Goal: Use online tool/utility: Utilize a website feature to perform a specific function

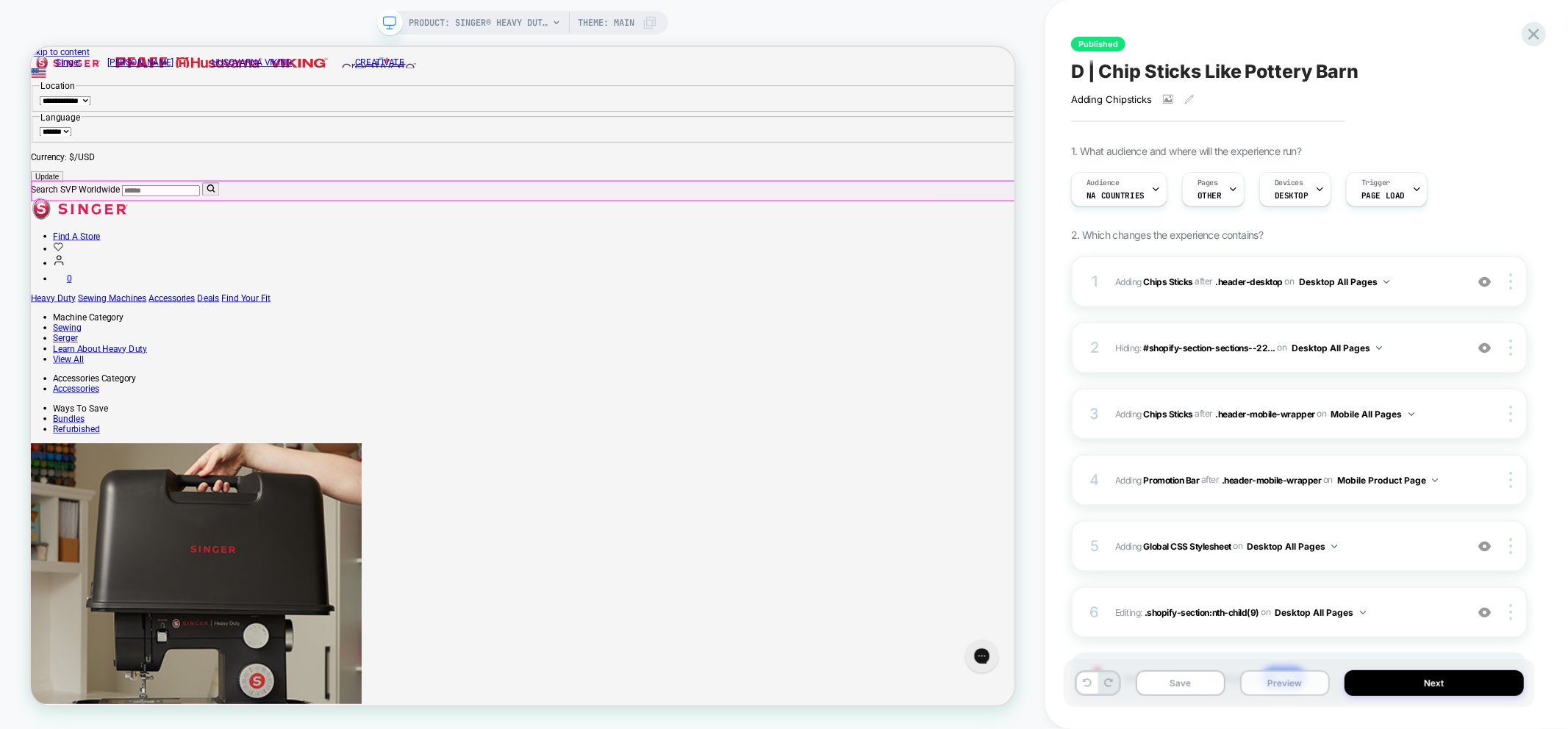
drag, startPoint x: 1299, startPoint y: 684, endPoint x: 1300, endPoint y: 672, distance: 12.0
click at [1299, 684] on button "Preview" at bounding box center [1285, 684] width 90 height 26
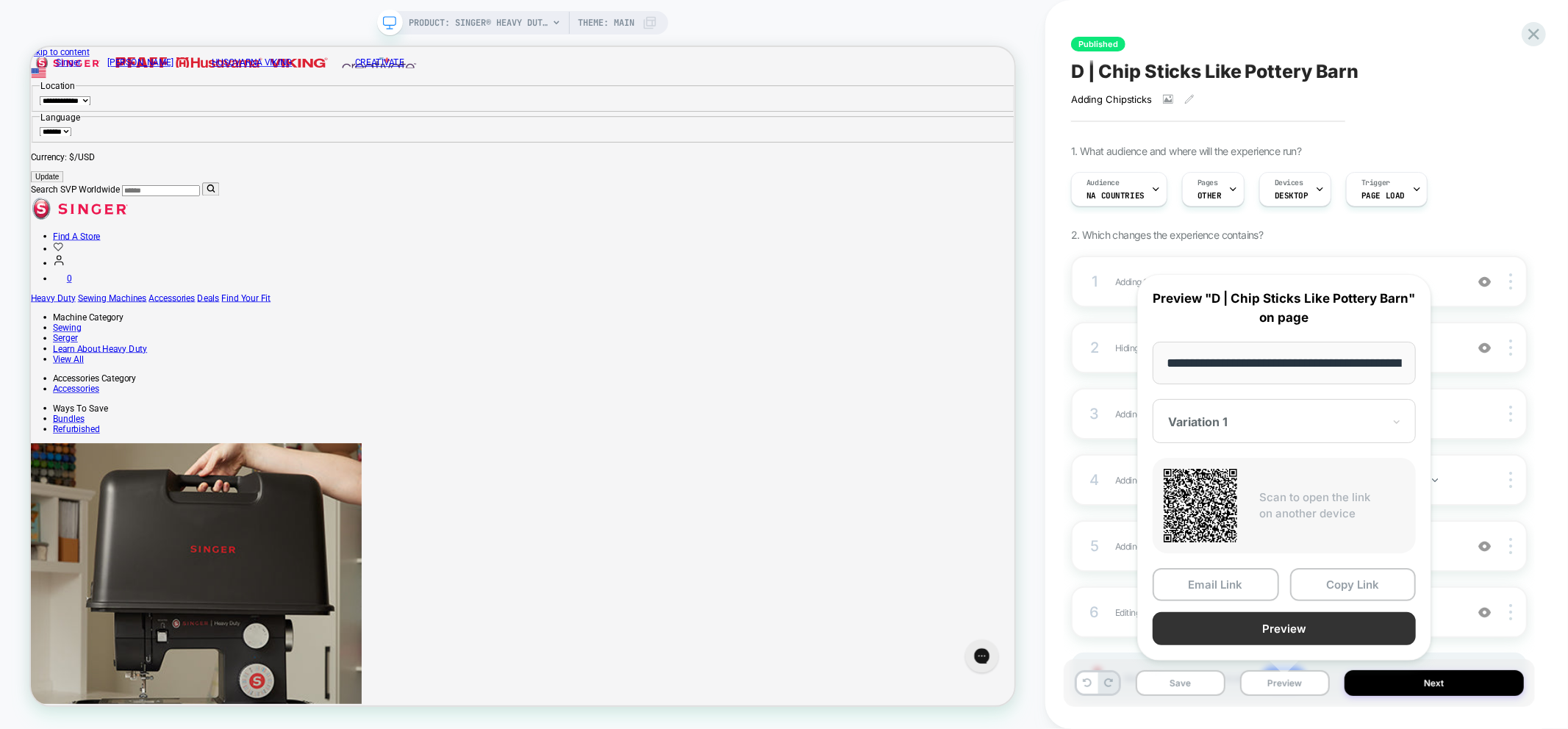
scroll to position [0, 411]
click at [1291, 629] on button "Preview" at bounding box center [1284, 630] width 263 height 33
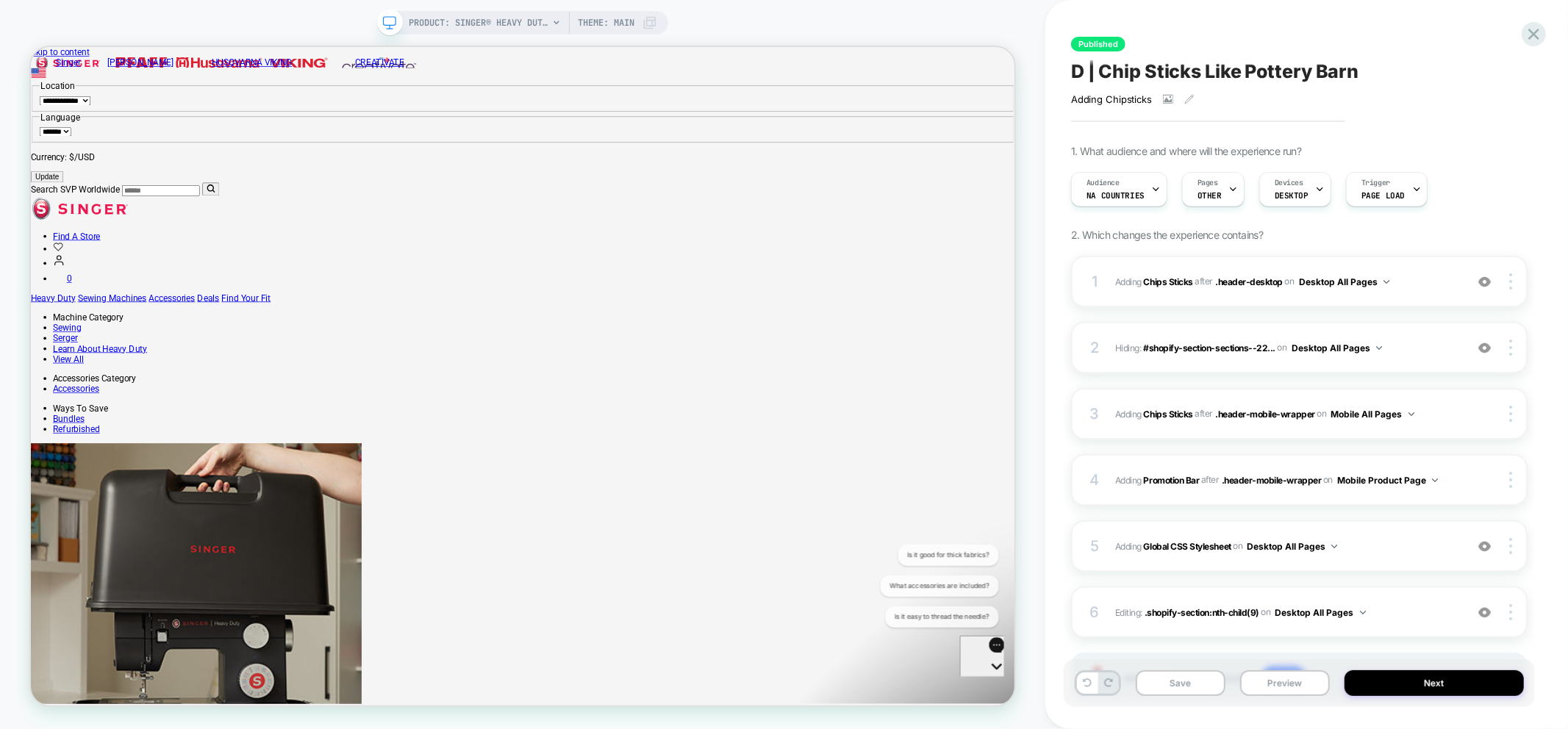
scroll to position [0, 0]
click at [1116, 200] on span "NA countries" at bounding box center [1116, 196] width 58 height 11
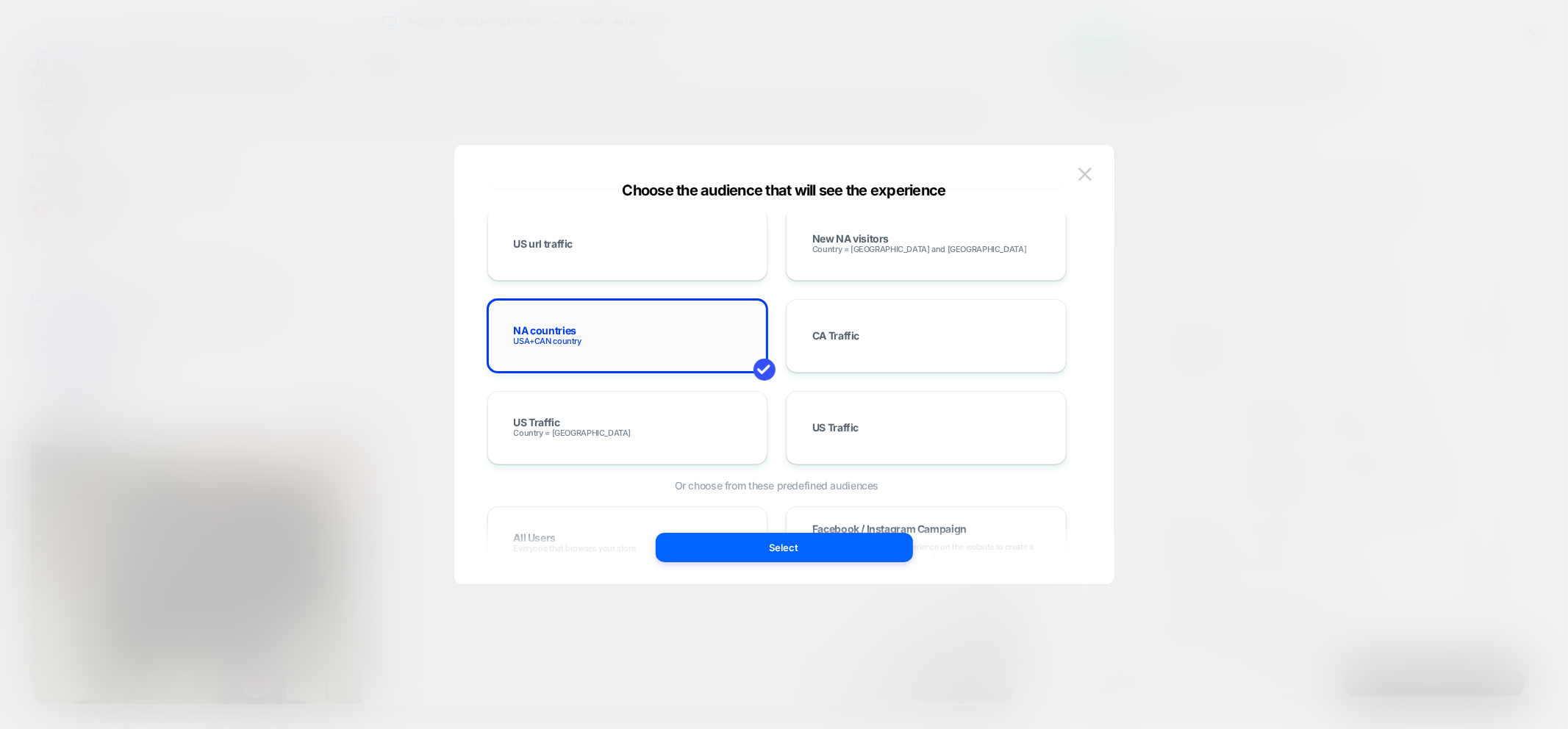
scroll to position [653, 0]
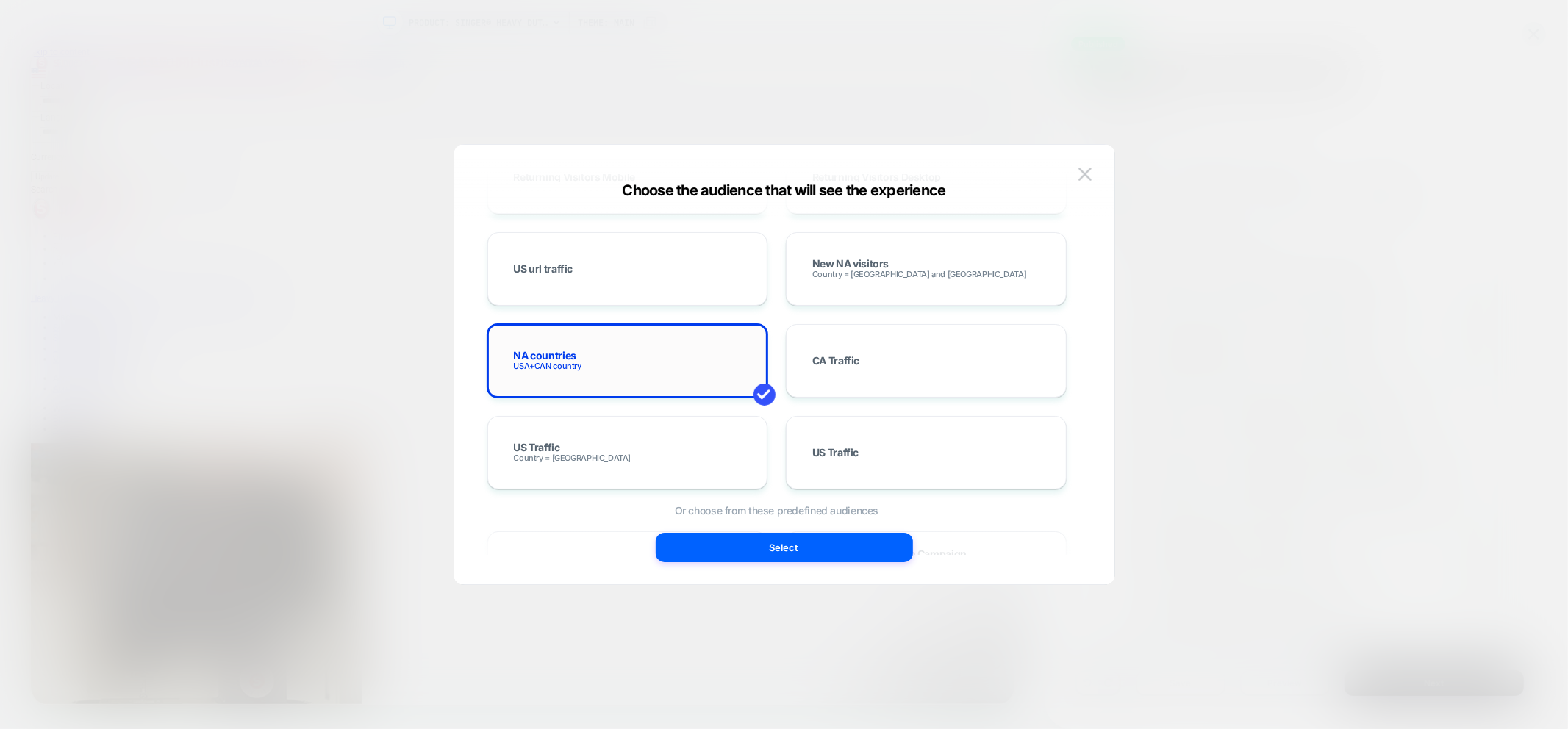
click at [537, 365] on span "USA+CAN country" at bounding box center [548, 366] width 68 height 11
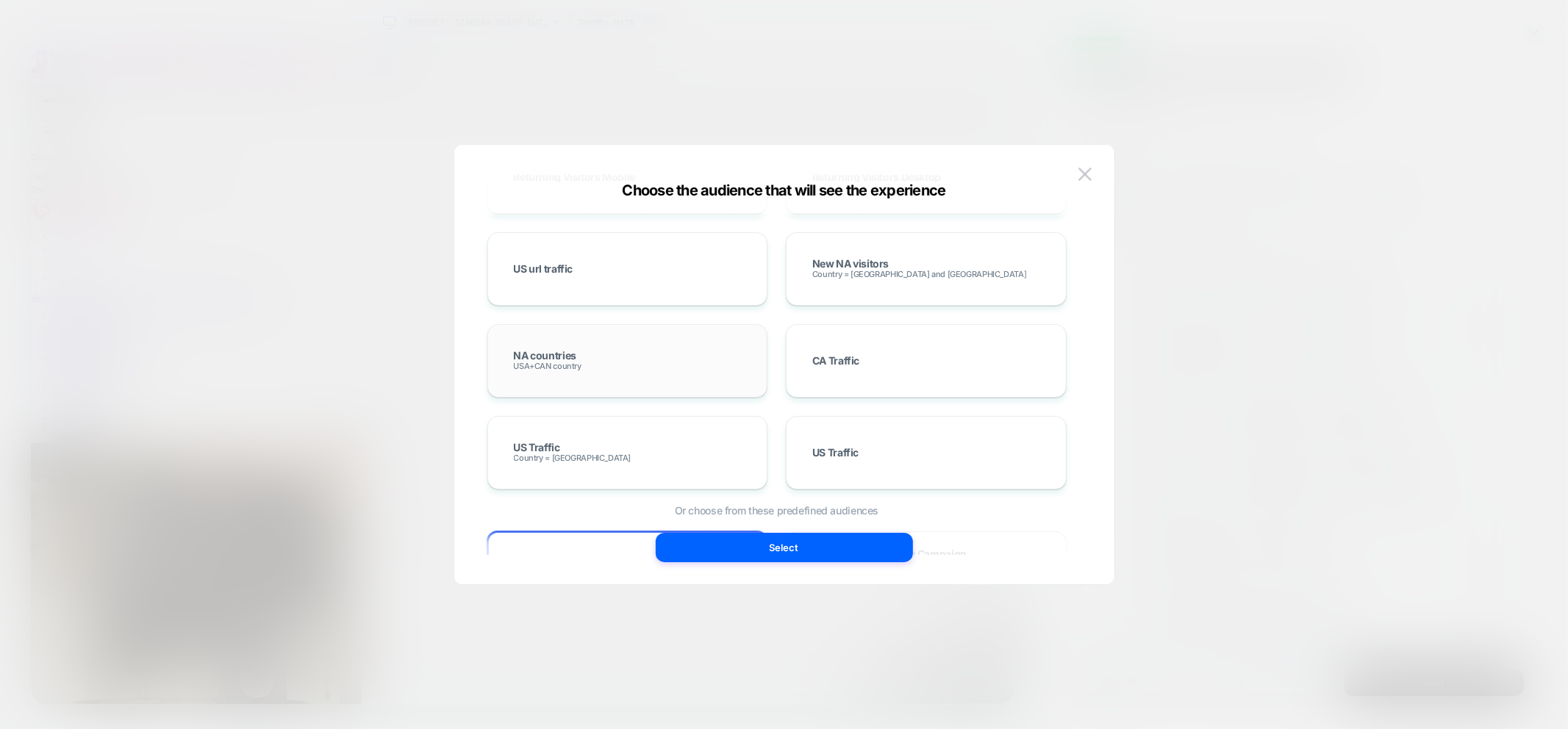
click at [537, 365] on span "USA+CAN country" at bounding box center [548, 366] width 68 height 11
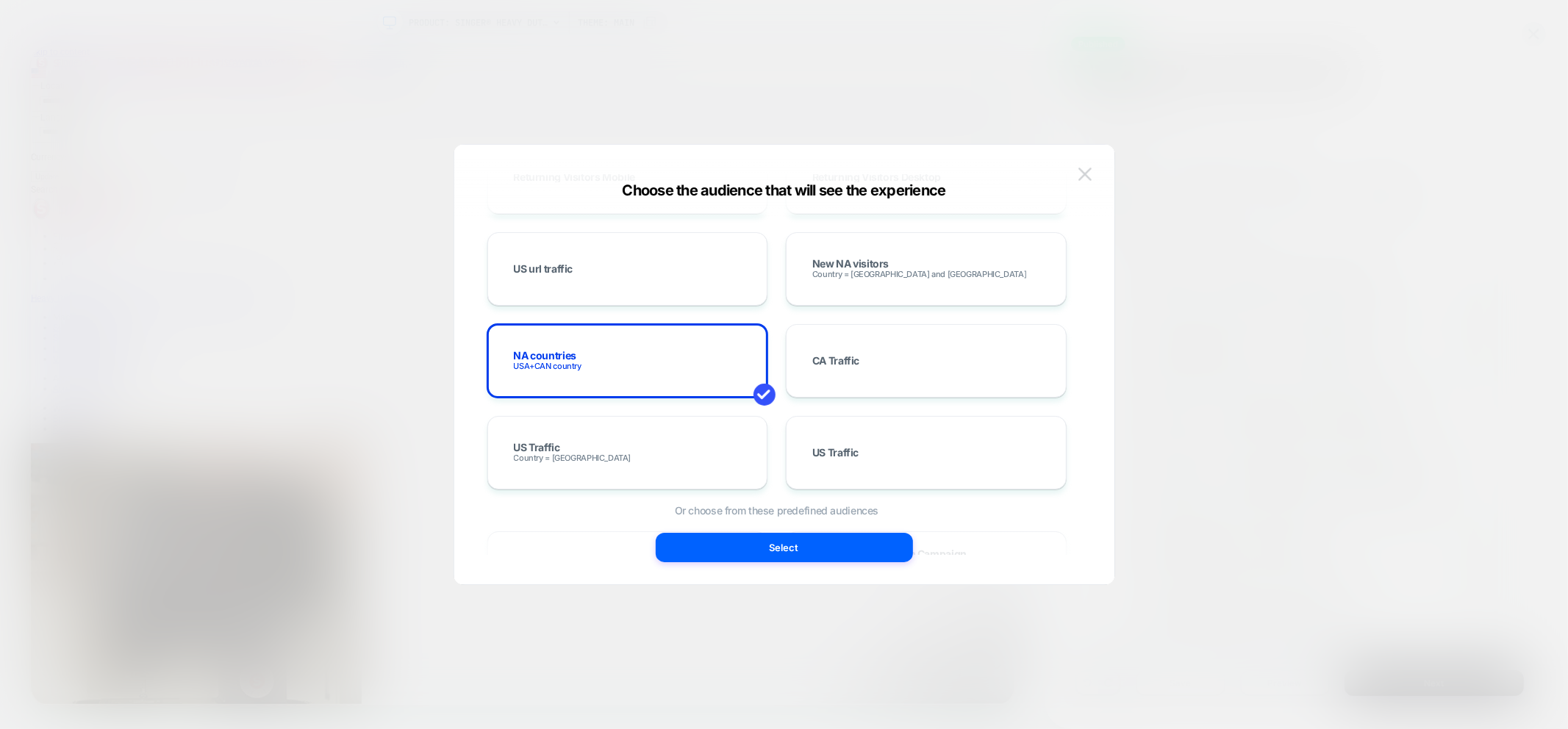
click at [1085, 175] on img at bounding box center [1085, 173] width 13 height 12
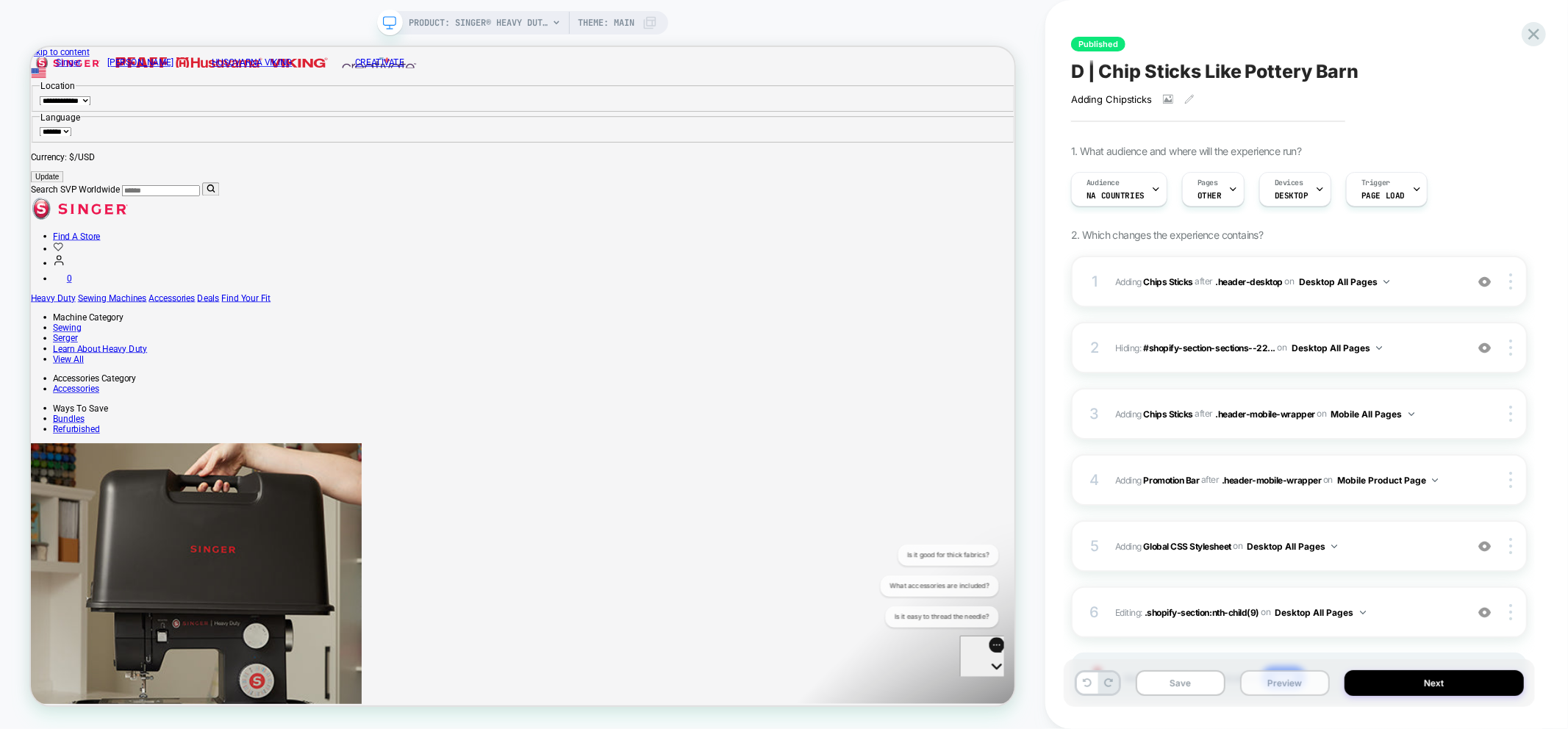
click at [1281, 681] on button "Preview" at bounding box center [1285, 684] width 90 height 26
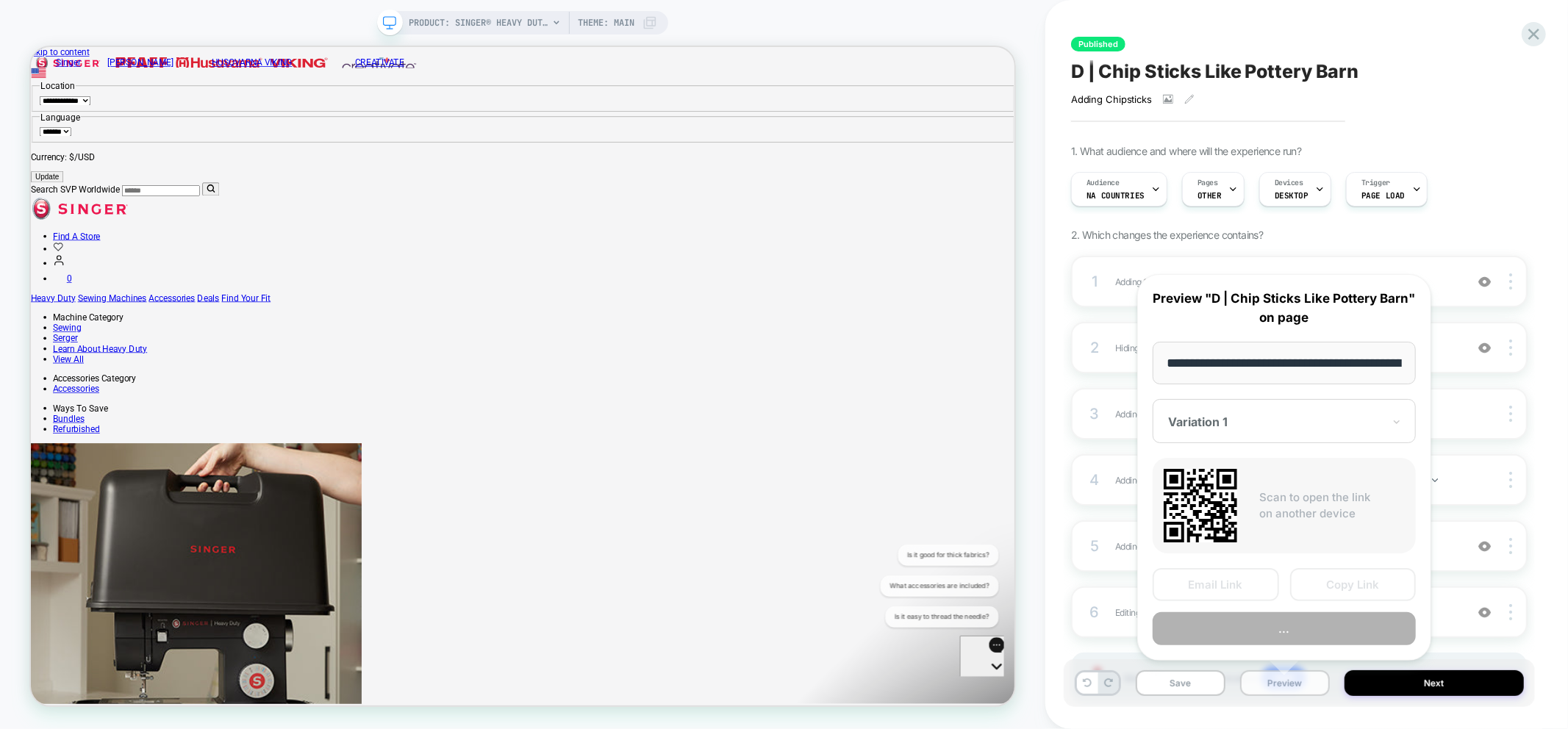
scroll to position [0, 411]
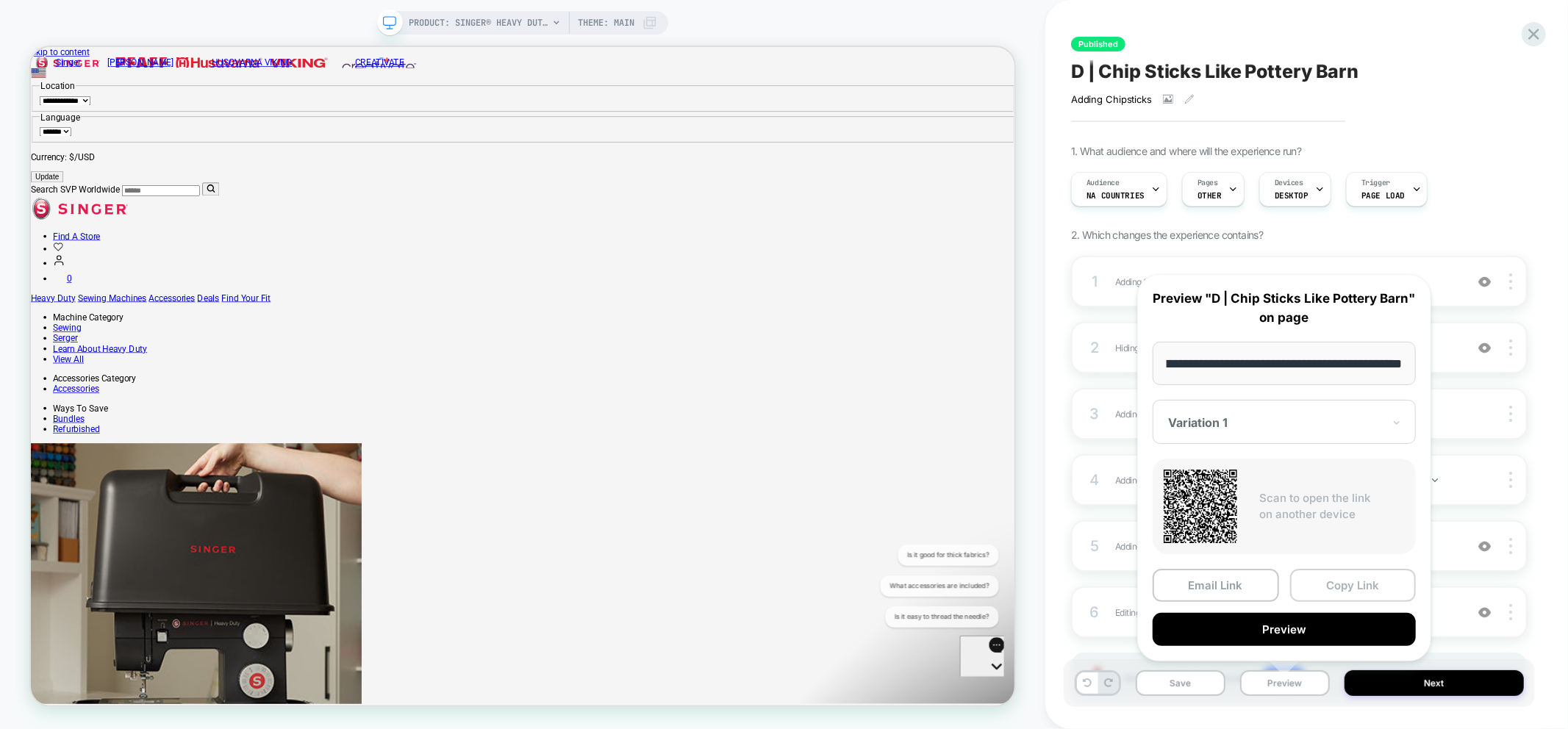
click at [1342, 583] on button "Copy Link" at bounding box center [1354, 585] width 126 height 33
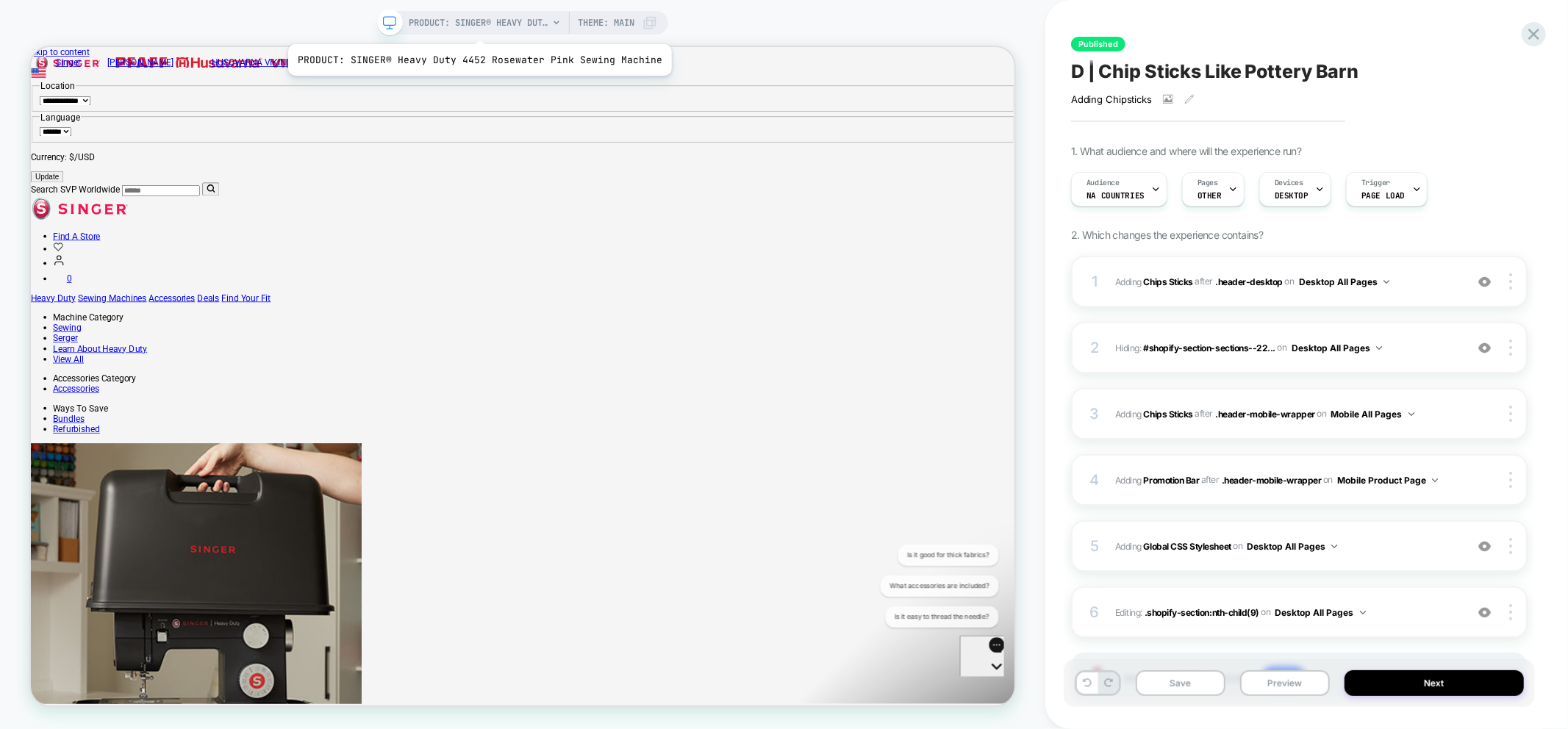
click at [476, 26] on span "PRODUCT: SINGER® Heavy Duty 4452 Rosewater Pink Sewing Machine" at bounding box center [478, 23] width 140 height 23
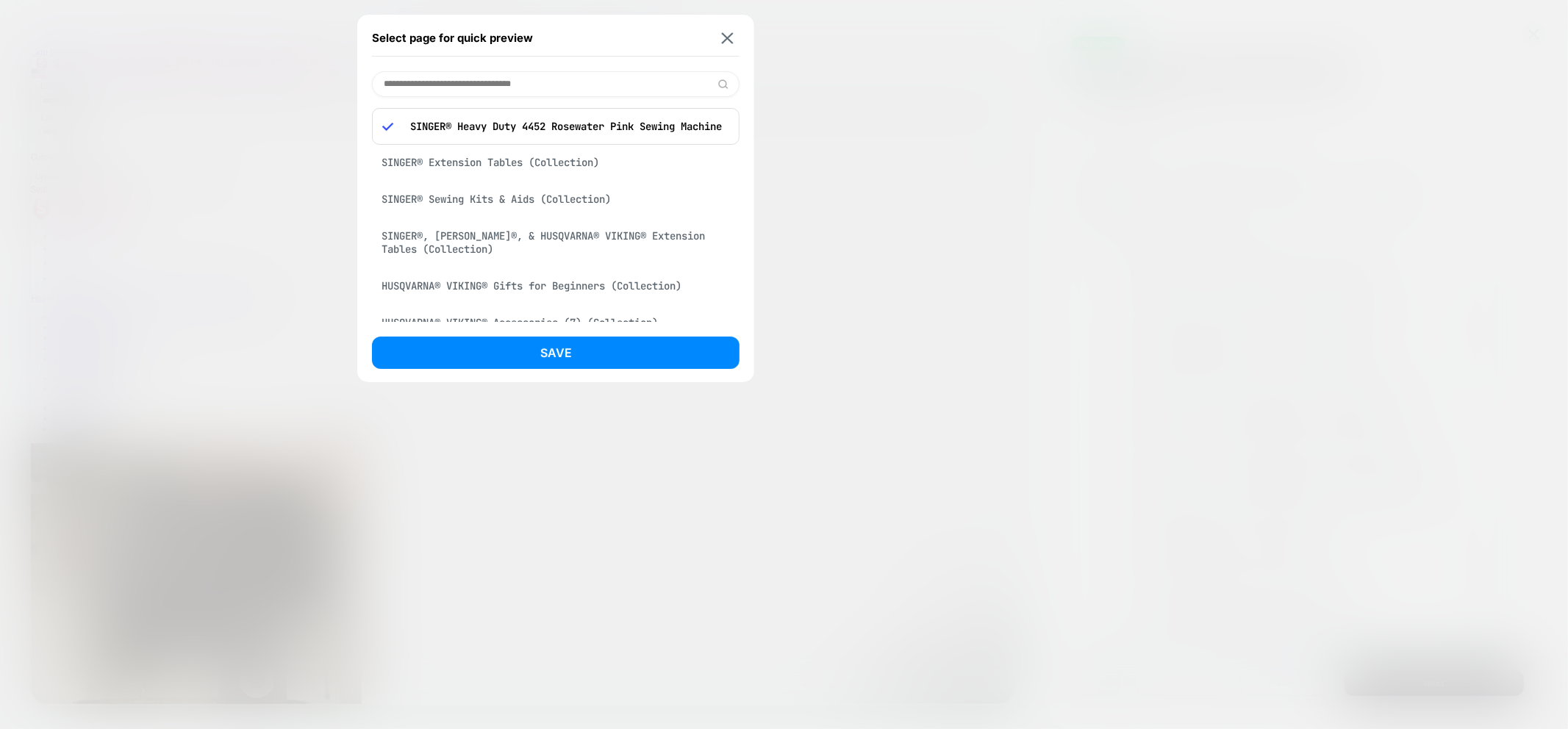
click at [450, 83] on input at bounding box center [555, 84] width 368 height 26
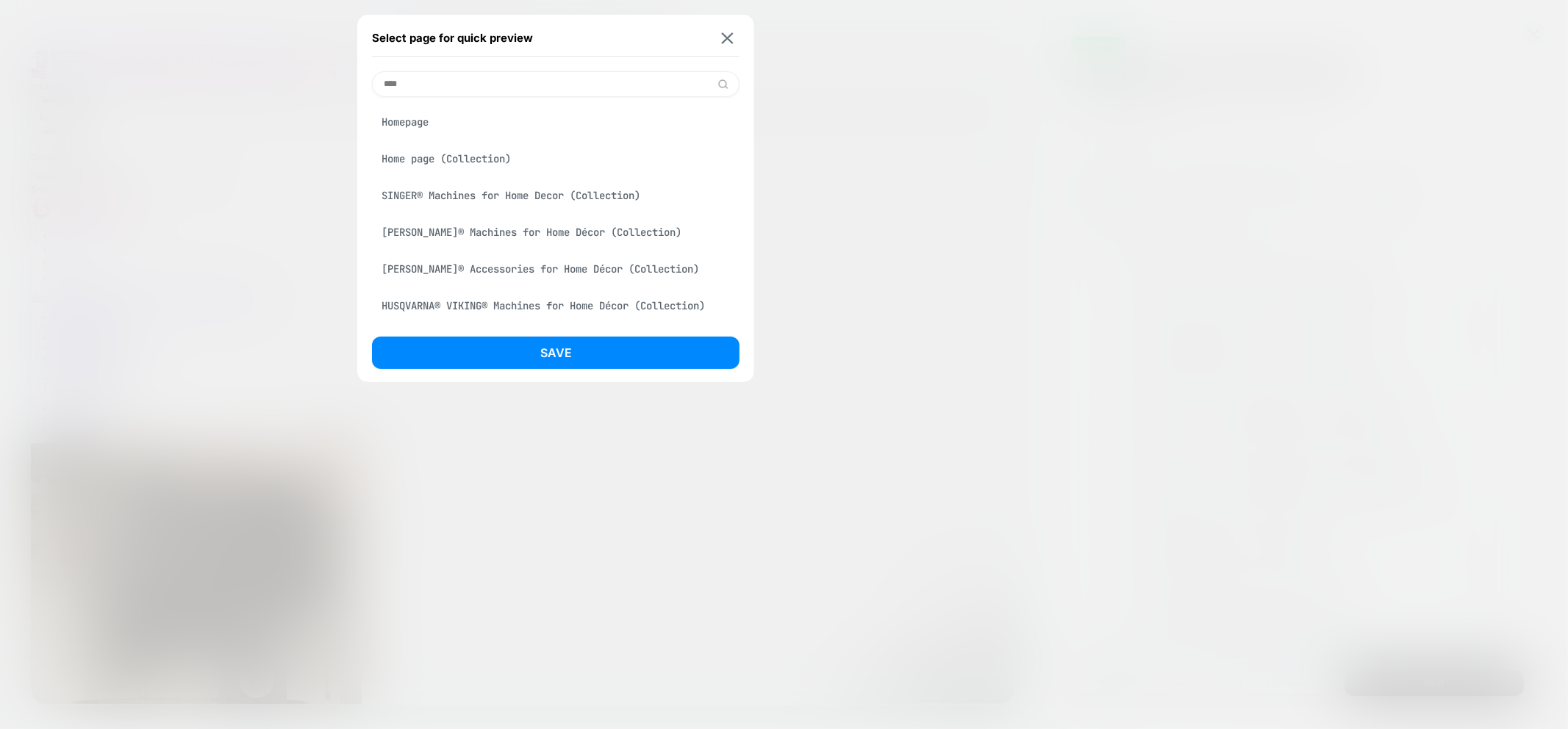
type input "****"
click at [419, 112] on div "Homepage" at bounding box center [555, 122] width 368 height 28
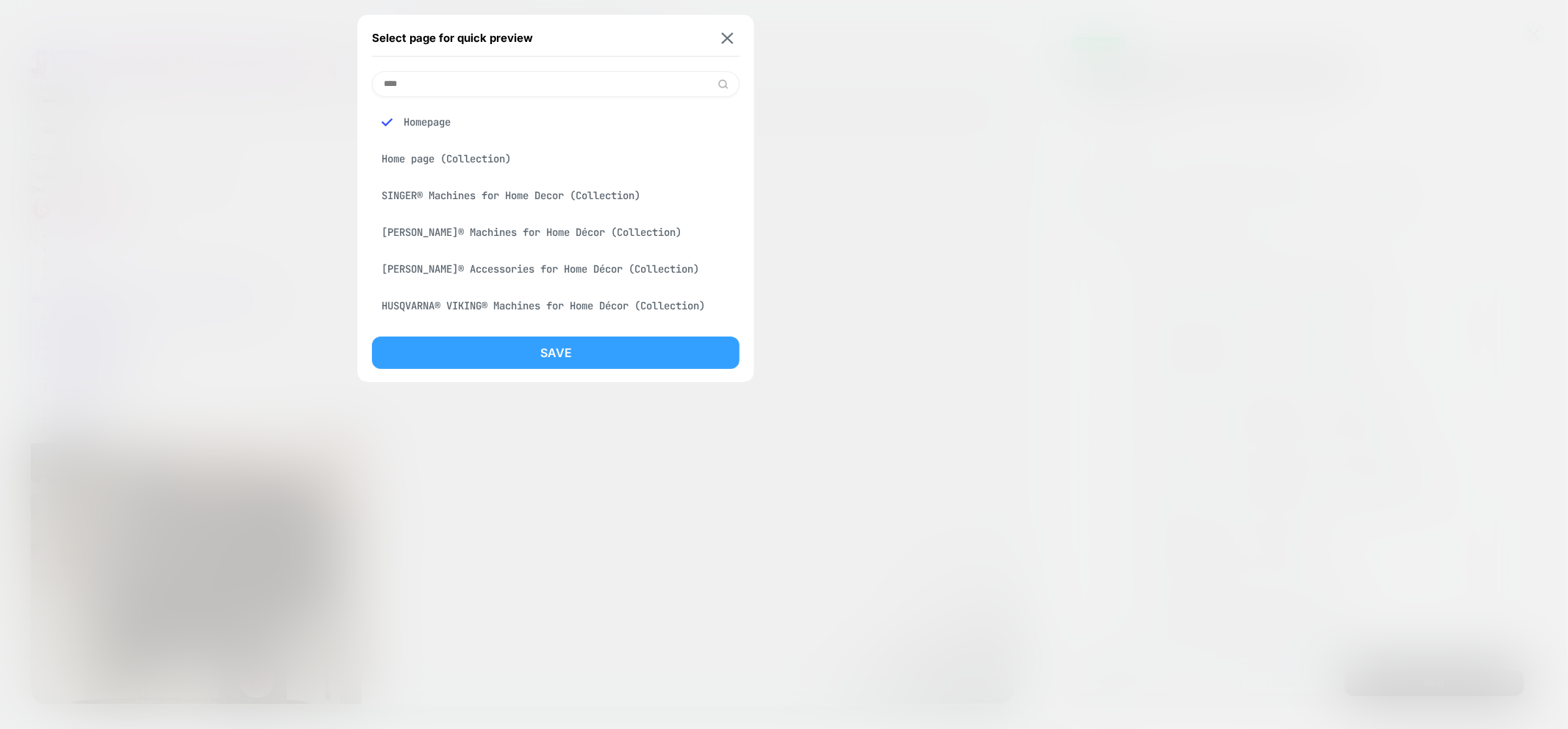
click at [574, 357] on button "Save" at bounding box center [555, 353] width 368 height 32
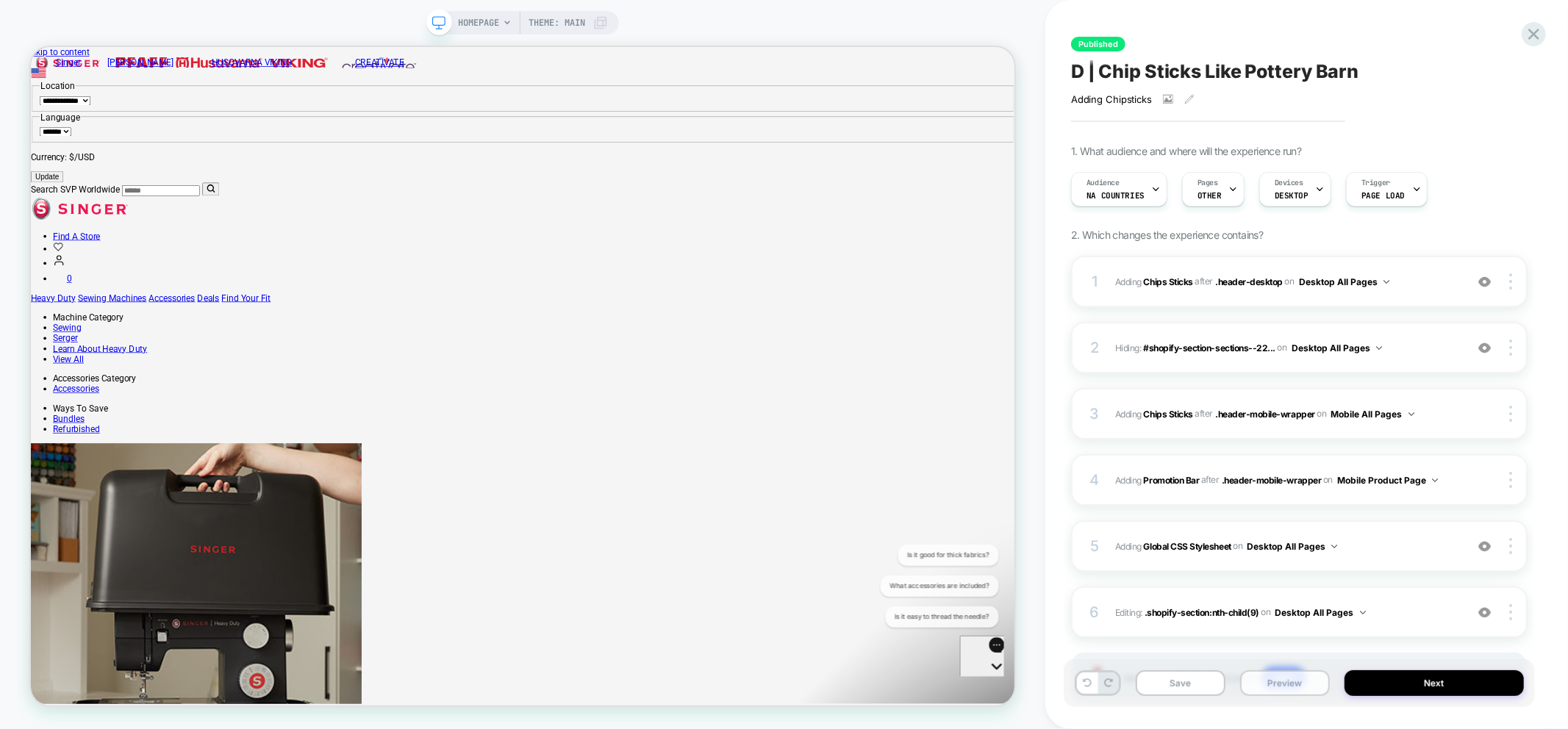
click at [1283, 679] on button "Preview" at bounding box center [1285, 684] width 90 height 26
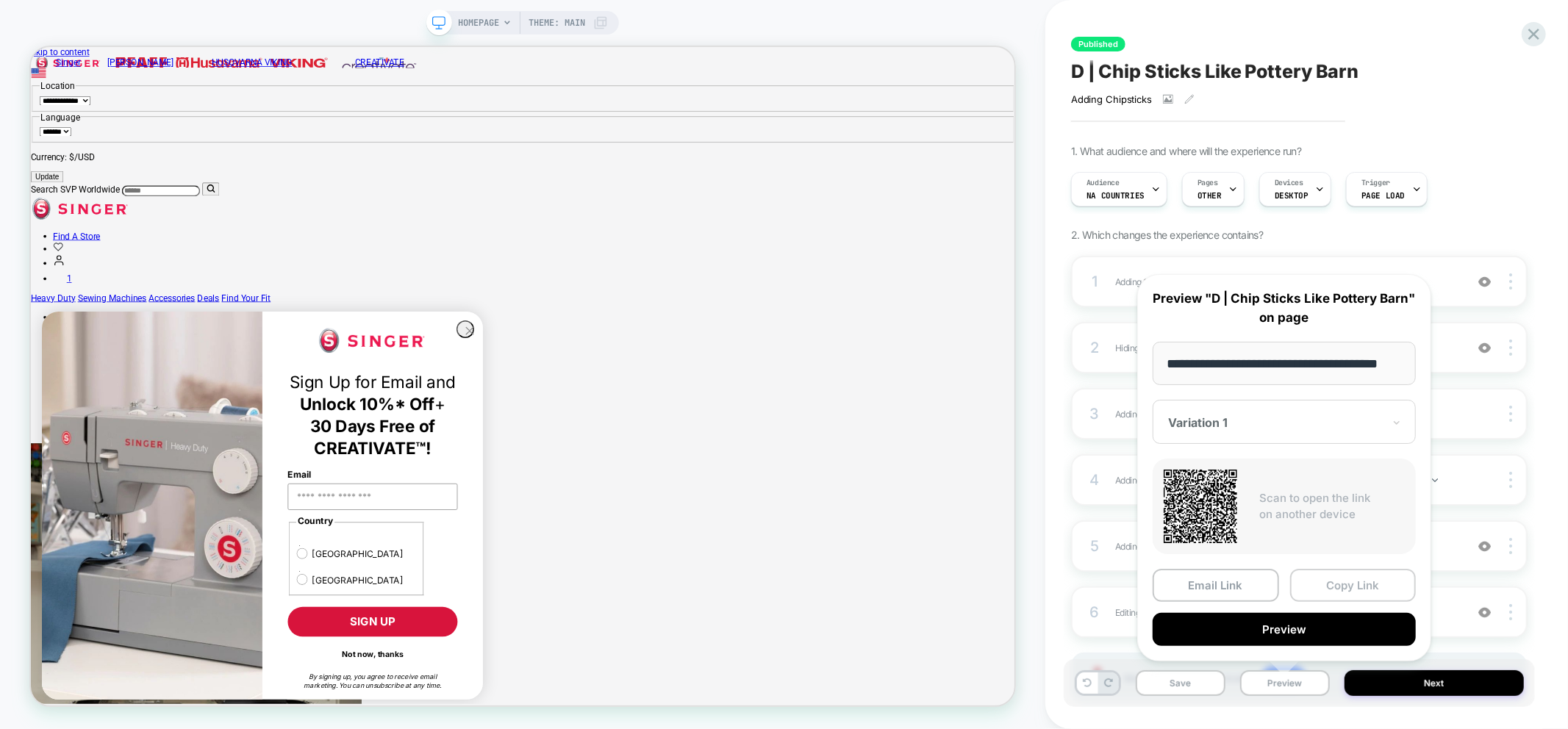
click at [1334, 585] on button "Copy Link" at bounding box center [1354, 585] width 126 height 33
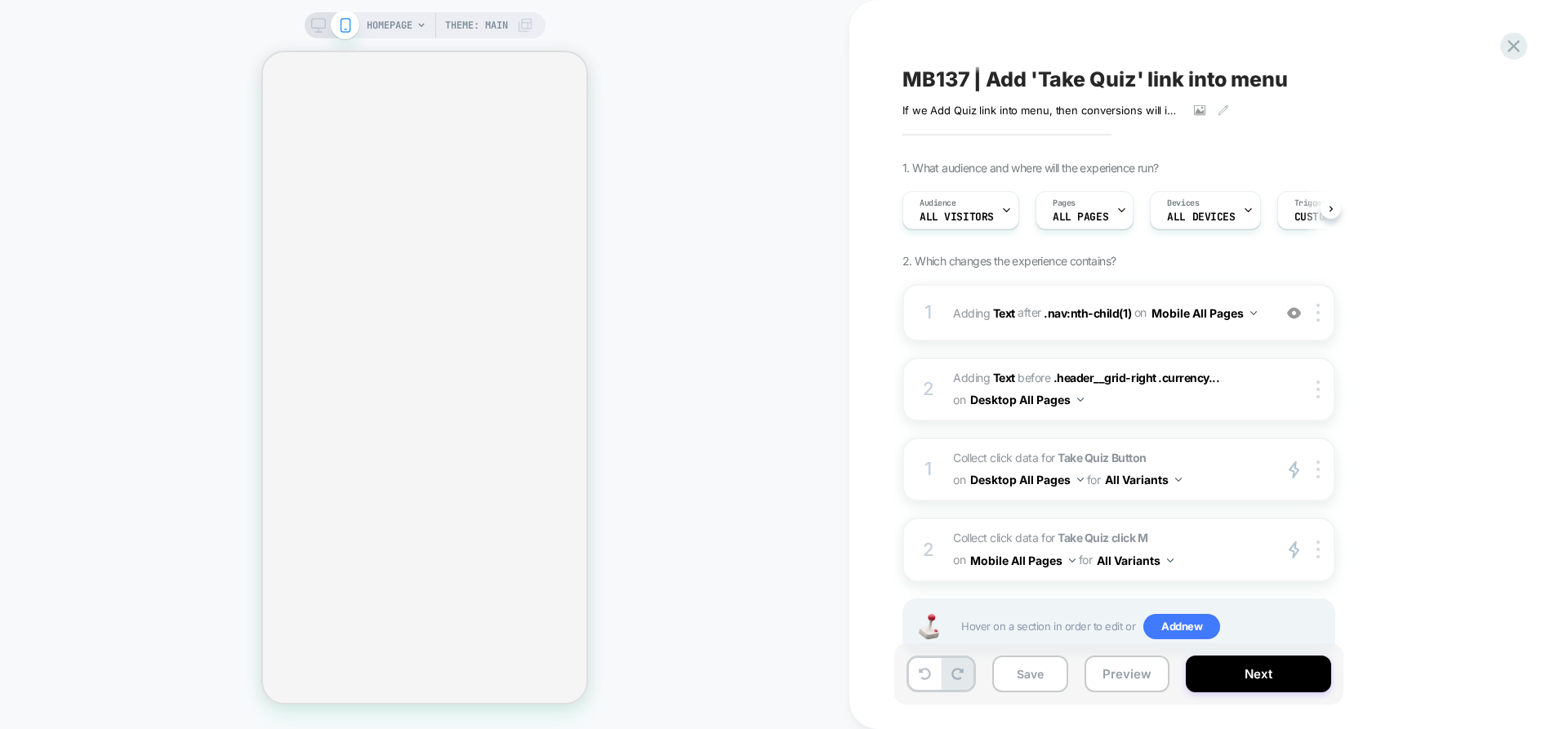
scroll to position [0, 1]
click at [1135, 672] on button "Preview" at bounding box center [1126, 674] width 85 height 37
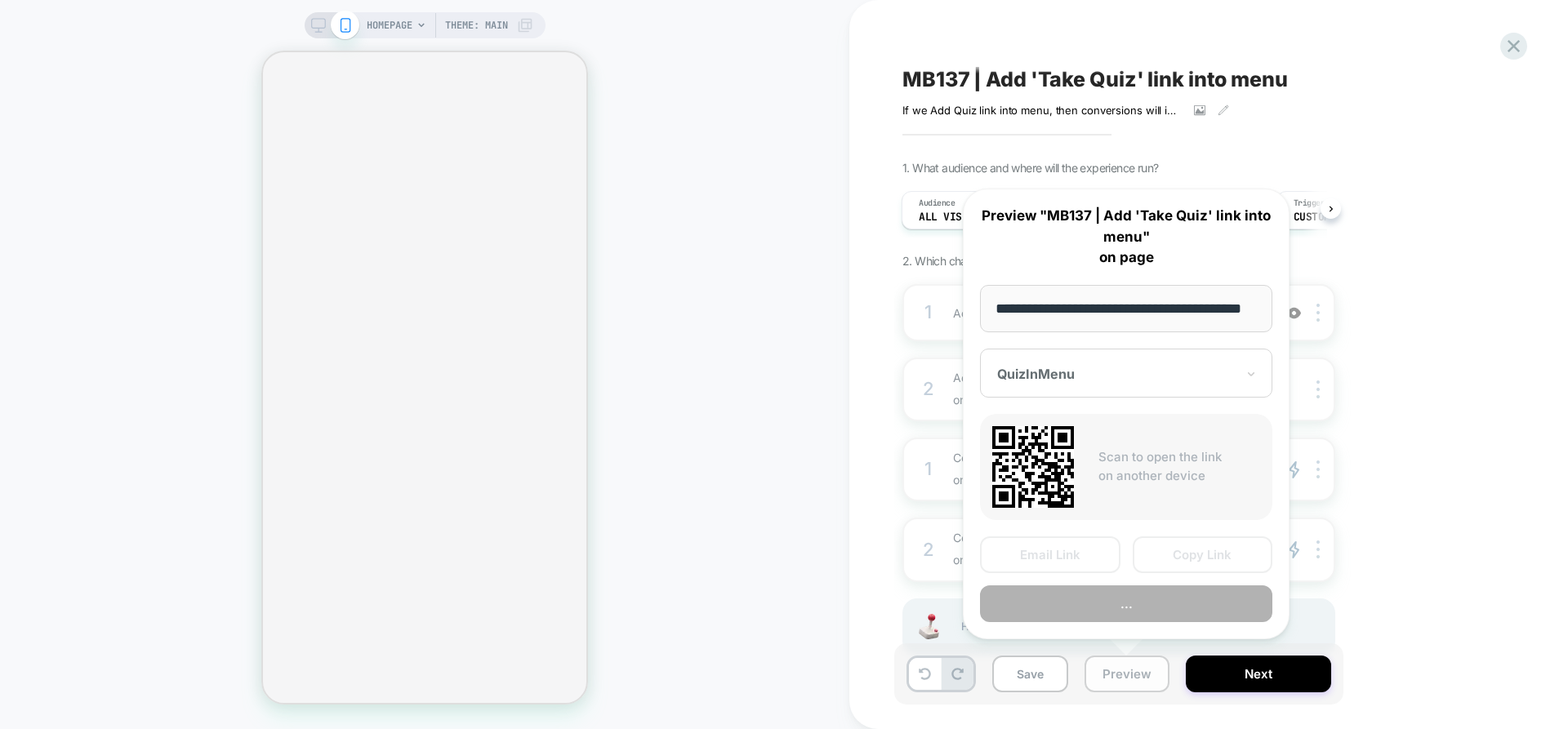
scroll to position [0, 49]
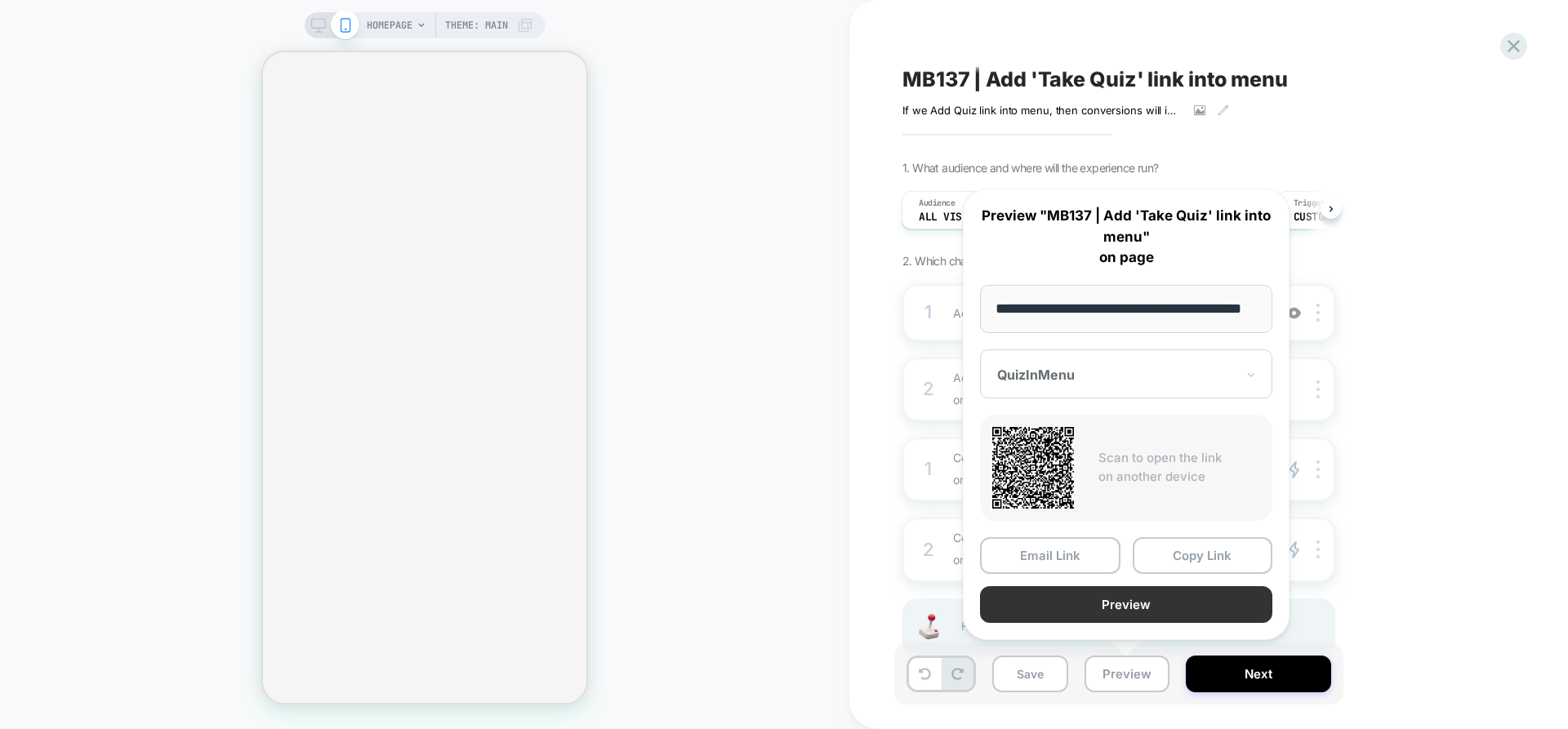
click at [1135, 602] on button "Preview" at bounding box center [1126, 604] width 293 height 37
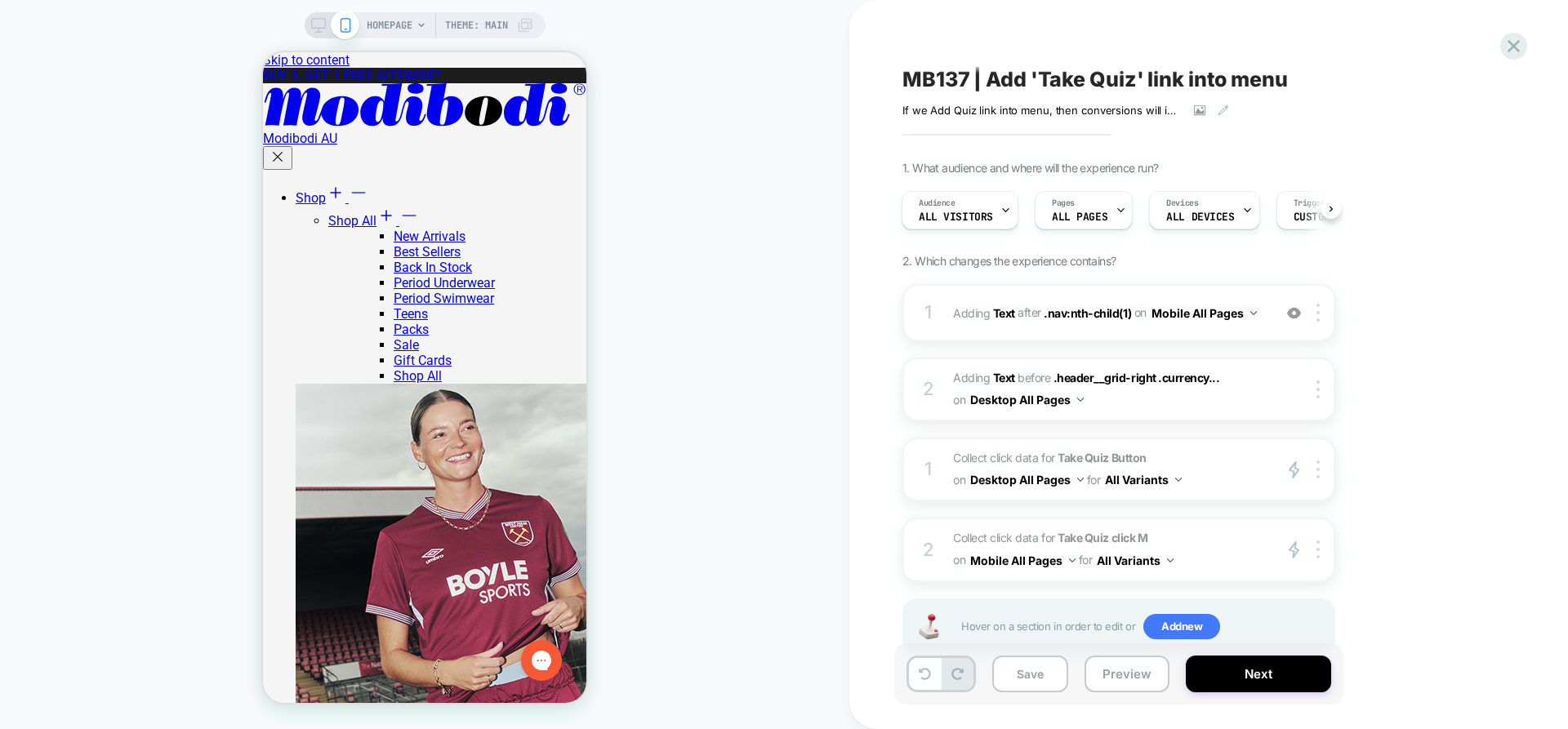
scroll to position [0, 0]
click at [1134, 679] on button "Preview" at bounding box center [1126, 674] width 85 height 37
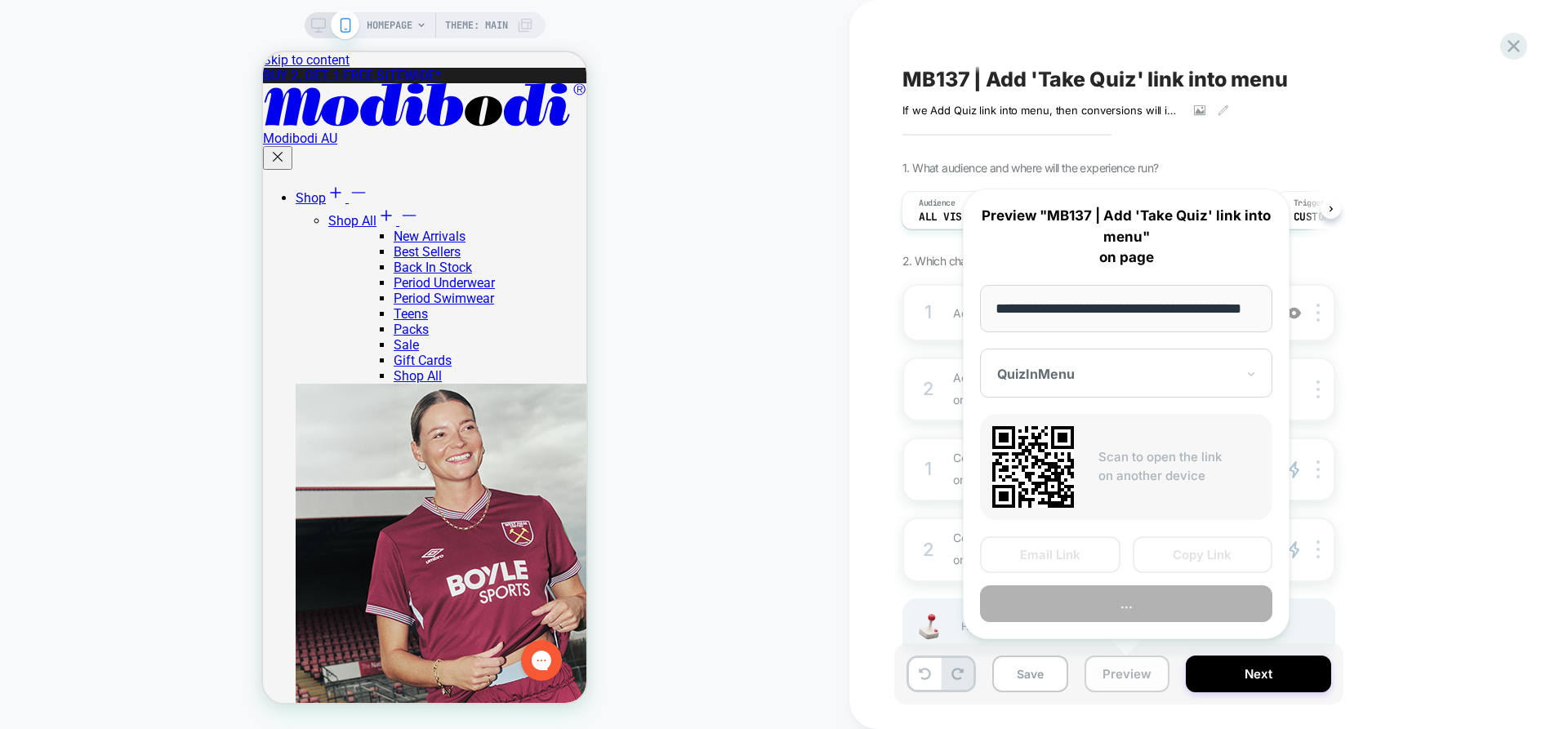
scroll to position [0, 49]
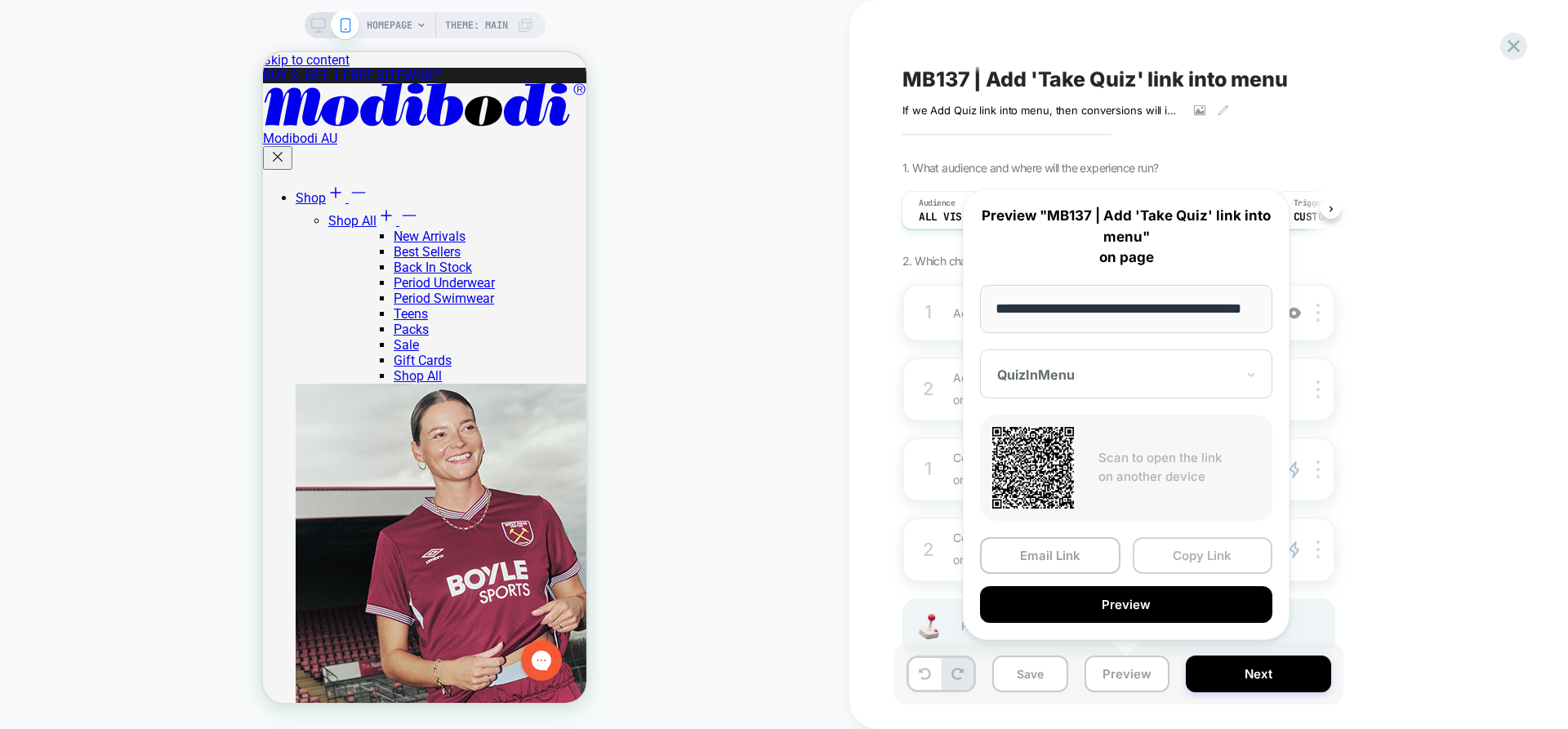
click at [1213, 551] on button "Copy Link" at bounding box center [1203, 556] width 140 height 37
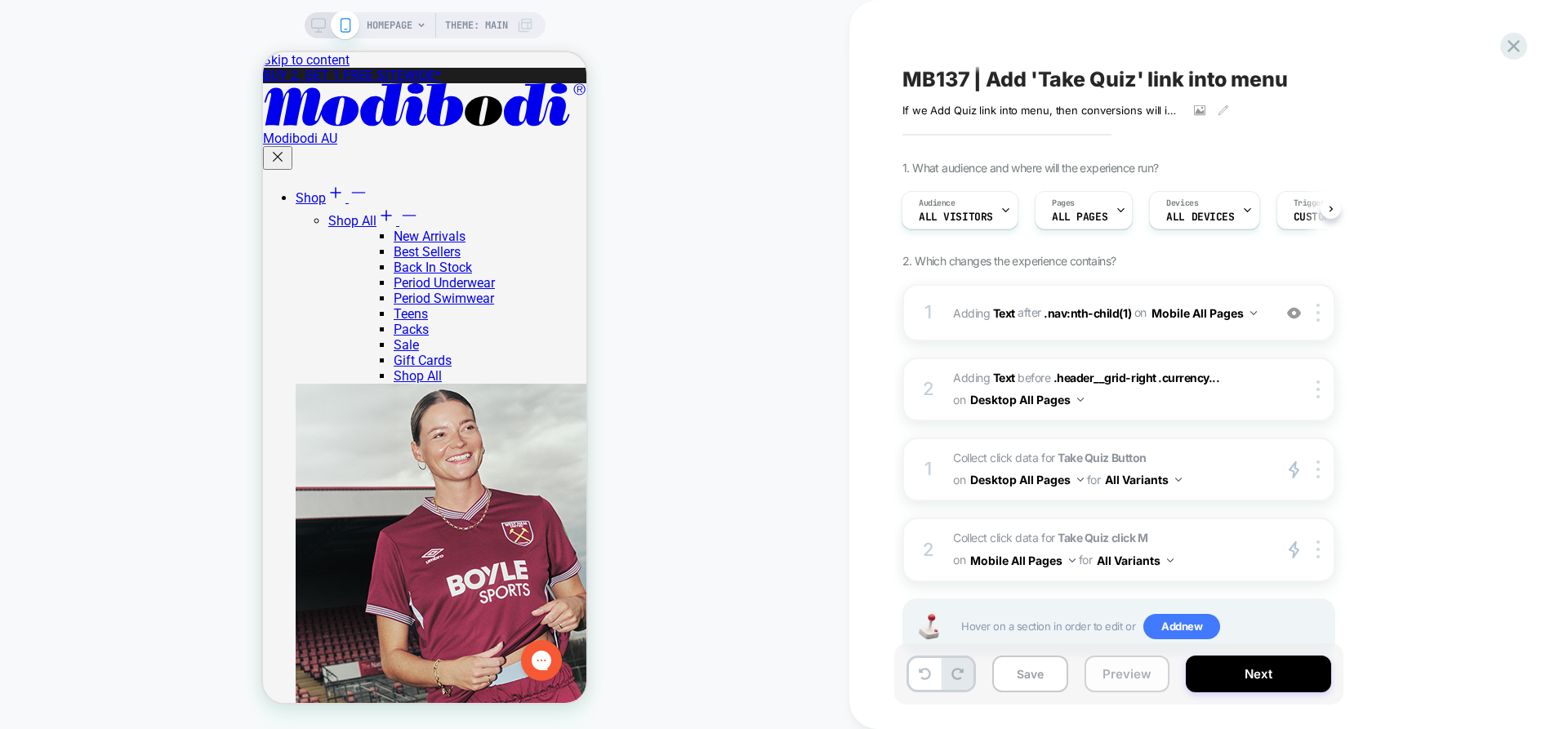
click at [1140, 672] on button "Preview" at bounding box center [1126, 674] width 85 height 37
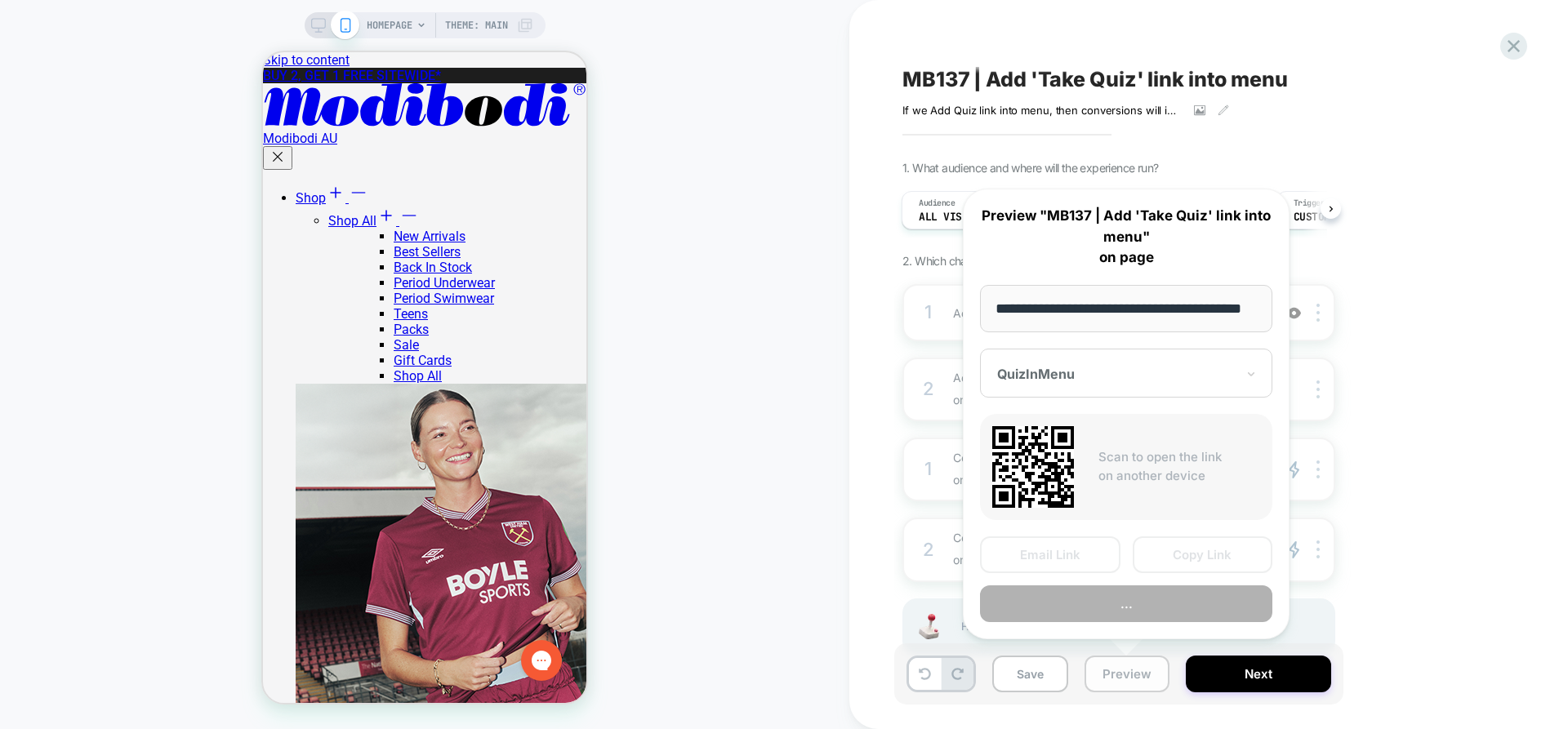
scroll to position [0, 49]
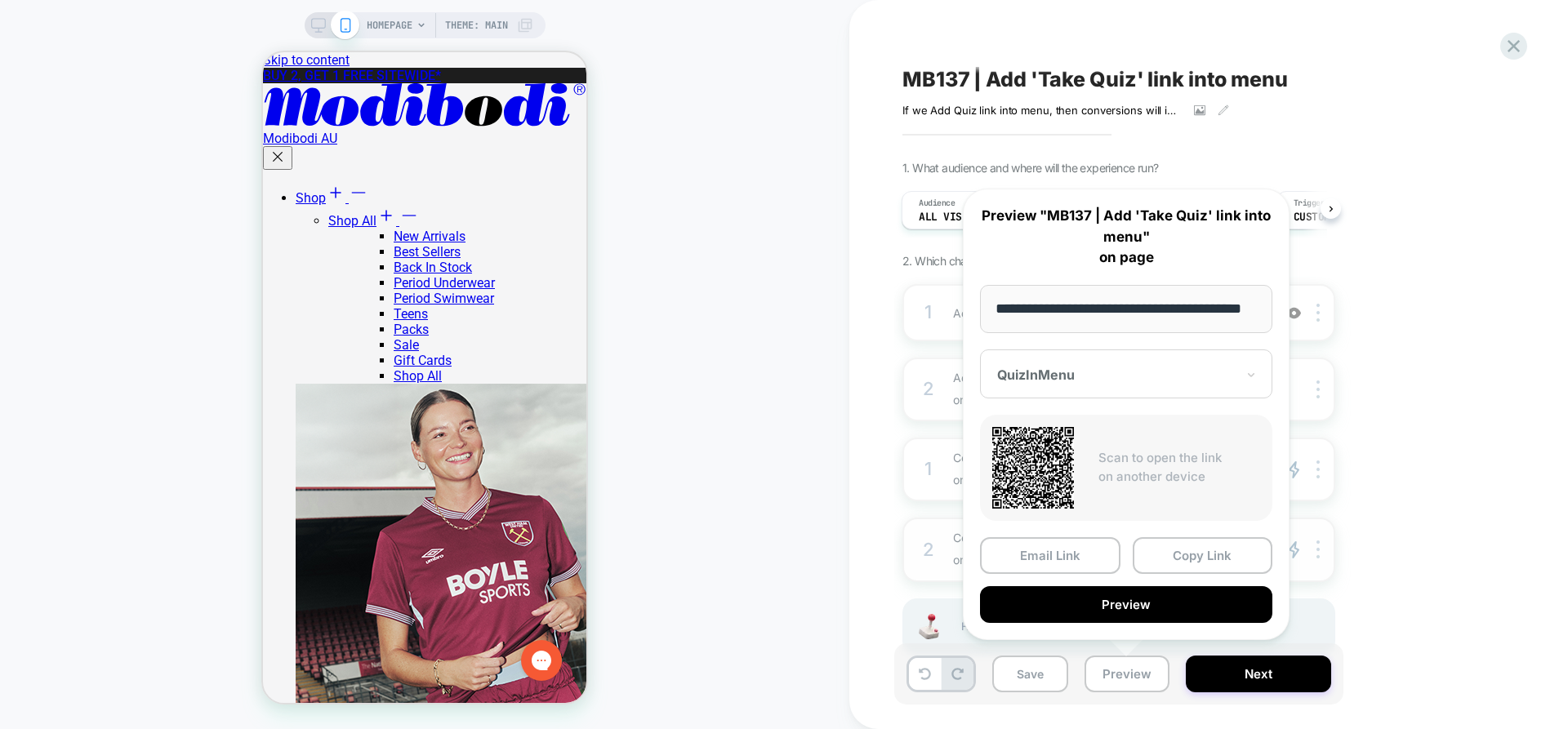
click at [1207, 554] on button "Copy Link" at bounding box center [1203, 556] width 140 height 37
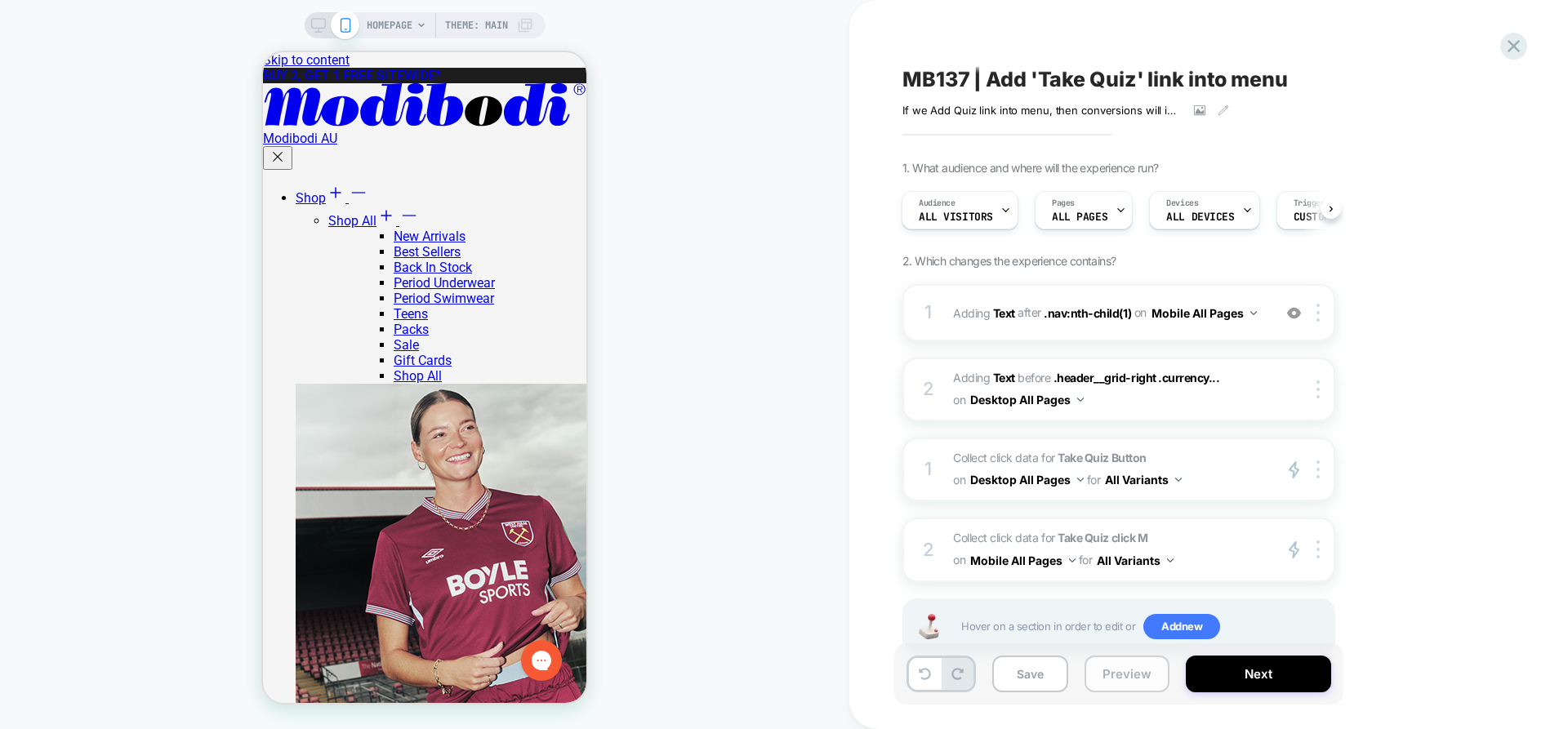
click at [1126, 673] on button "Preview" at bounding box center [1126, 674] width 85 height 37
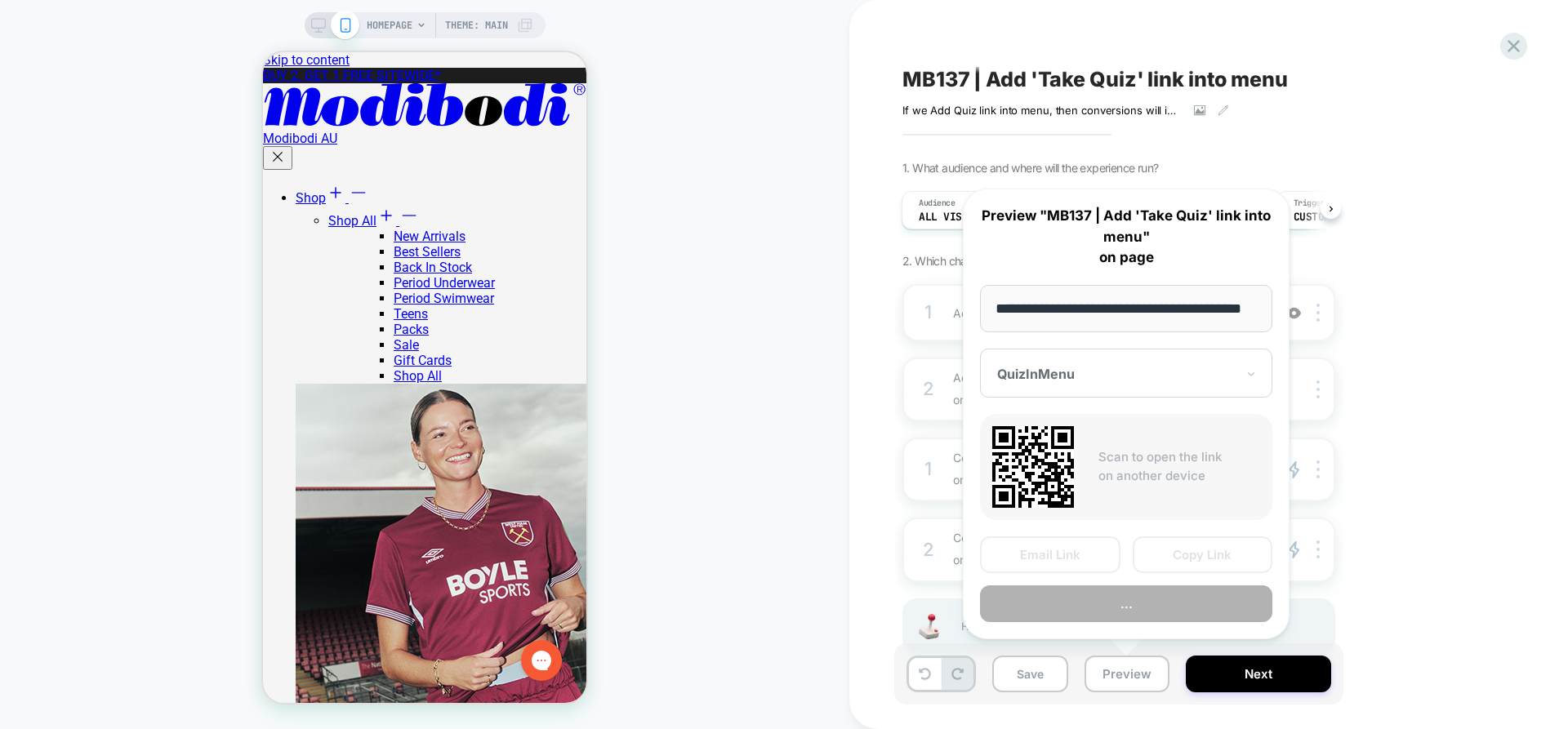
scroll to position [0, 49]
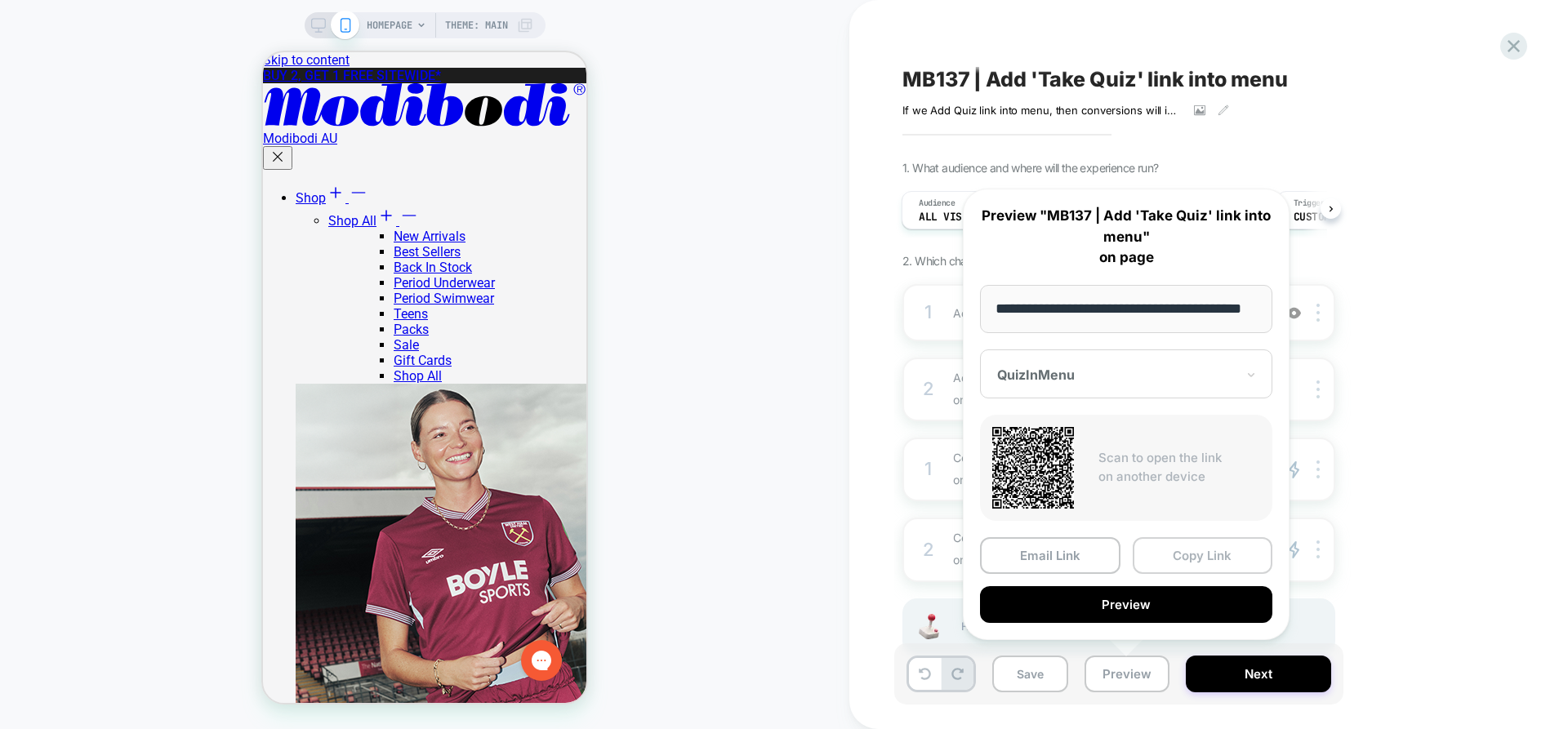
click at [1221, 550] on button "Copy Link" at bounding box center [1203, 556] width 140 height 37
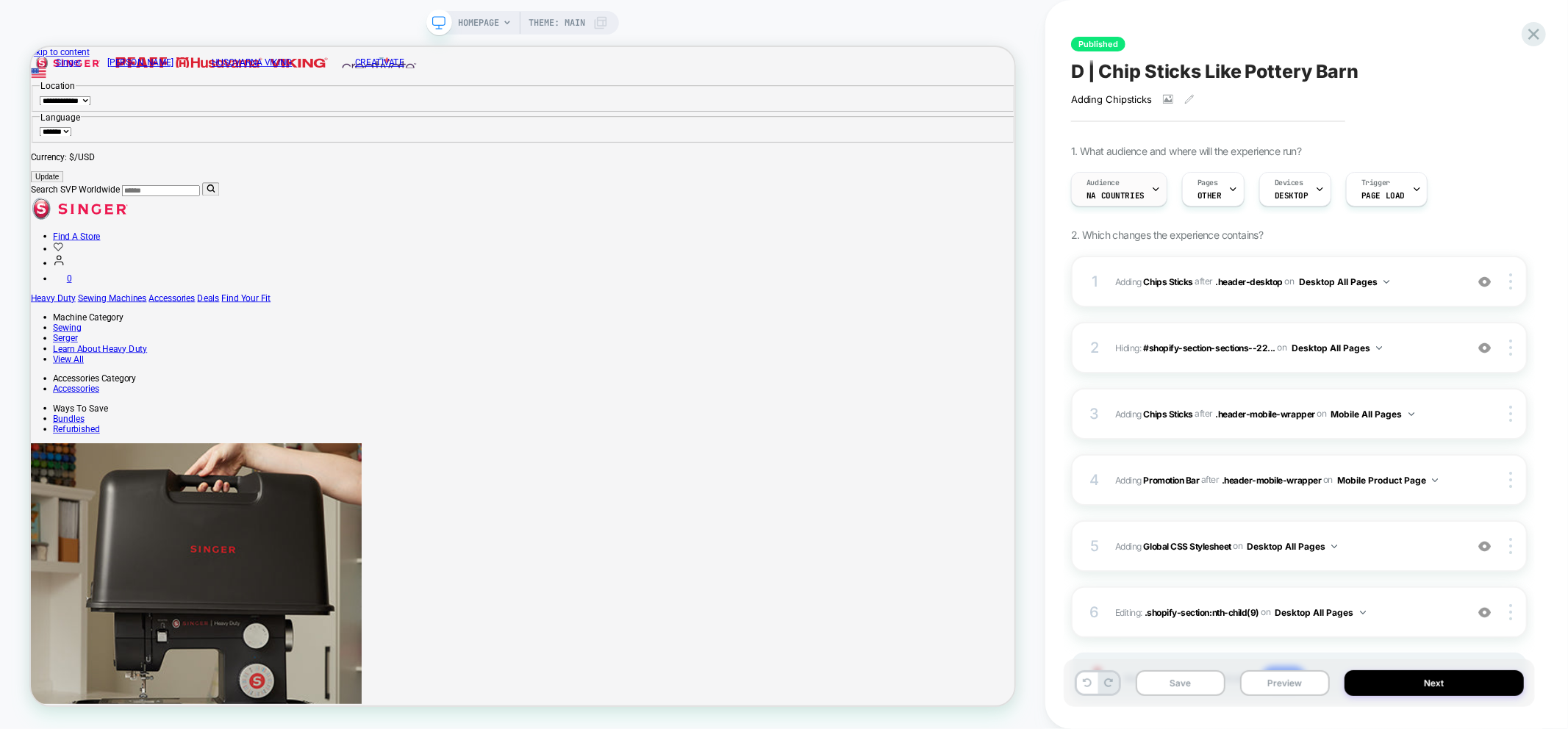
click at [1123, 184] on div "Audience NA countries" at bounding box center [1115, 189] width 87 height 33
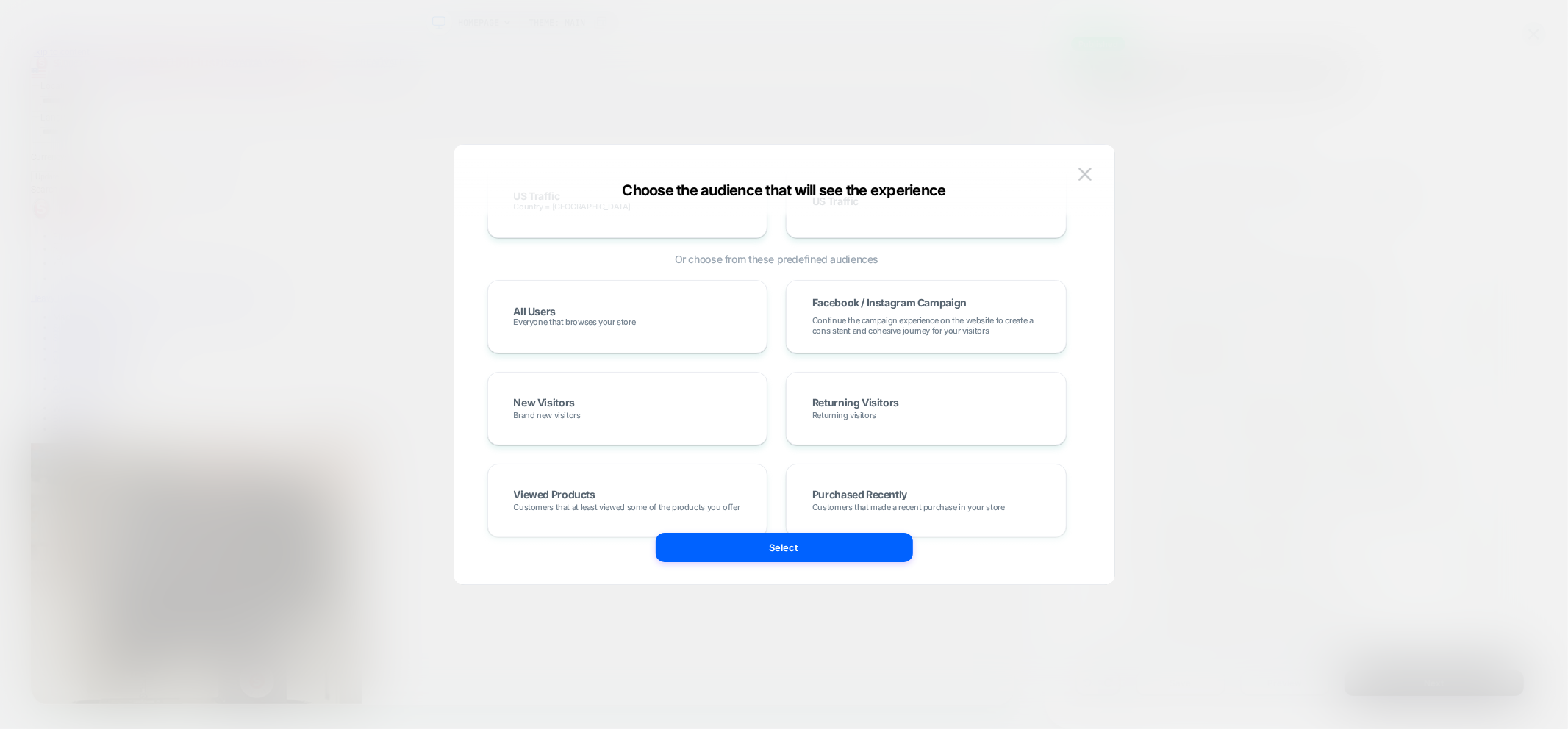
scroll to position [899, 0]
drag, startPoint x: 537, startPoint y: 327, endPoint x: 563, endPoint y: 341, distance: 29.5
click at [537, 326] on span "Everyone that browses your store" at bounding box center [575, 327] width 122 height 11
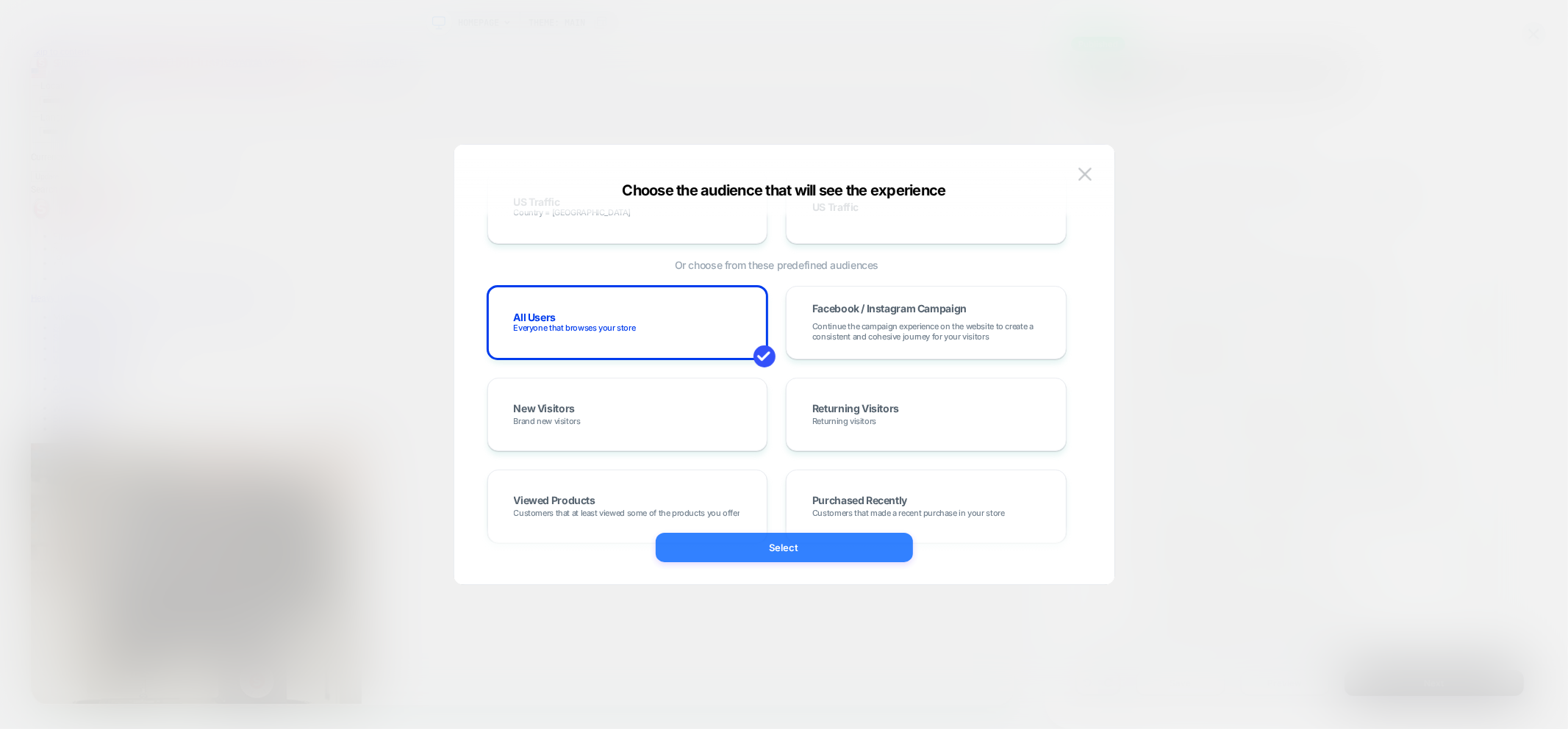
drag, startPoint x: 791, startPoint y: 556, endPoint x: 1018, endPoint y: 680, distance: 258.7
click at [791, 556] on button "Select" at bounding box center [784, 548] width 257 height 29
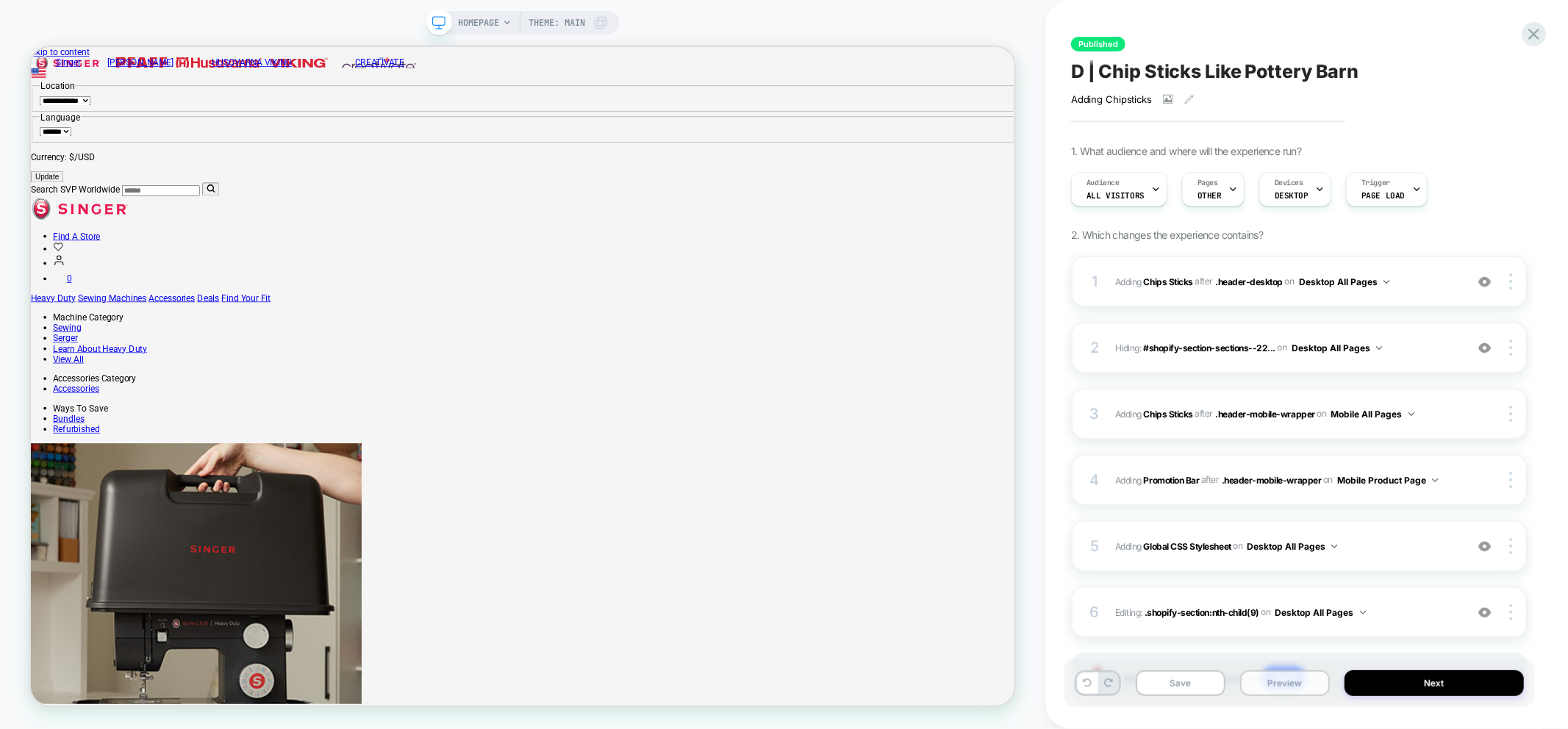
click at [1289, 685] on button "Preview" at bounding box center [1285, 684] width 90 height 26
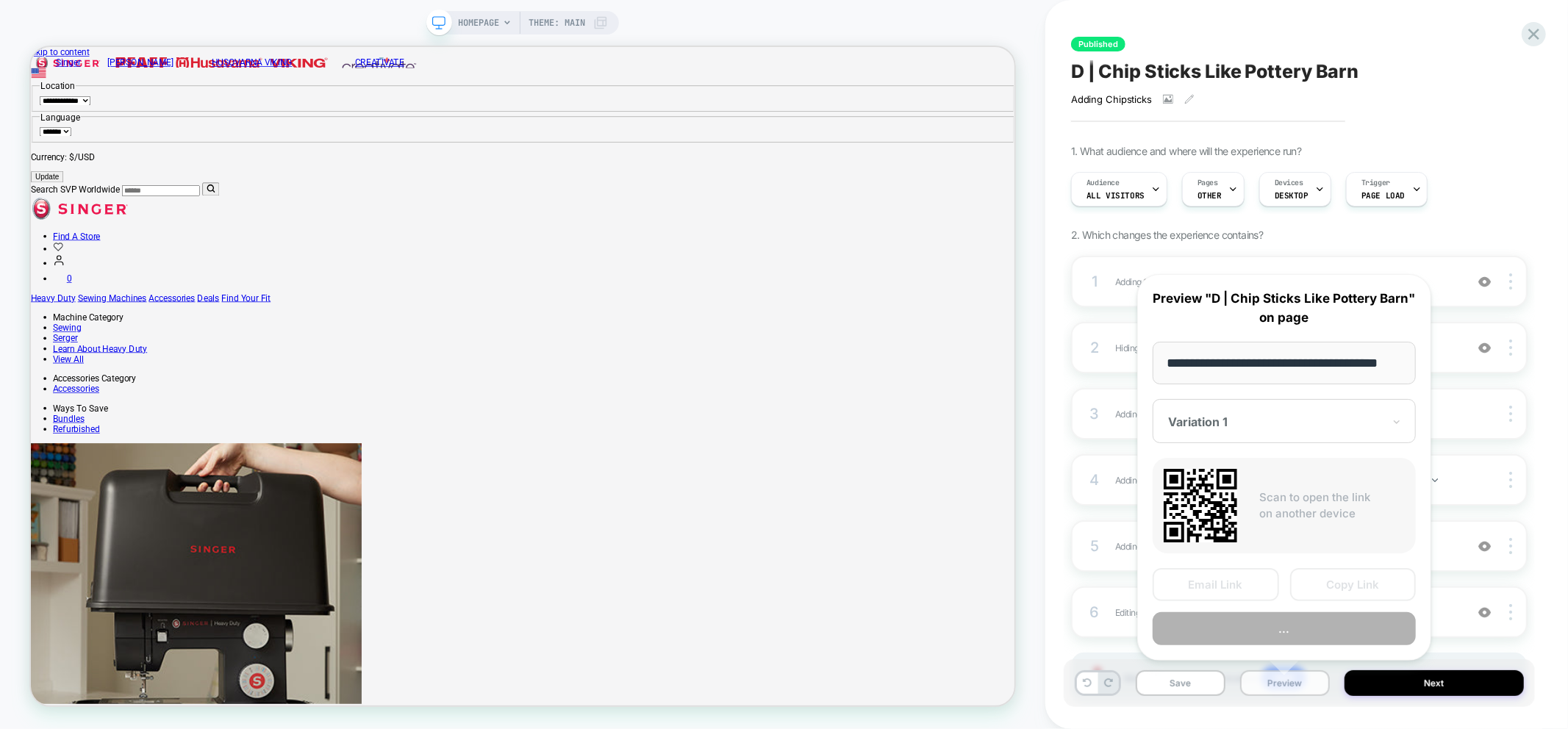
scroll to position [0, 26]
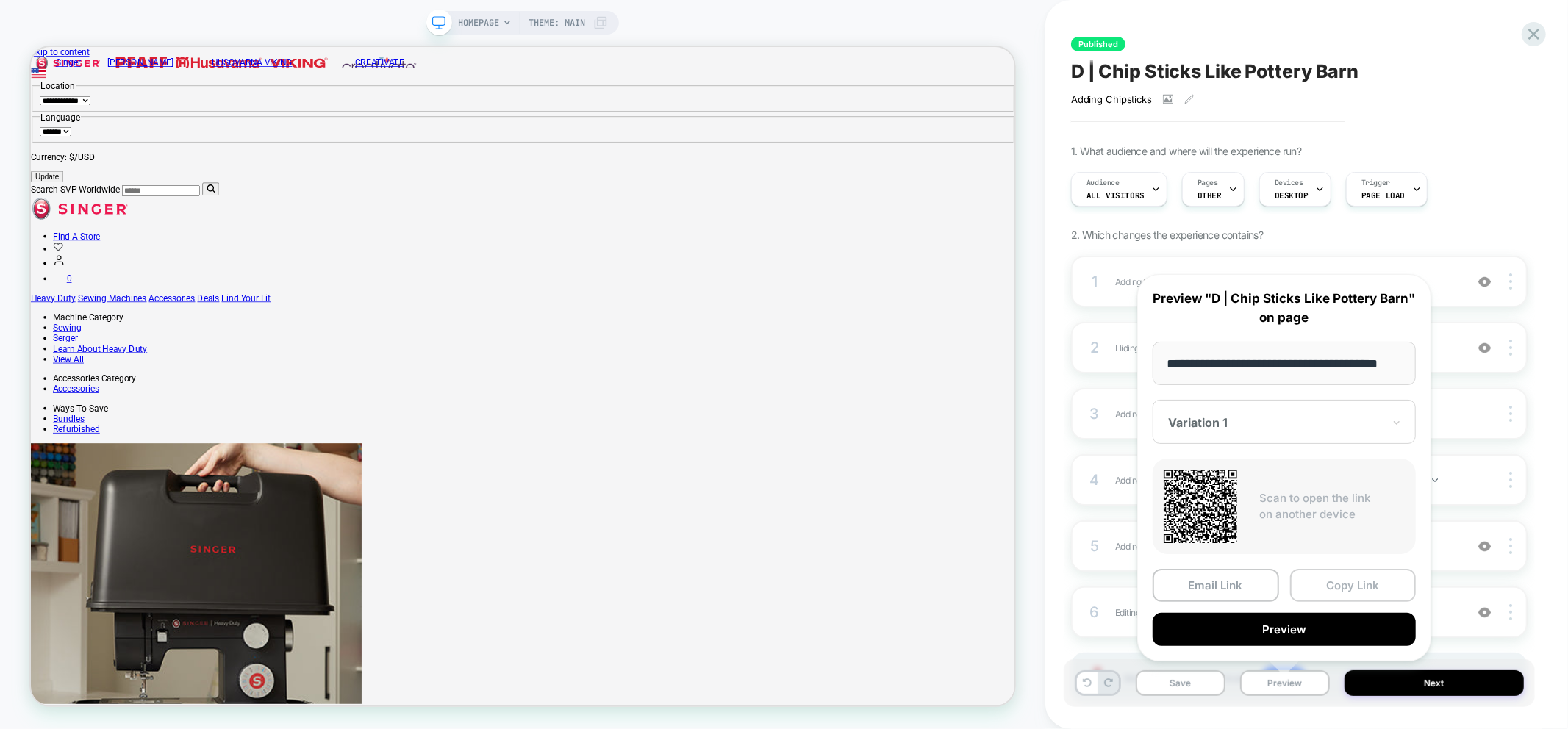
click at [1357, 587] on button "Copy Link" at bounding box center [1354, 585] width 126 height 33
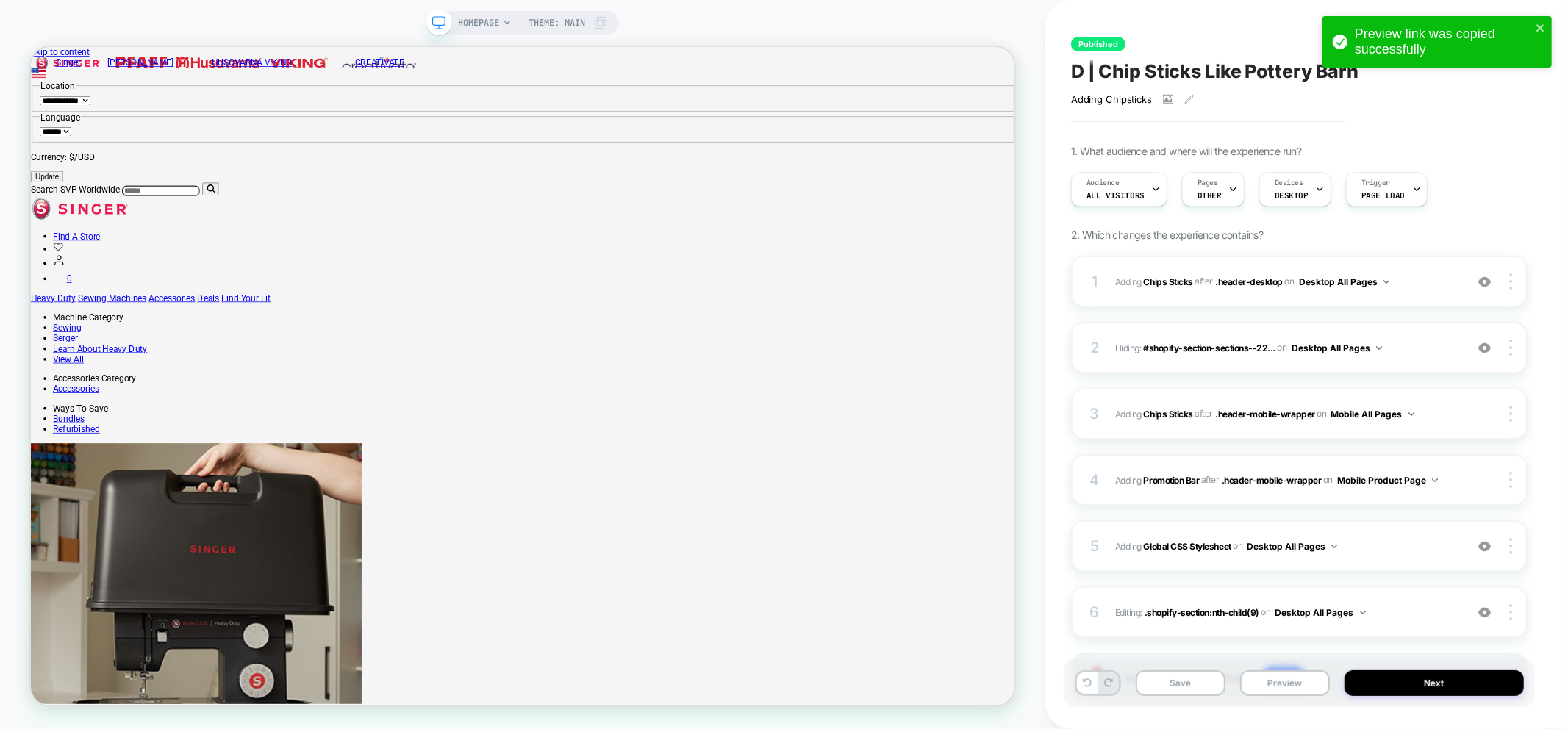
scroll to position [0, 0]
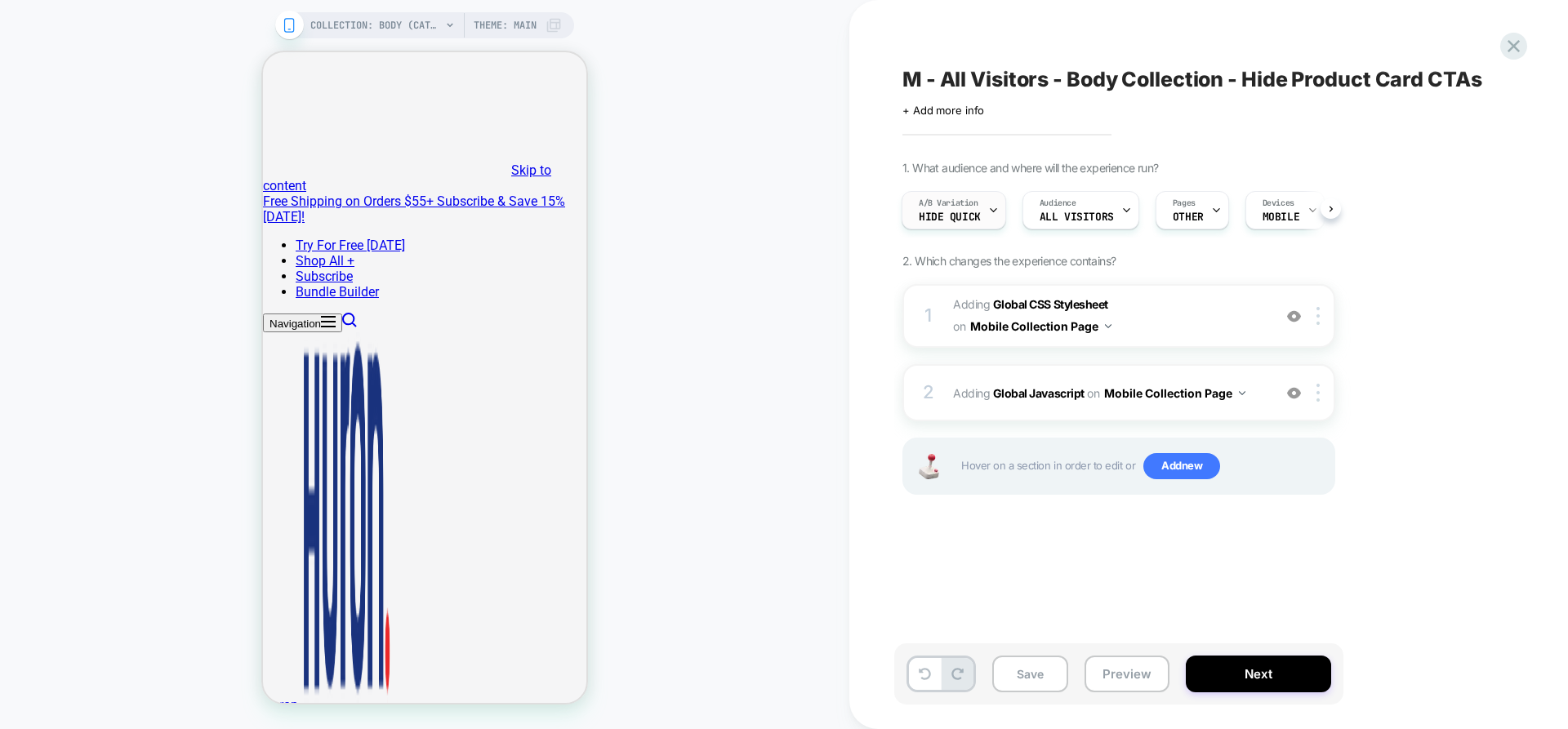
click at [981, 214] on div "A/B Variation Hide Quick" at bounding box center [950, 210] width 95 height 37
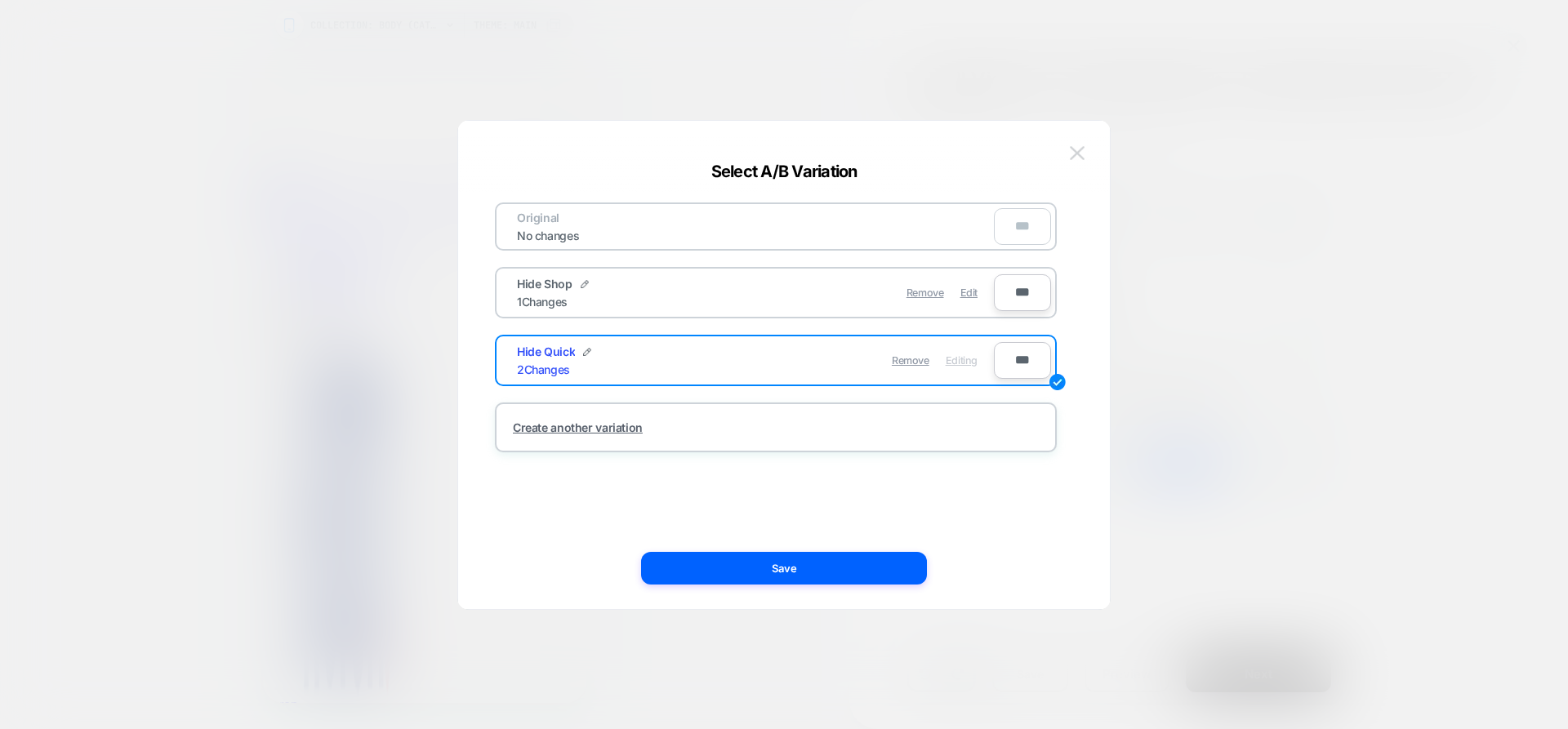
click at [1075, 158] on img at bounding box center [1077, 153] width 14 height 13
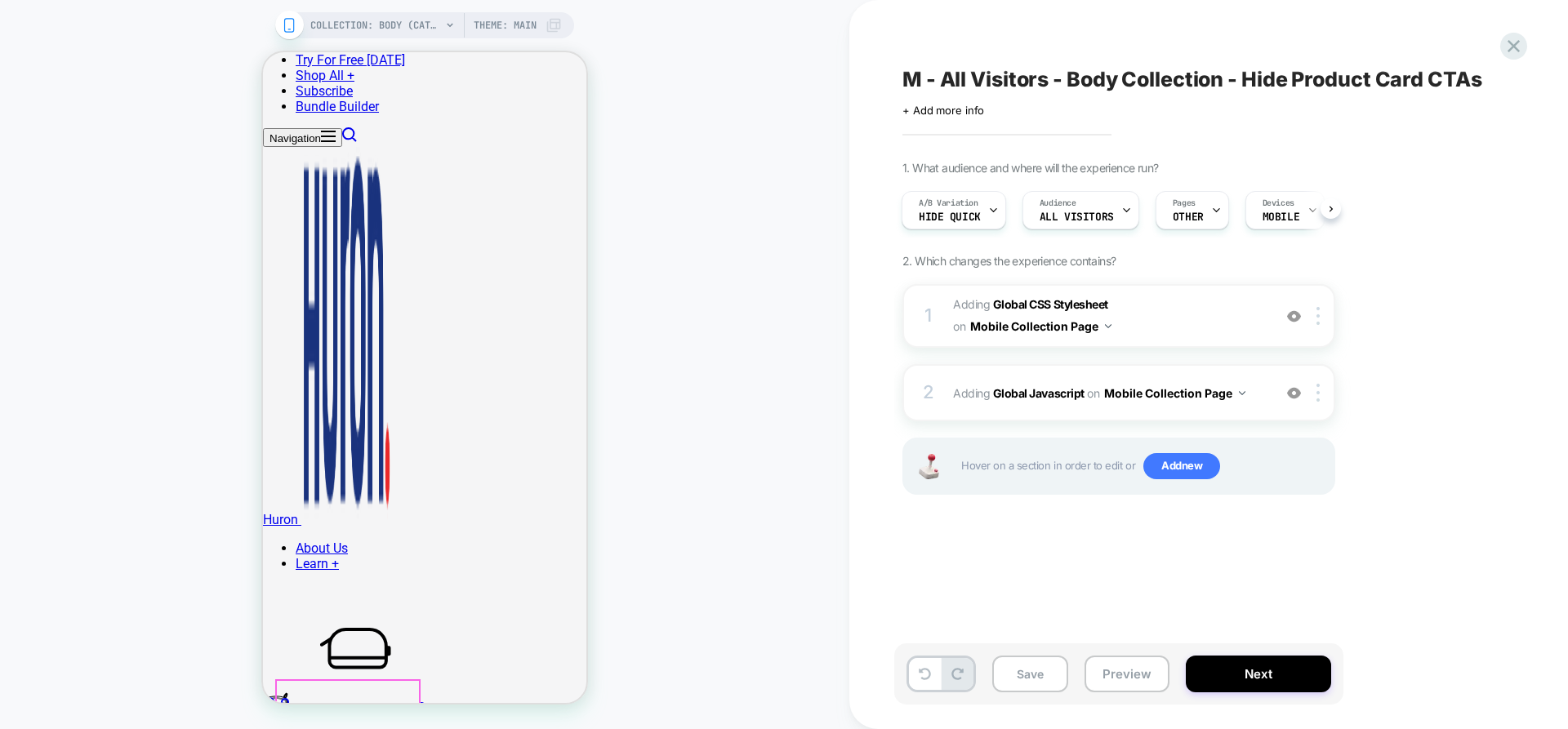
scroll to position [490, 0]
click at [952, 206] on span "A/B Variation" at bounding box center [948, 203] width 59 height 12
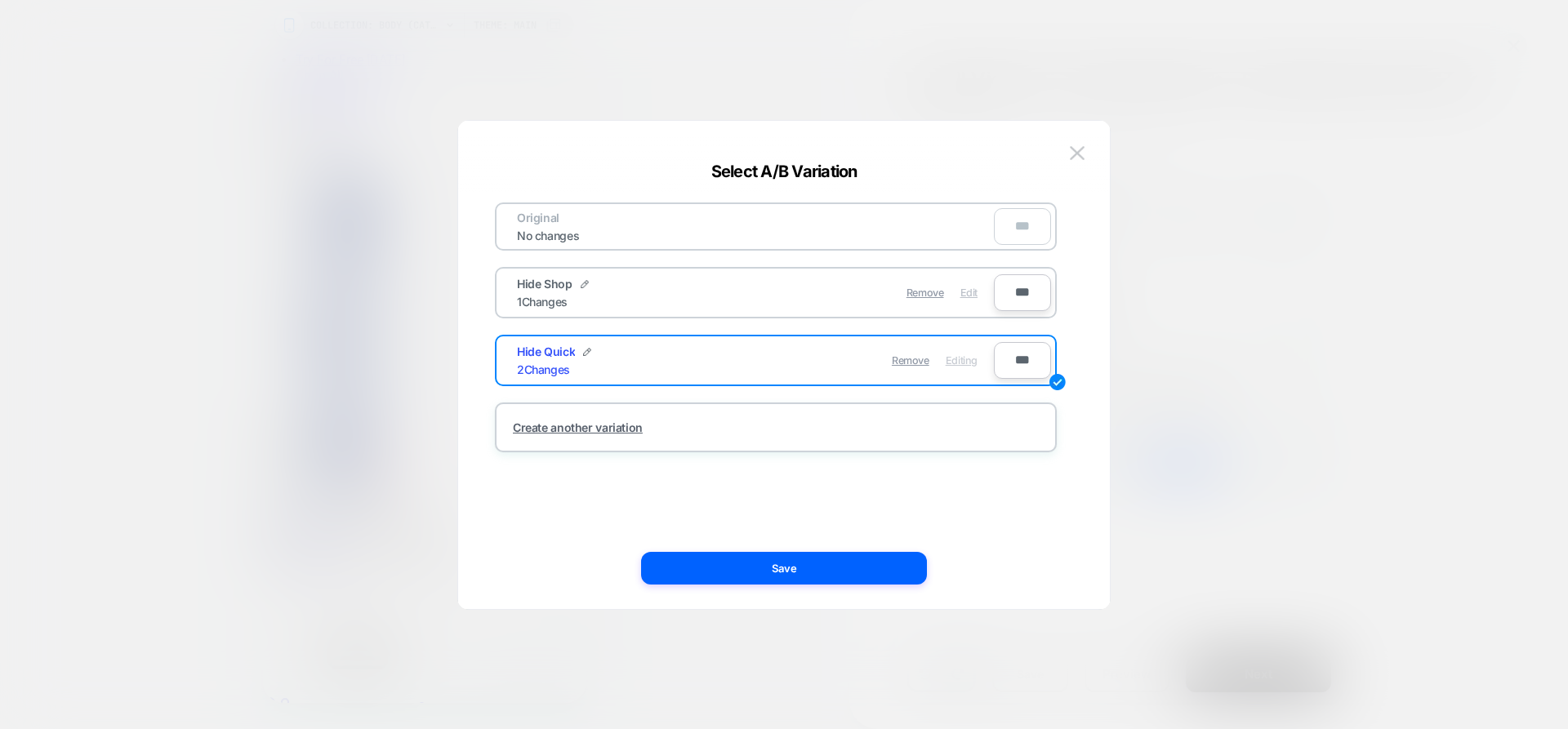
click at [971, 294] on span "Edit" at bounding box center [968, 293] width 17 height 13
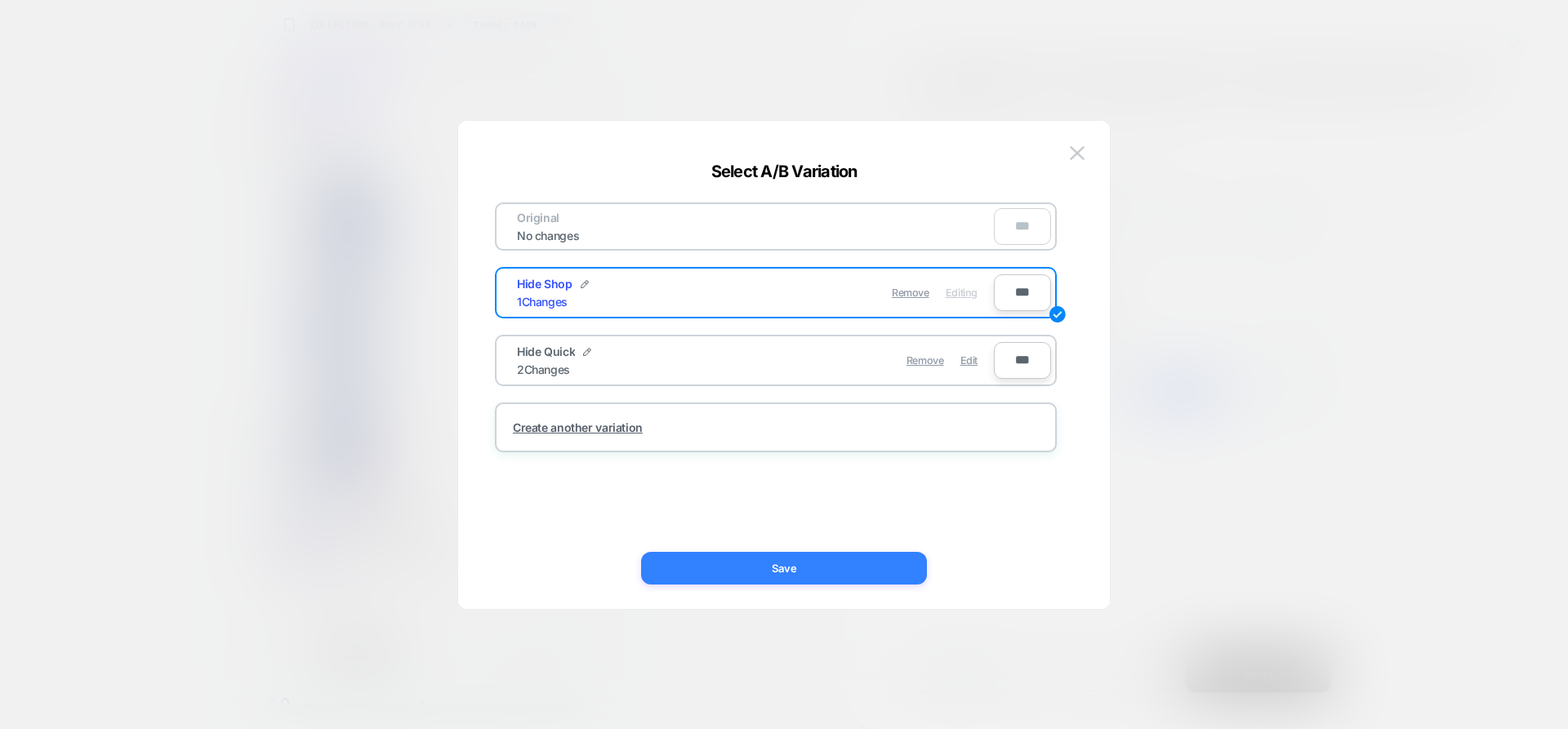
click at [788, 575] on button "Save" at bounding box center [784, 568] width 285 height 32
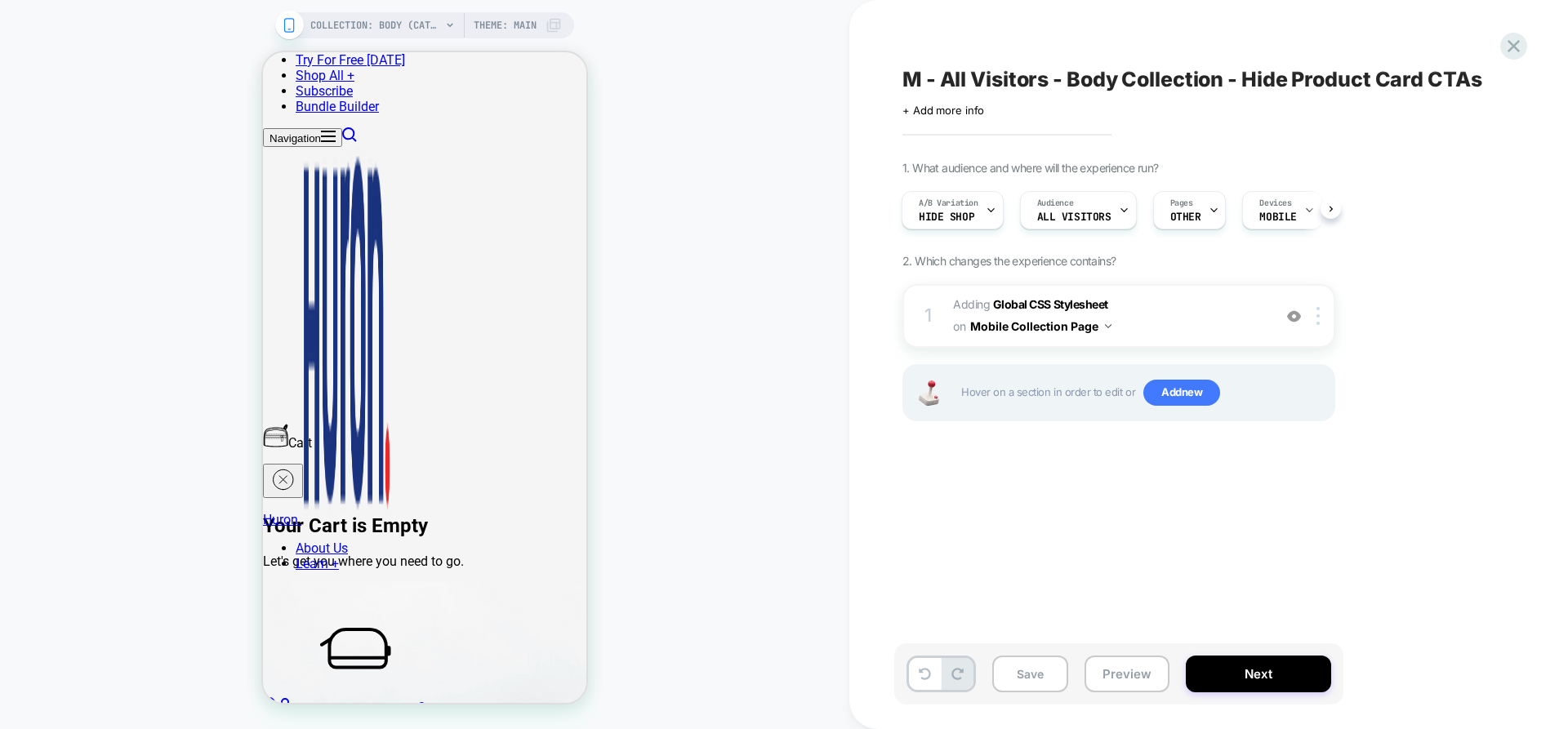
drag, startPoint x: 1119, startPoint y: 683, endPoint x: 1036, endPoint y: 587, distance: 126.9
click at [1036, 587] on div "M - All Visitors - Body Collection - Hide Product Card CTAs Click to edit exper…" at bounding box center [1200, 364] width 612 height 697
click at [1129, 678] on button "Preview" at bounding box center [1126, 674] width 85 height 37
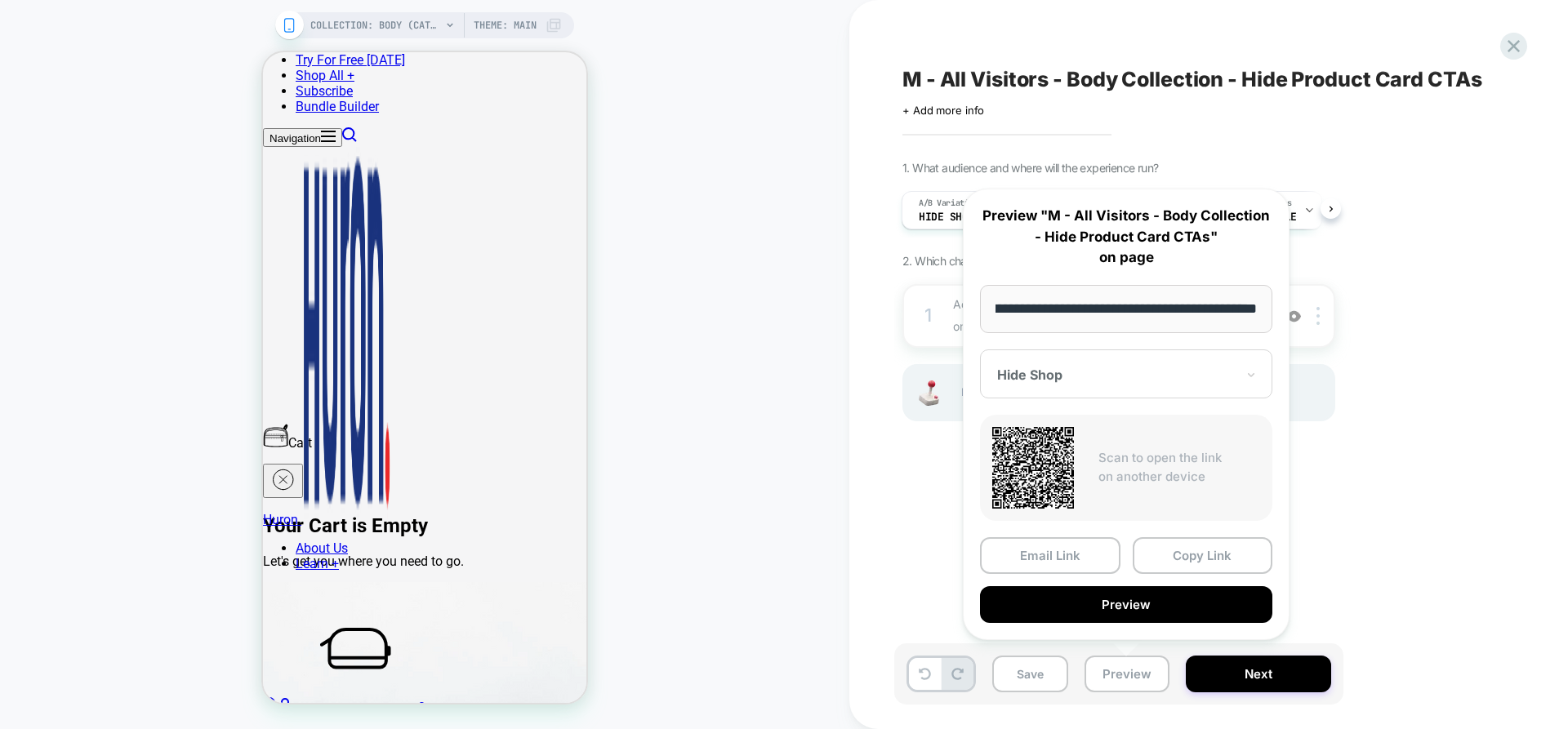
scroll to position [0, 0]
click at [1247, 368] on icon at bounding box center [1250, 374] width 12 height 16
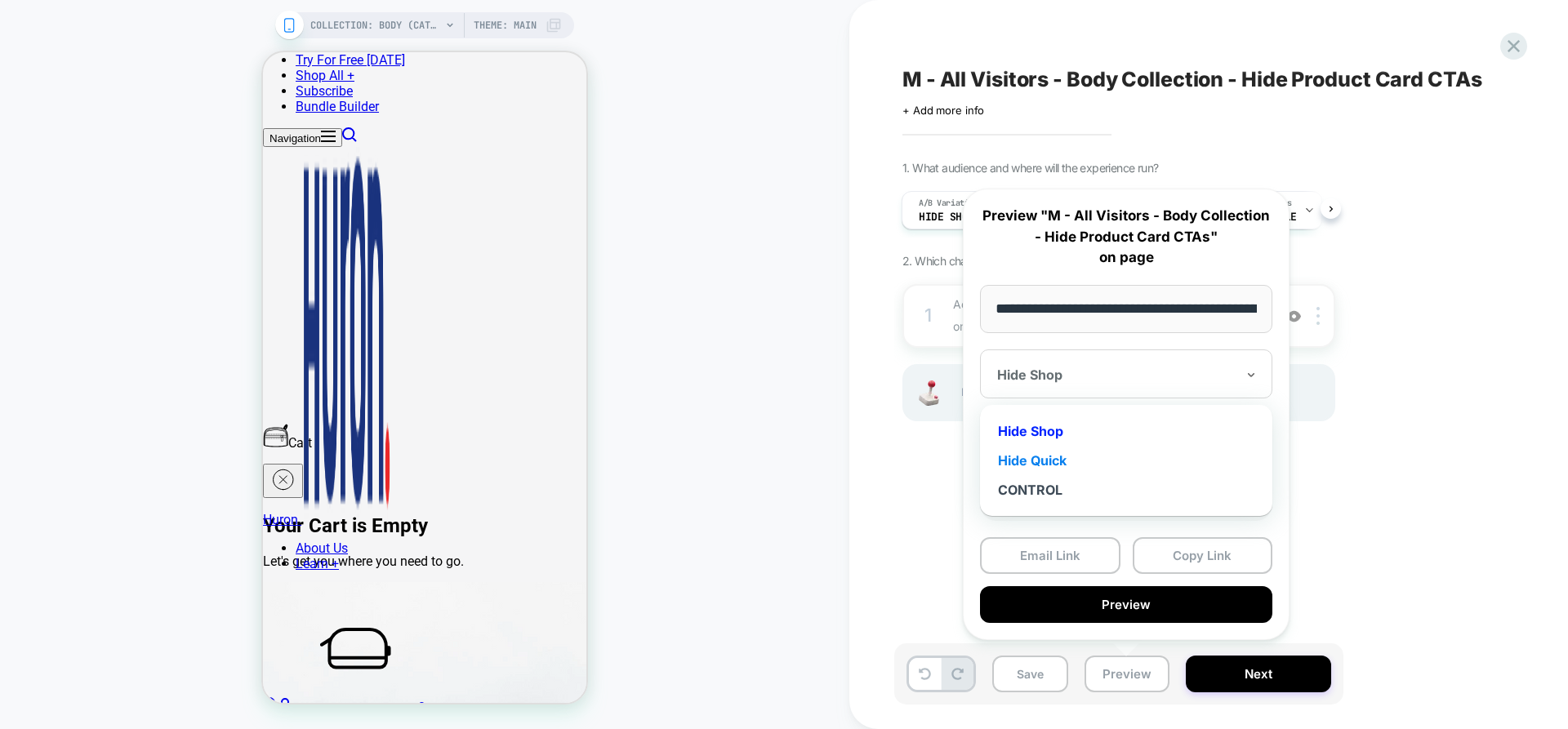
click at [1050, 462] on div "Hide Quick" at bounding box center [1126, 461] width 276 height 30
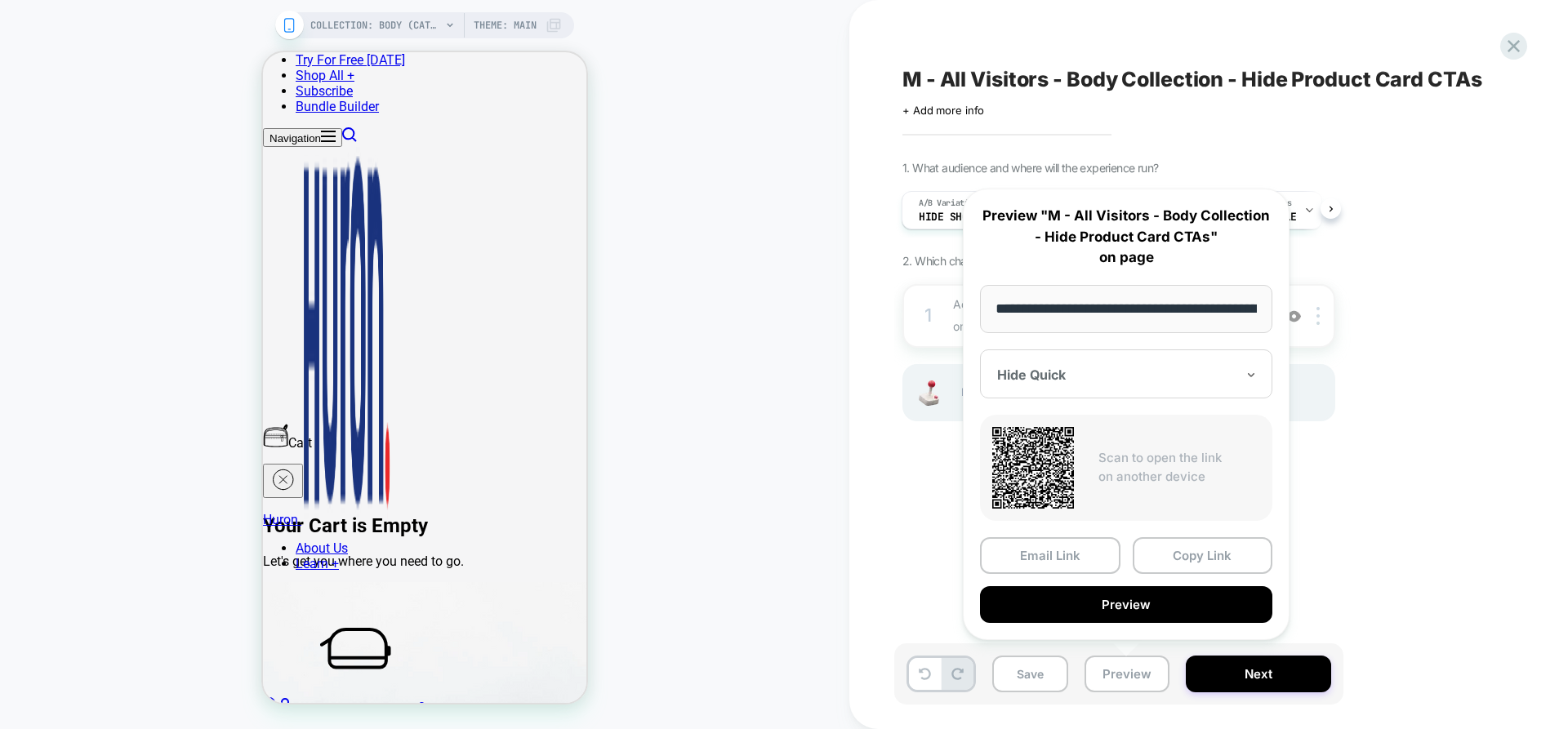
click at [1064, 386] on div "Hide Quick" at bounding box center [1126, 373] width 293 height 49
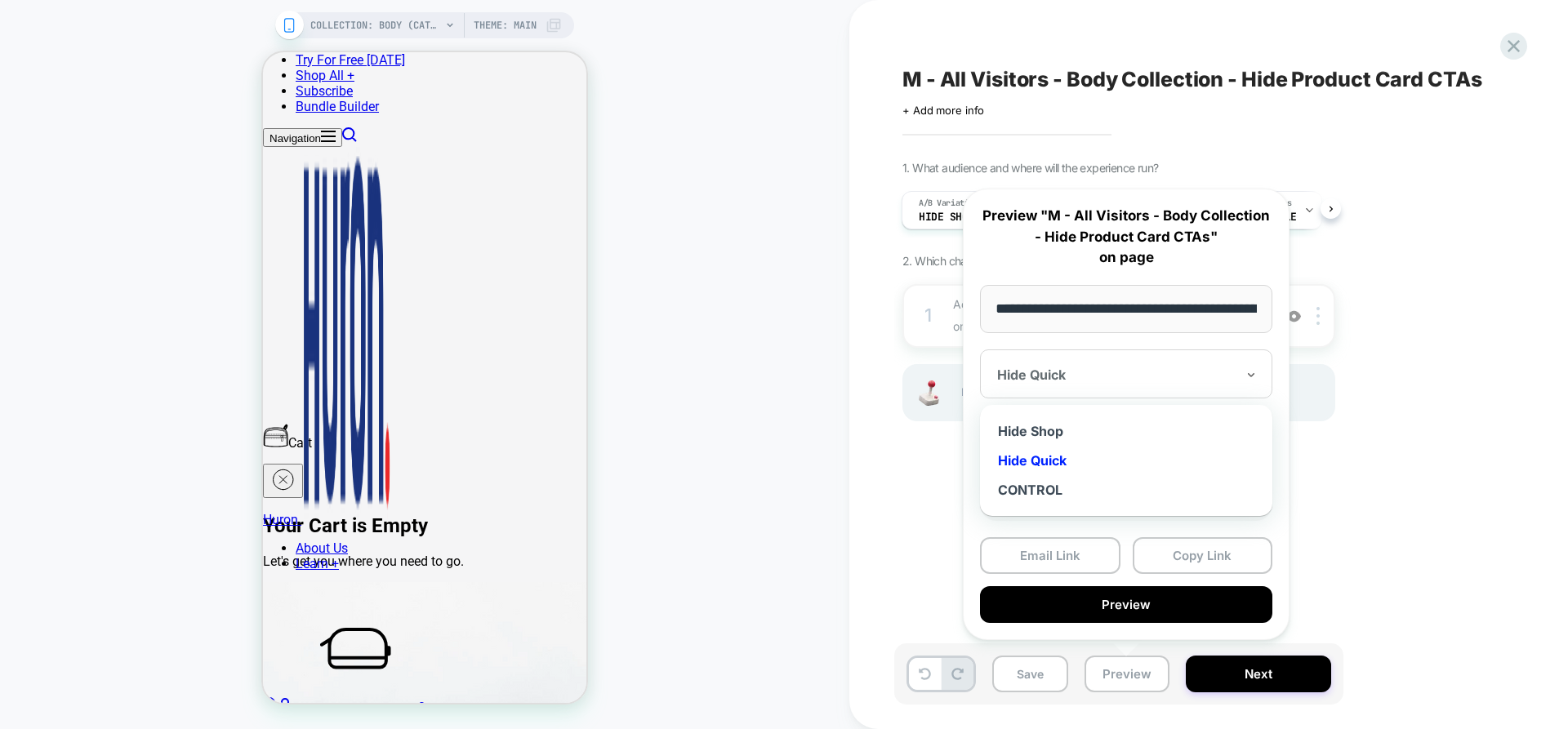
click at [1064, 386] on div "Hide Quick" at bounding box center [1126, 373] width 293 height 49
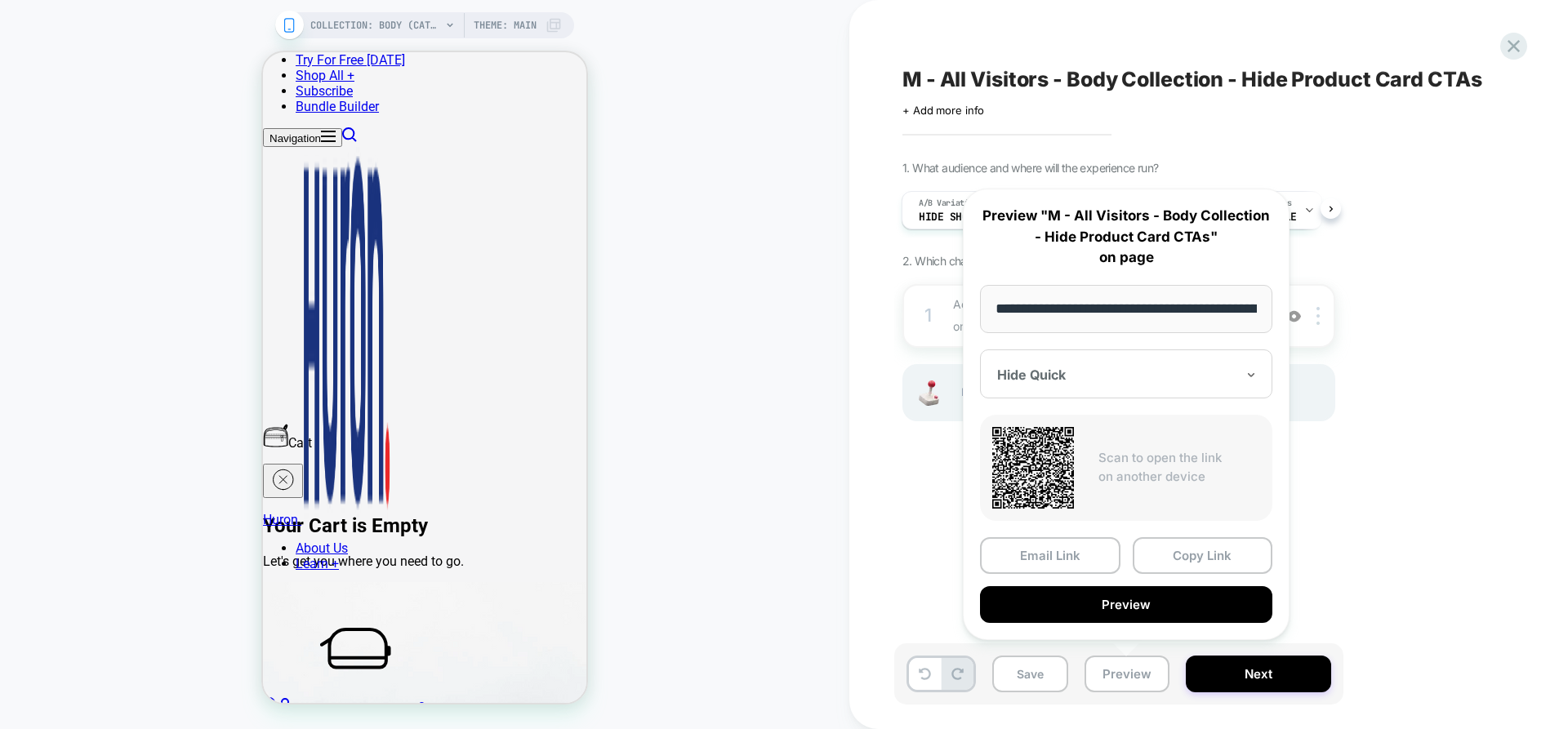
click at [1218, 382] on div at bounding box center [1117, 374] width 239 height 16
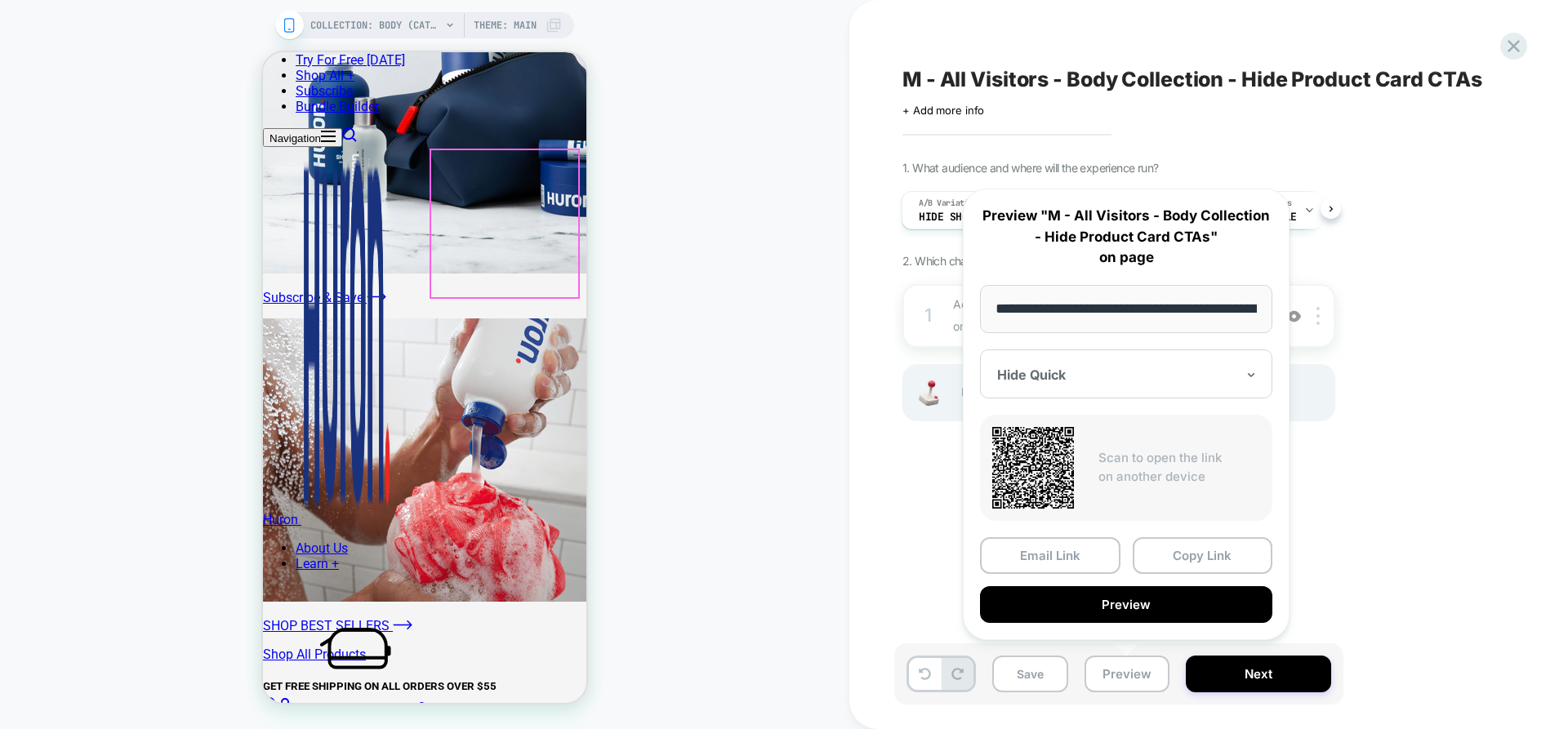
scroll to position [1225, 0]
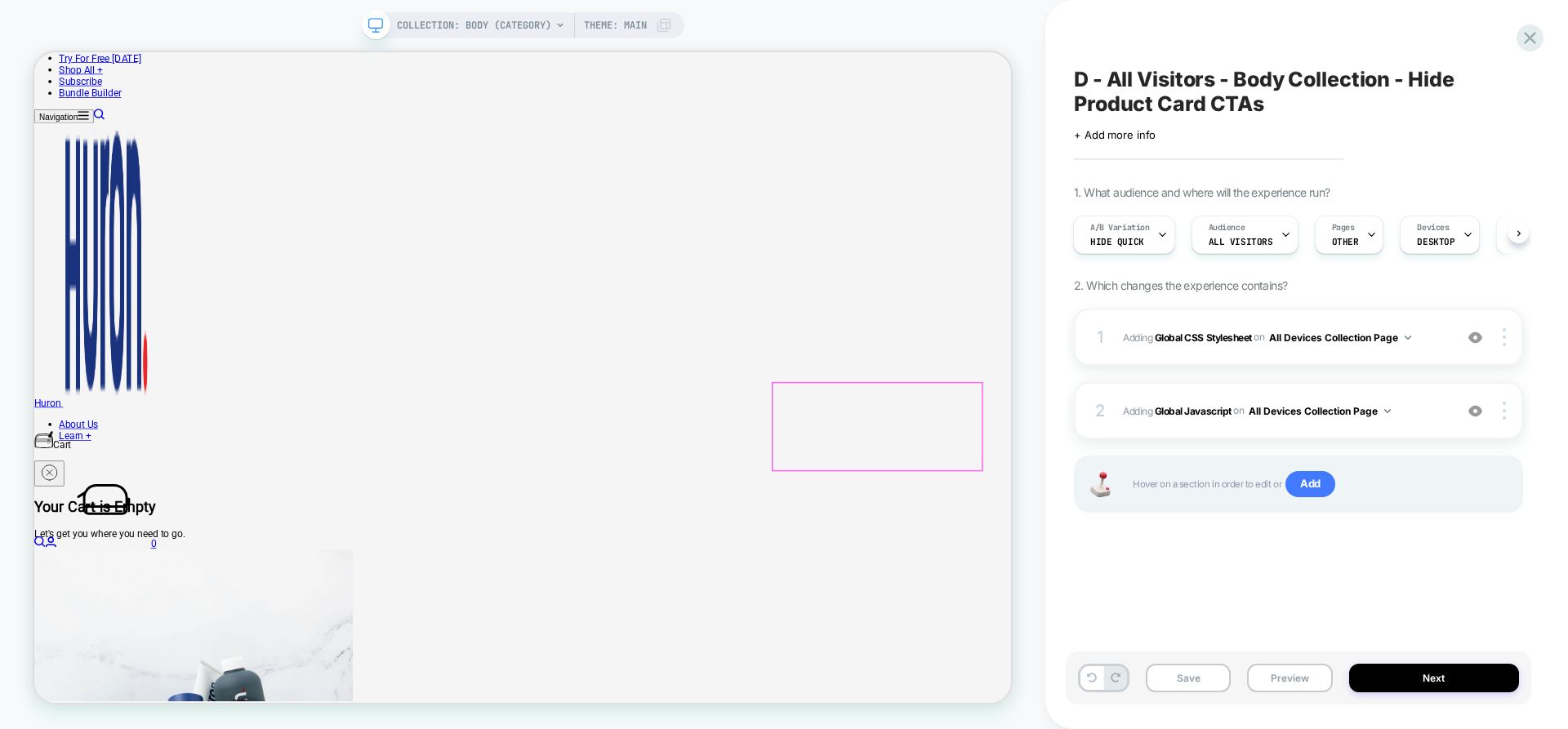
scroll to position [327, 0]
click at [1145, 242] on div "A/B Variation Hide quick" at bounding box center [1119, 234] width 92 height 37
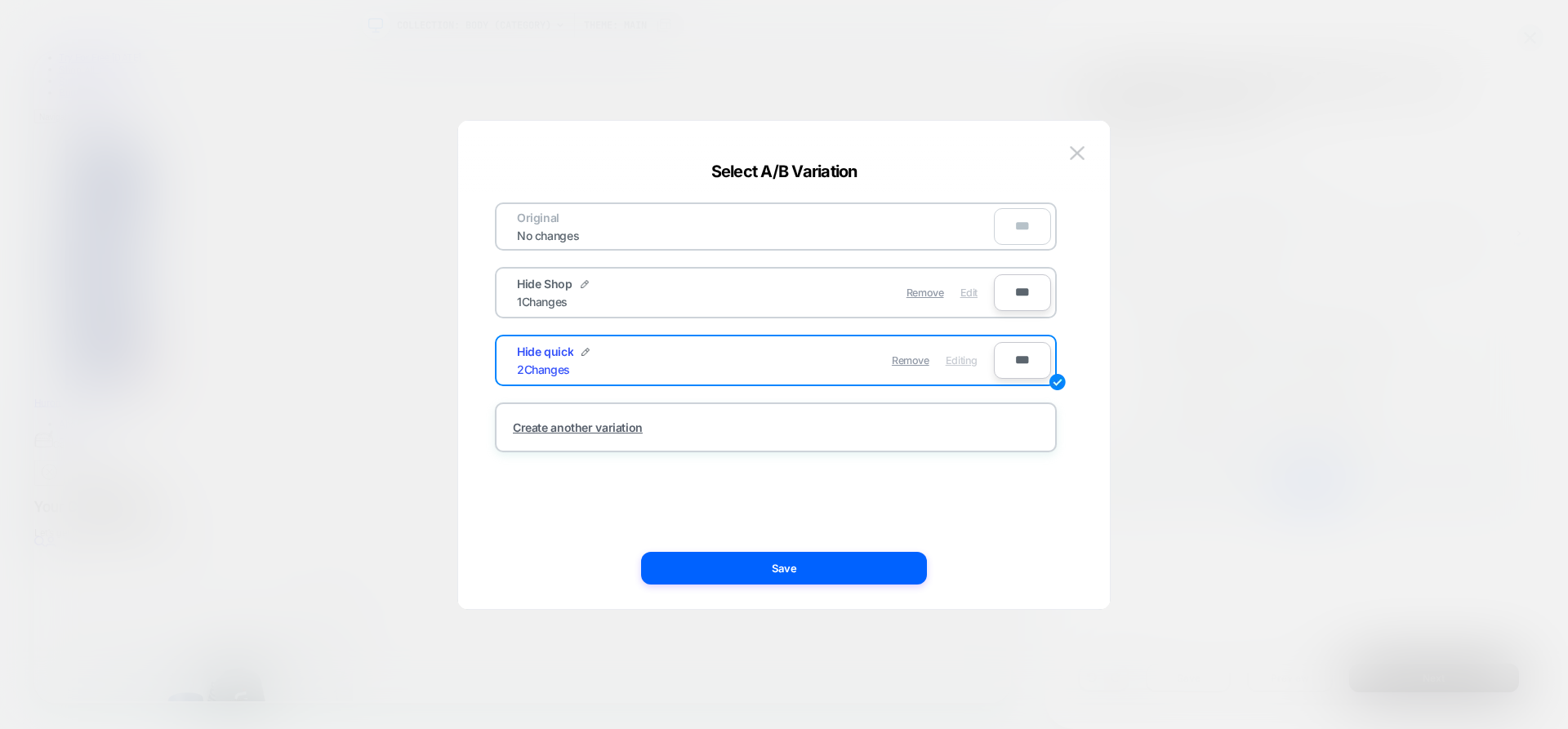
click at [969, 293] on span "Edit" at bounding box center [968, 293] width 17 height 13
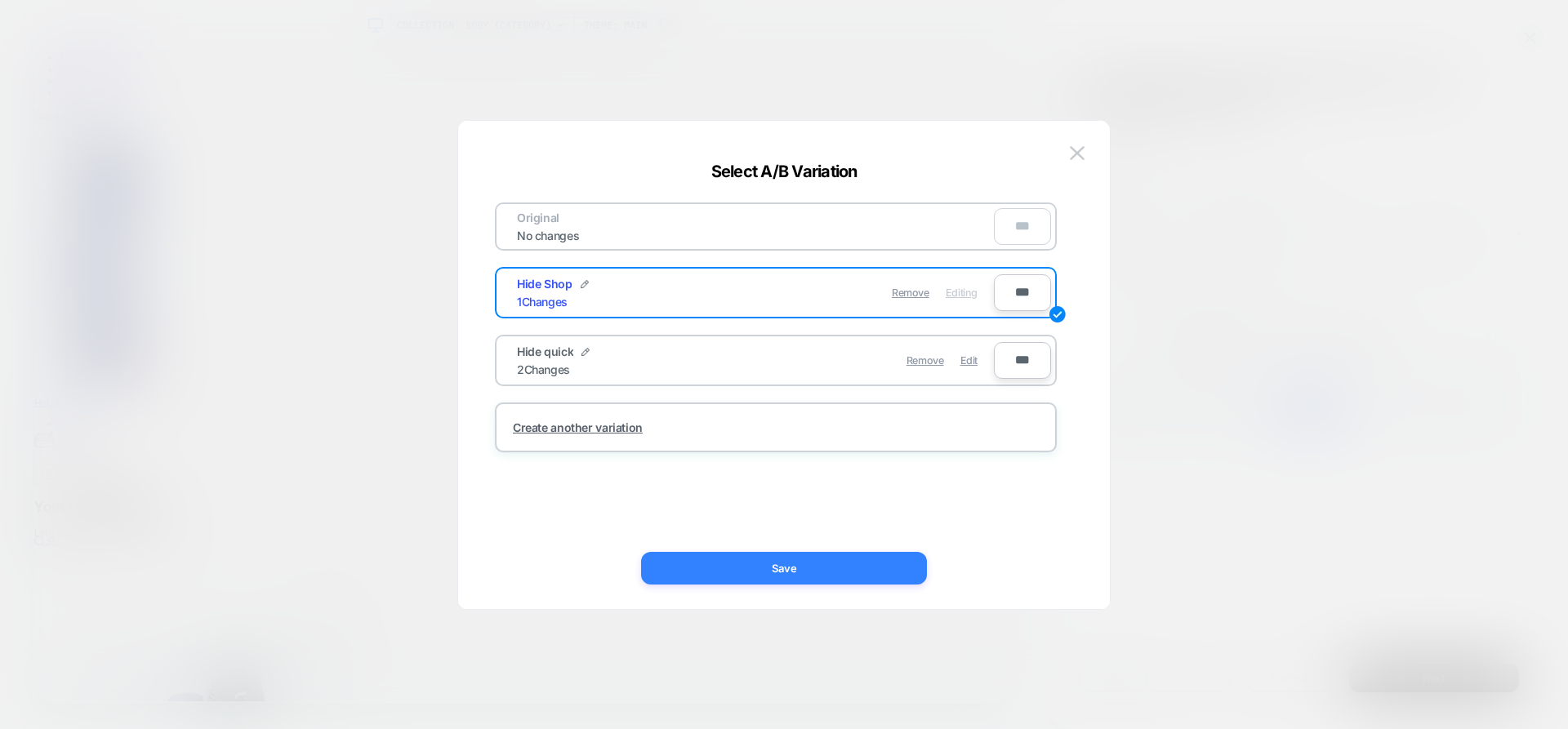
click at [883, 561] on button "Save" at bounding box center [784, 568] width 285 height 32
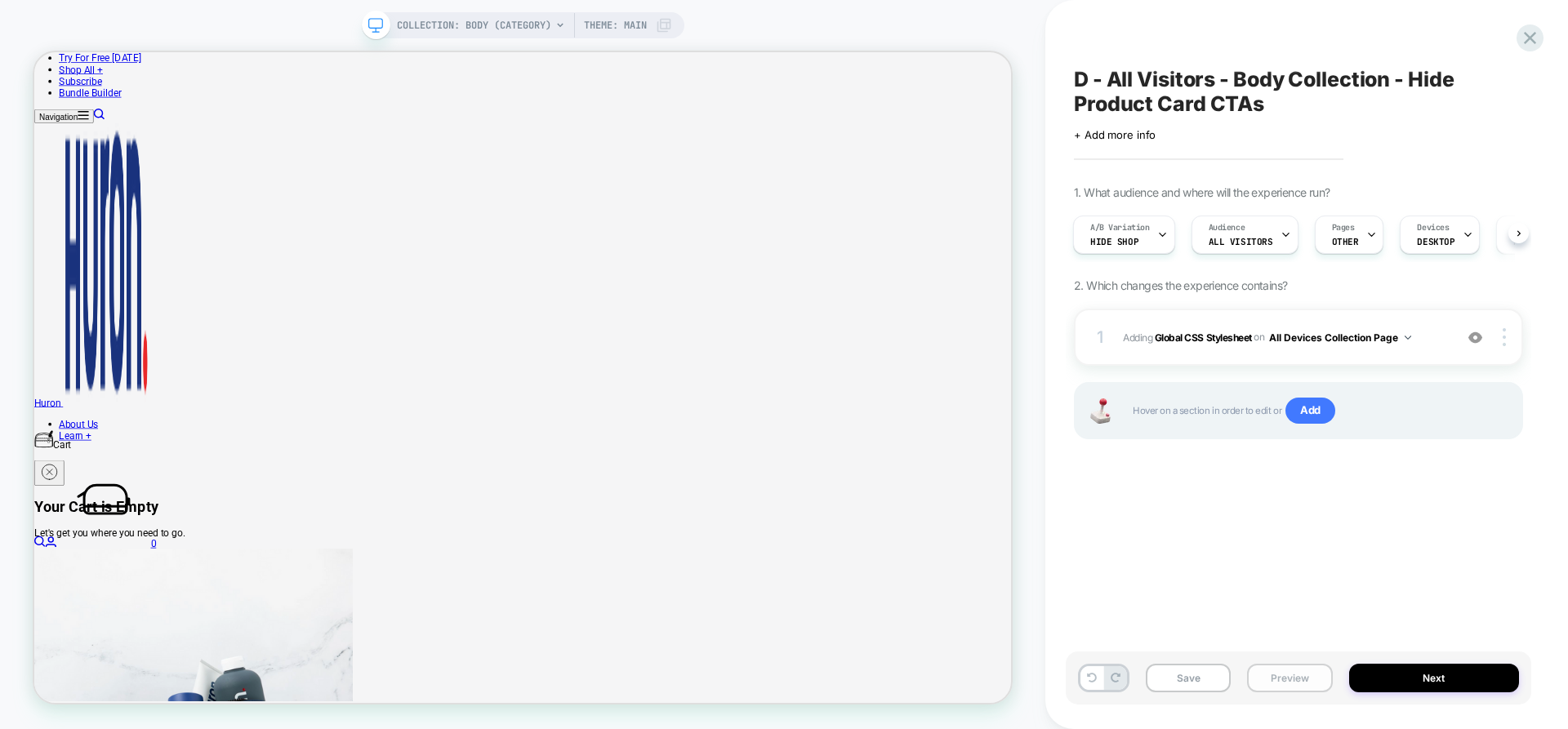
click at [1286, 679] on button "Preview" at bounding box center [1289, 679] width 85 height 29
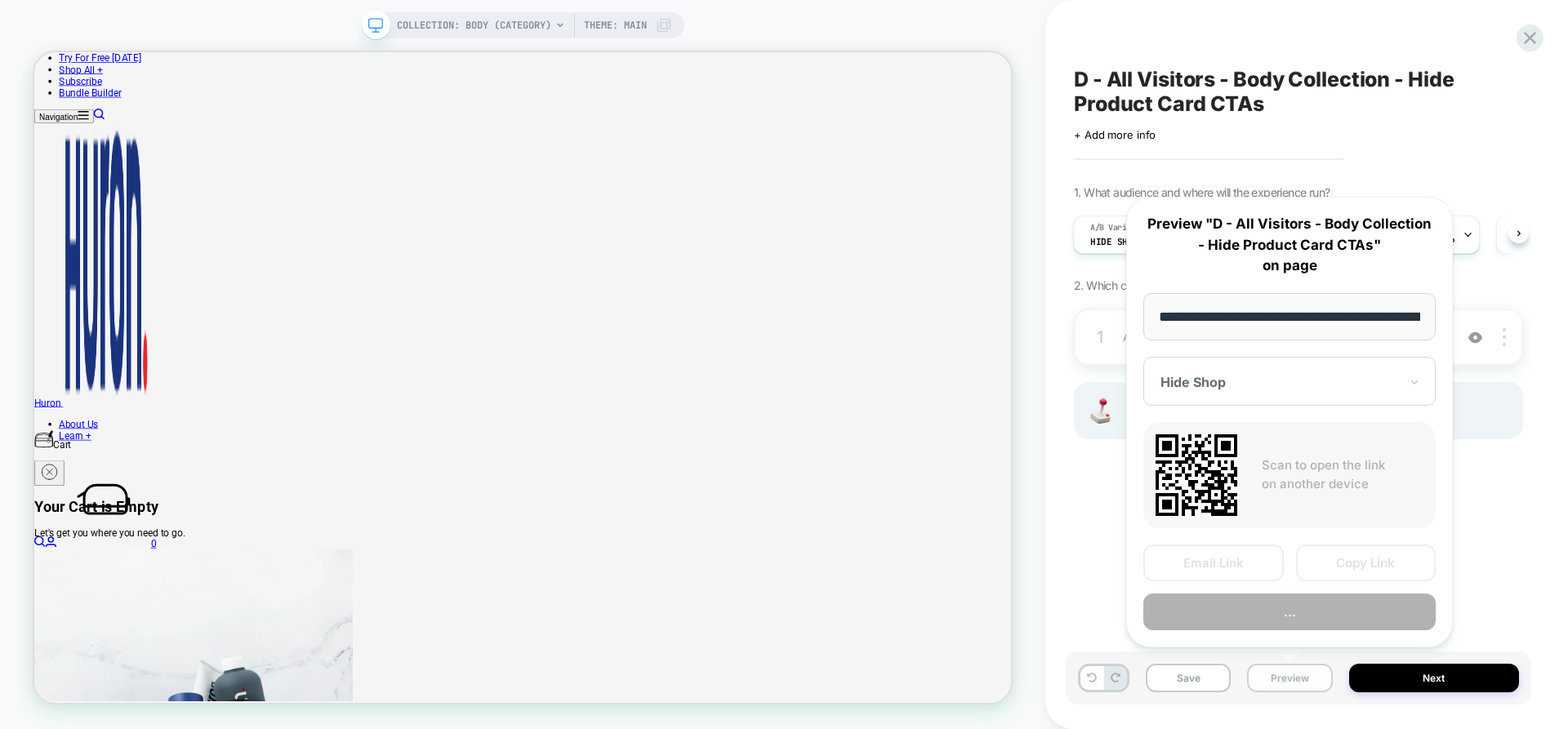
scroll to position [0, 121]
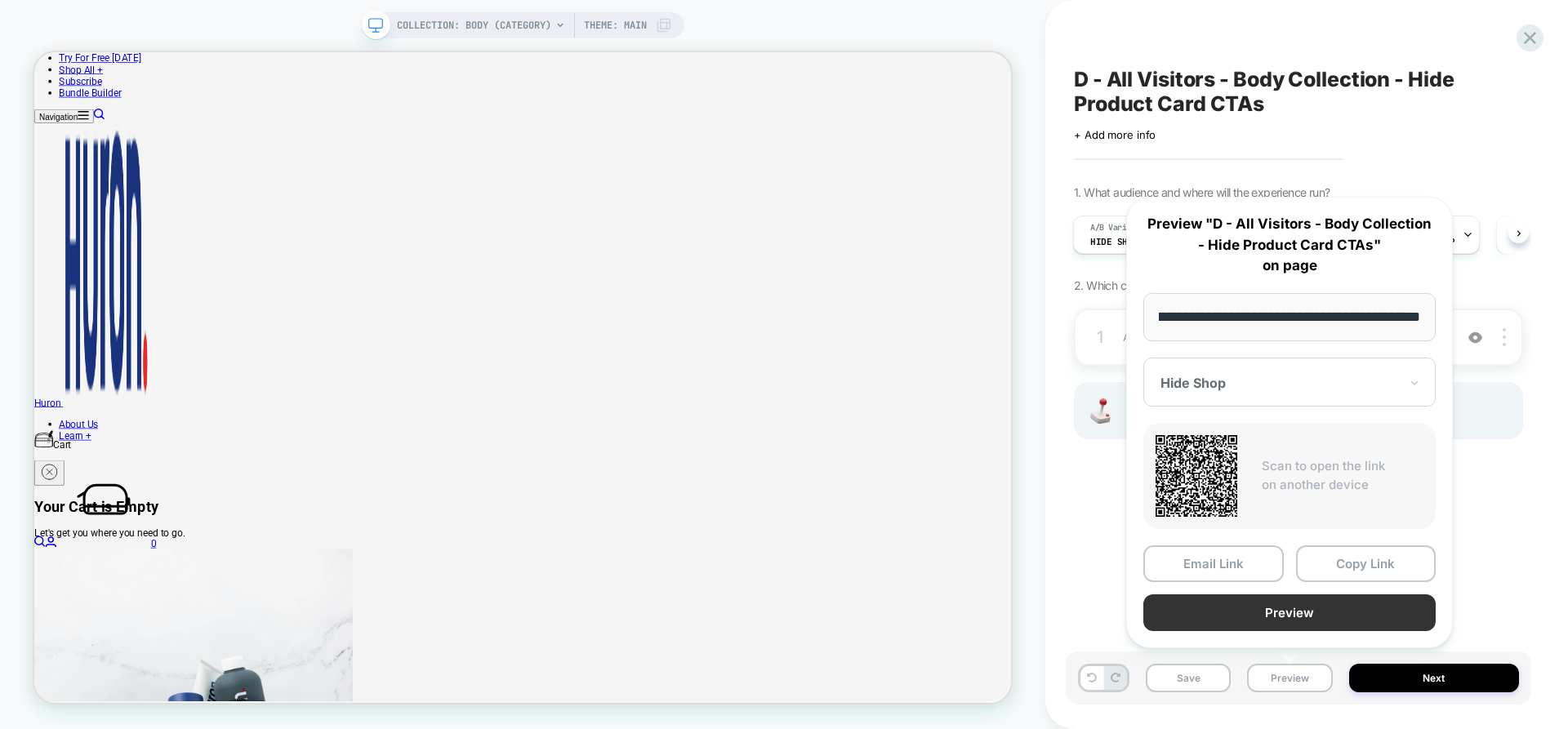
click at [1304, 609] on button "Preview" at bounding box center [1290, 612] width 293 height 37
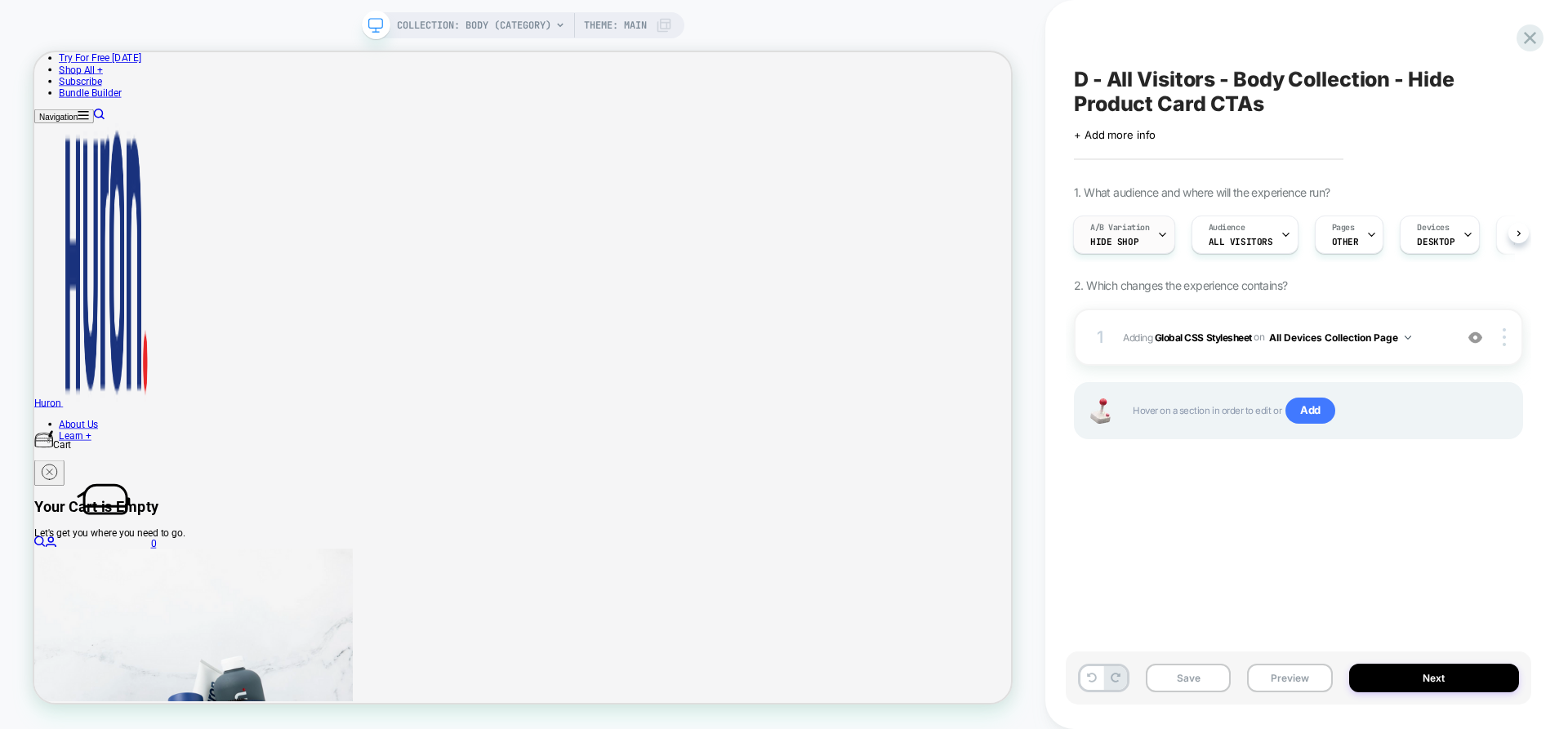
click at [1143, 240] on div "A/B Variation Hide Shop" at bounding box center [1119, 234] width 92 height 37
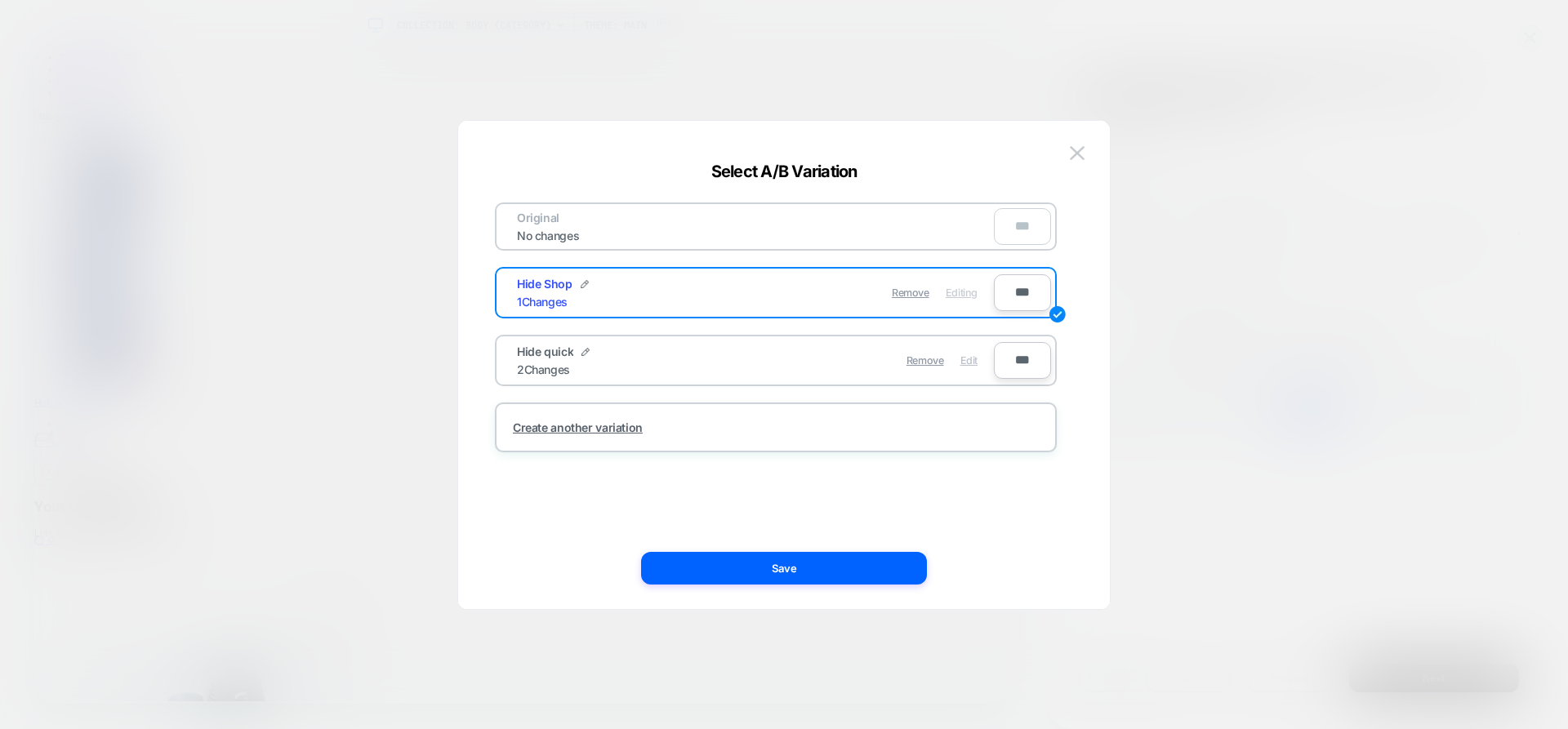
click at [970, 358] on span "Edit" at bounding box center [968, 361] width 17 height 13
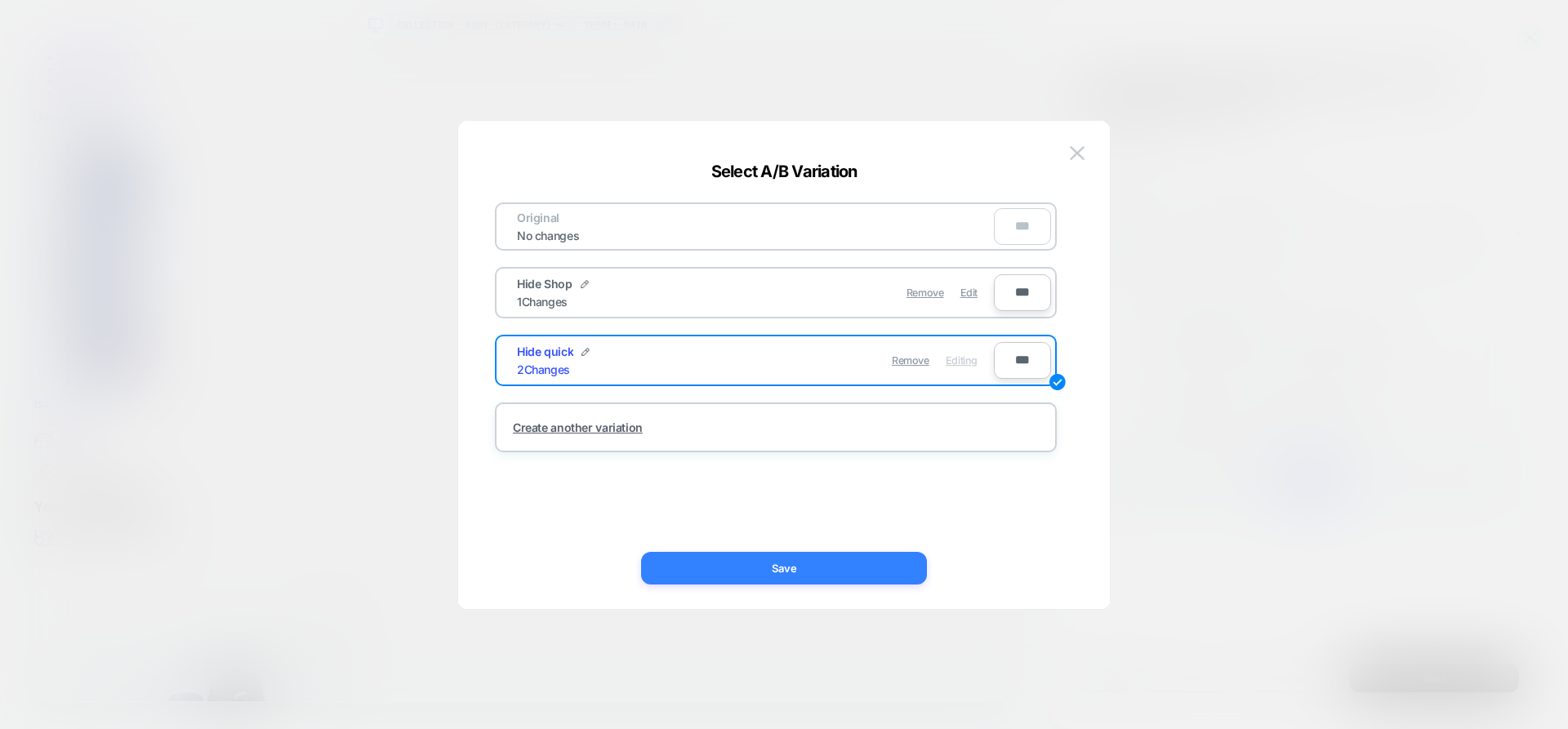
click at [863, 558] on button "Save" at bounding box center [784, 568] width 285 height 32
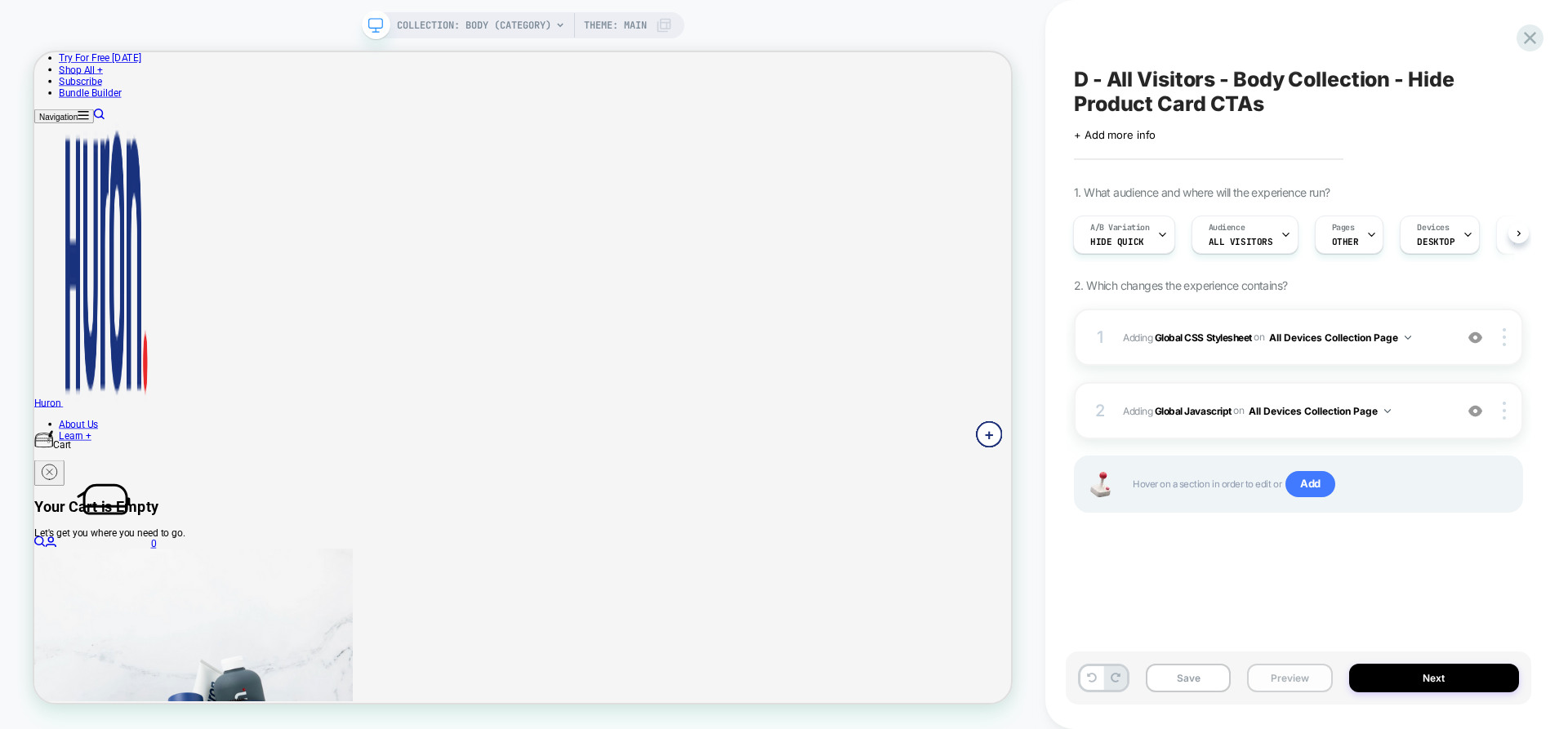
click at [1303, 683] on button "Preview" at bounding box center [1289, 679] width 85 height 29
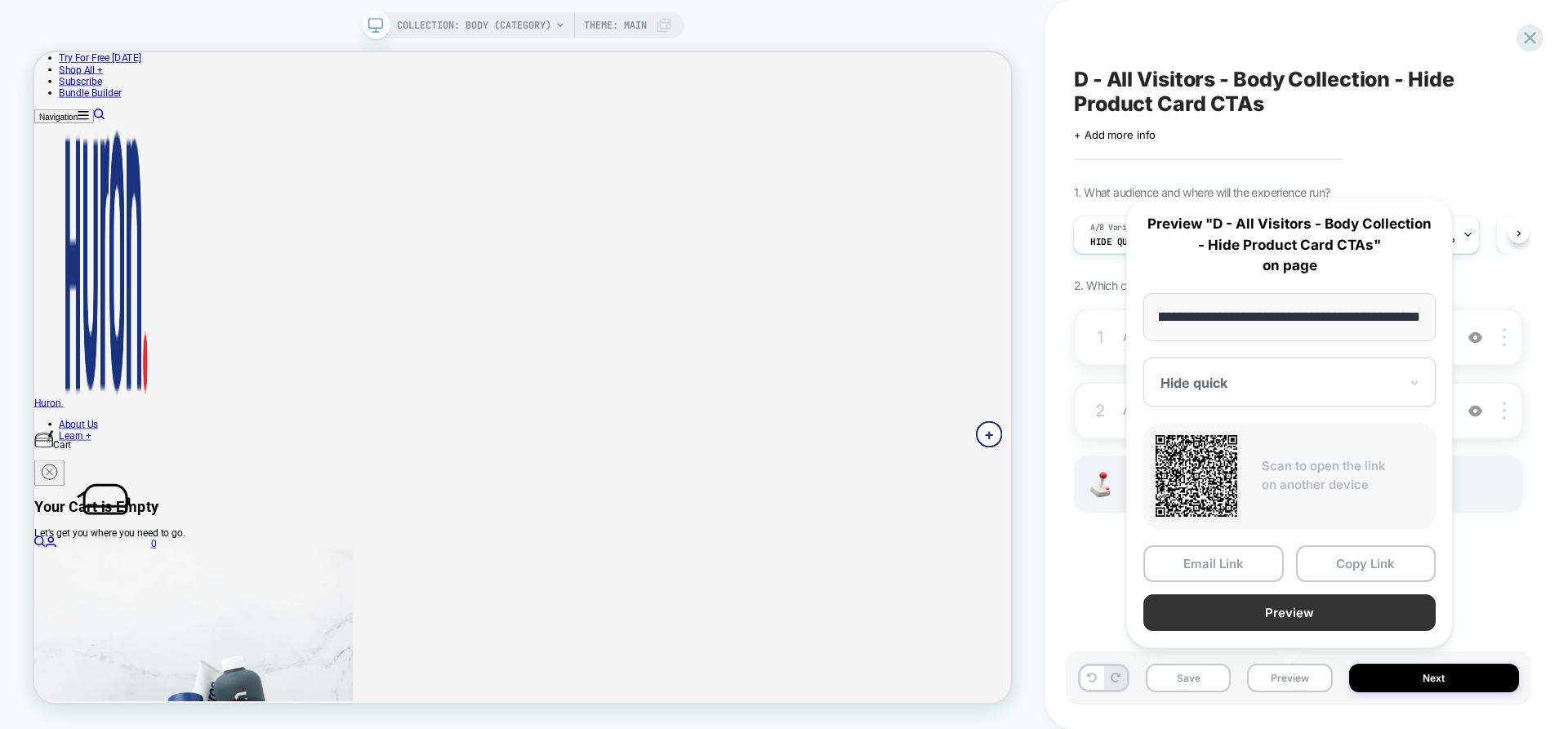
click at [1290, 620] on button "Preview" at bounding box center [1290, 612] width 293 height 37
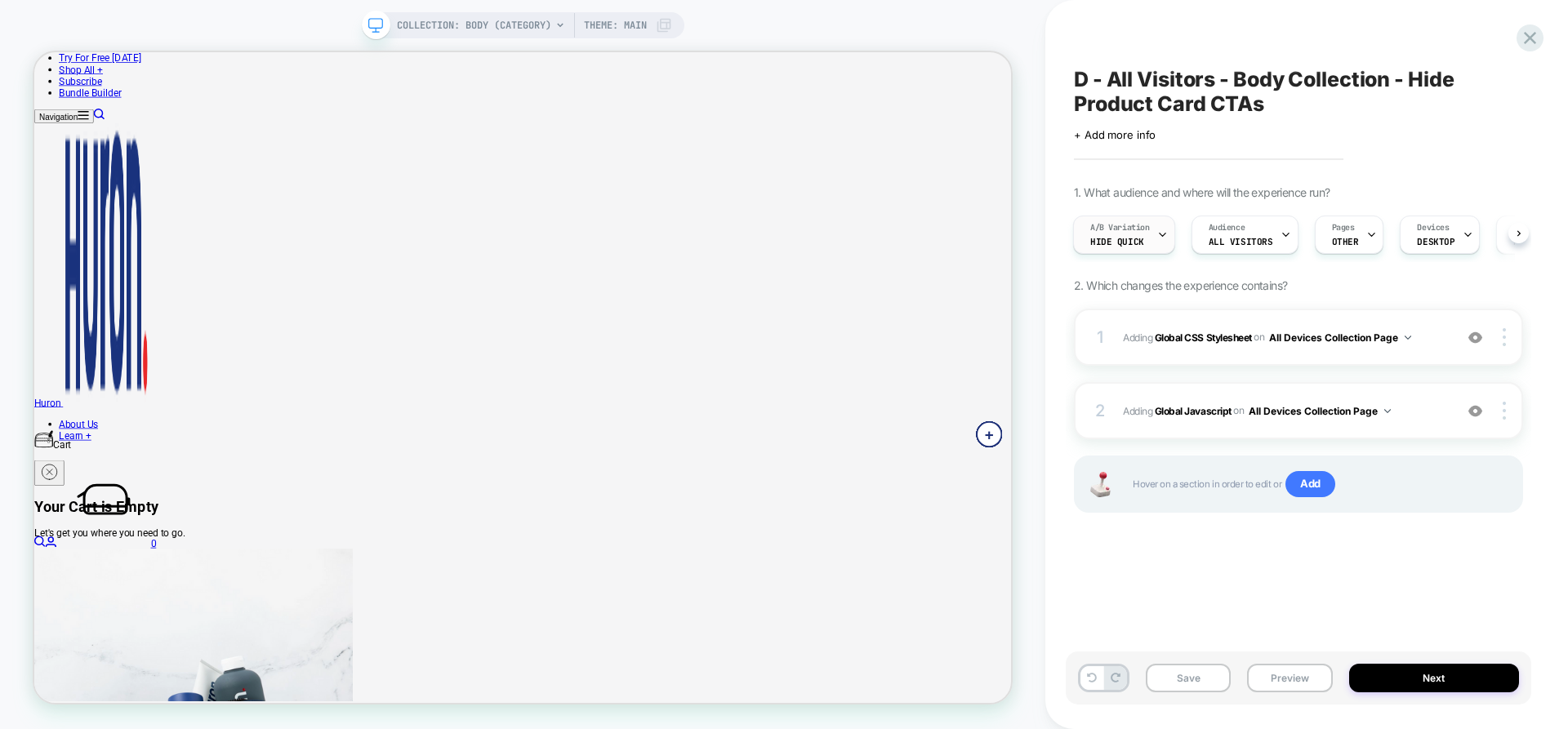
click at [1136, 235] on div "A/B Variation Hide quick" at bounding box center [1119, 234] width 92 height 37
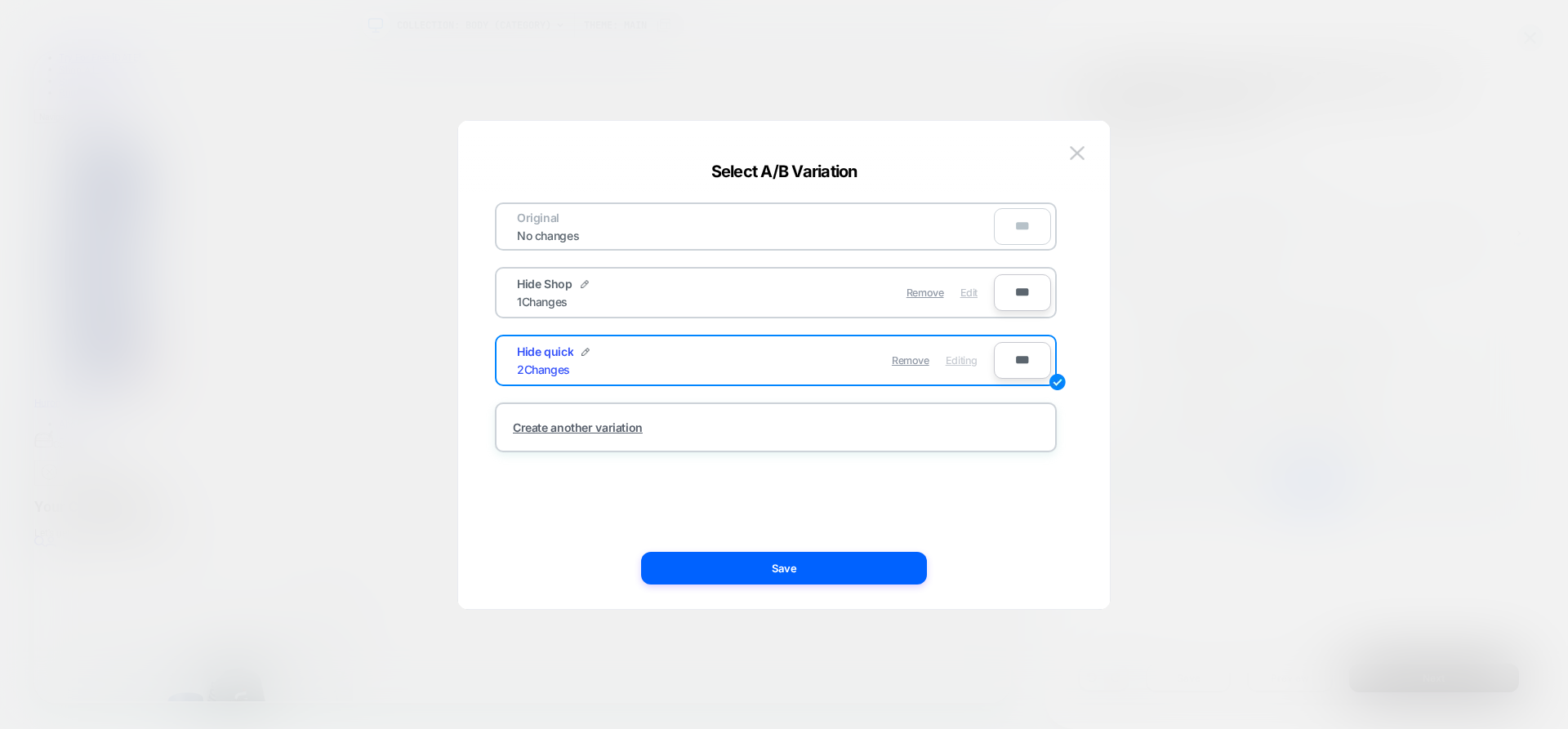
click at [975, 294] on span "Edit" at bounding box center [968, 293] width 17 height 13
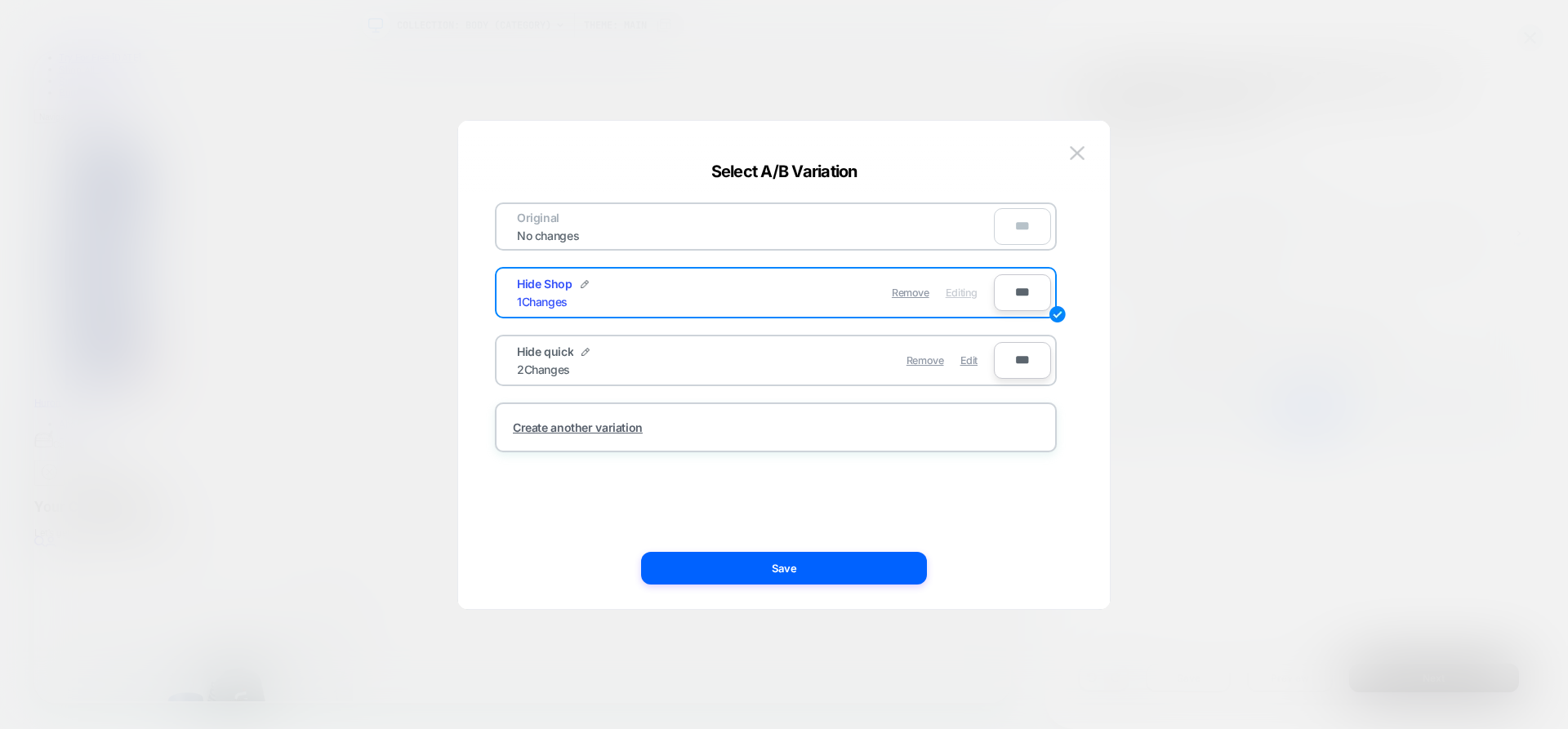
click at [1081, 146] on img at bounding box center [1077, 153] width 14 height 13
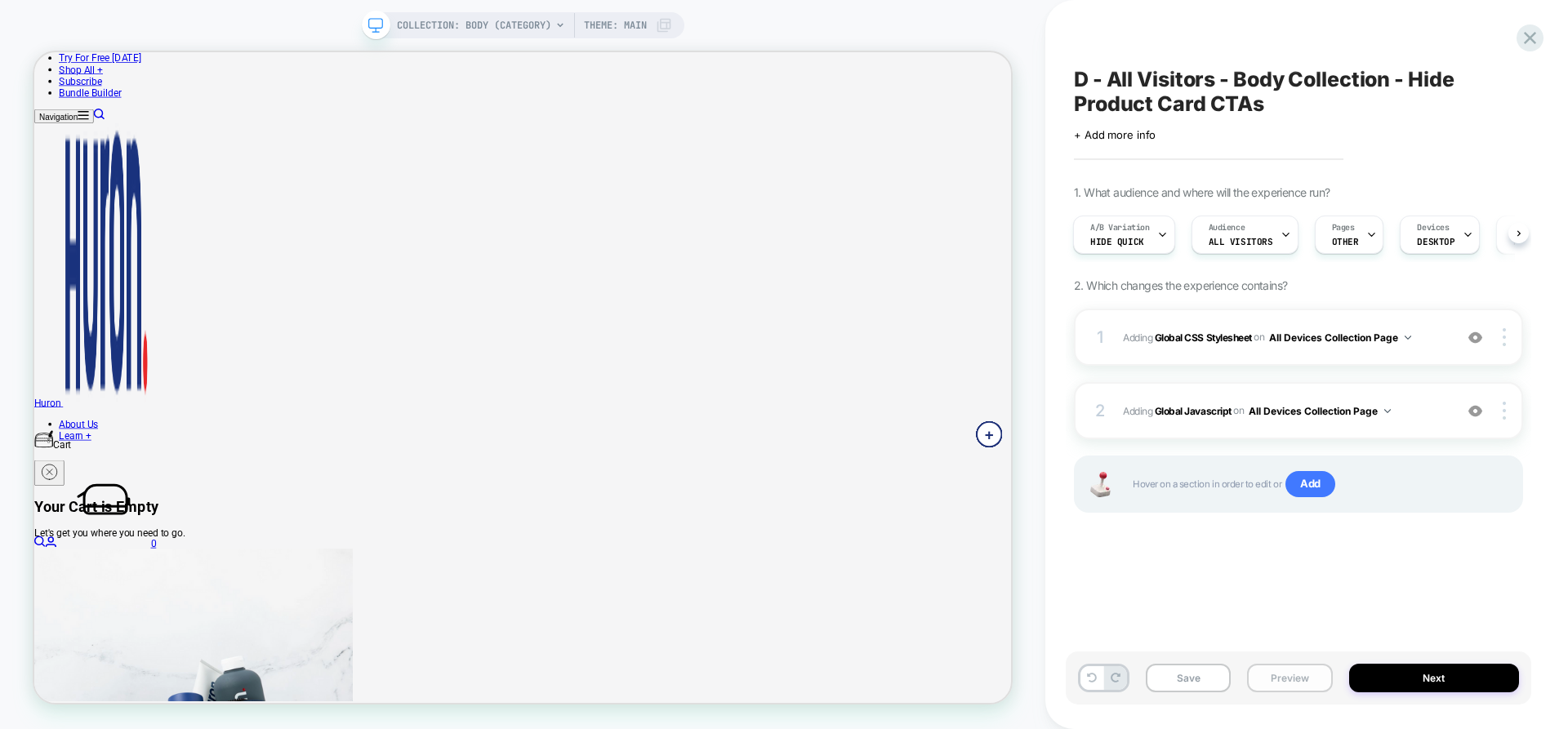
click at [1302, 679] on button "Preview" at bounding box center [1289, 679] width 85 height 29
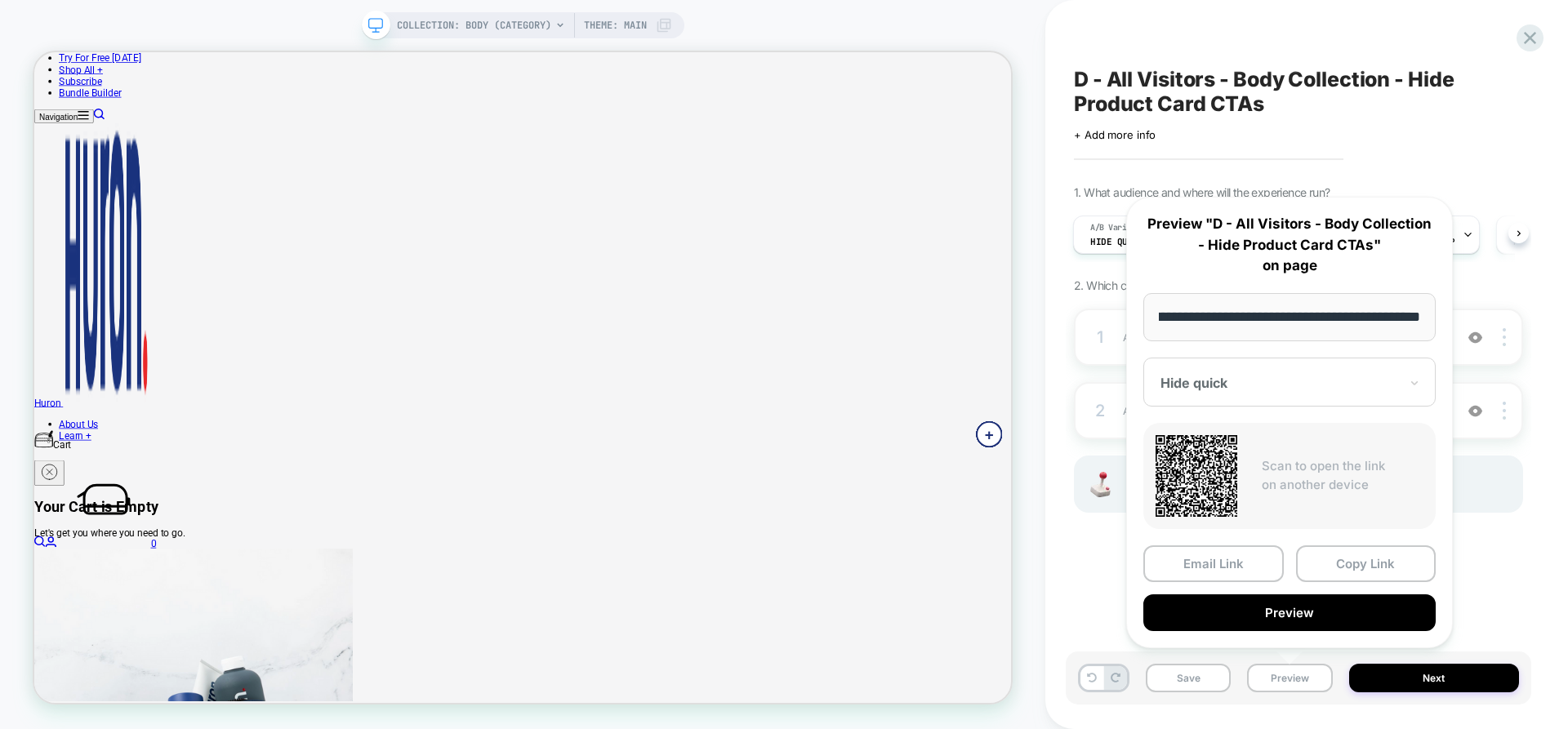
click at [1271, 377] on div at bounding box center [1280, 383] width 239 height 16
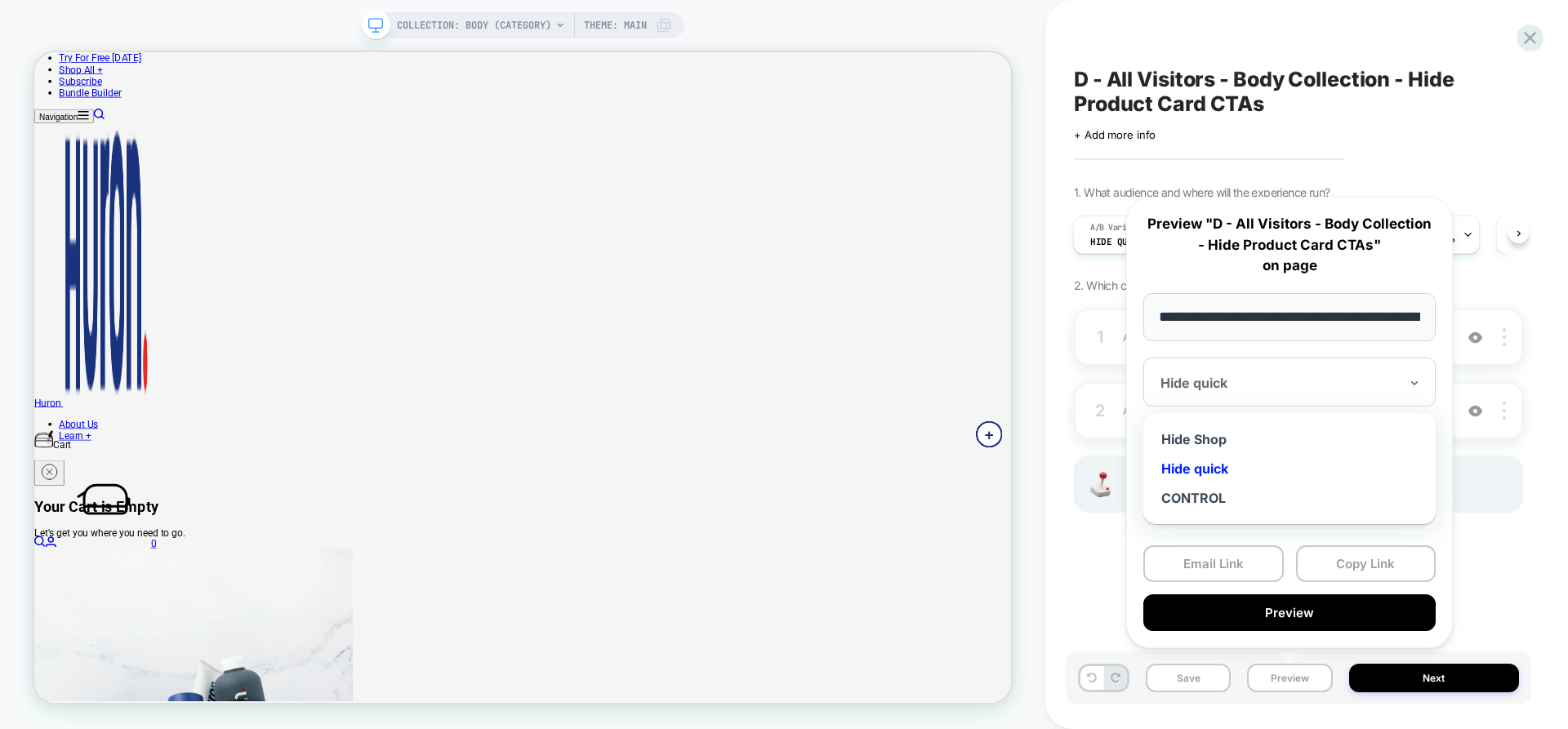
click at [1208, 439] on div "Hide Shop" at bounding box center [1289, 439] width 276 height 30
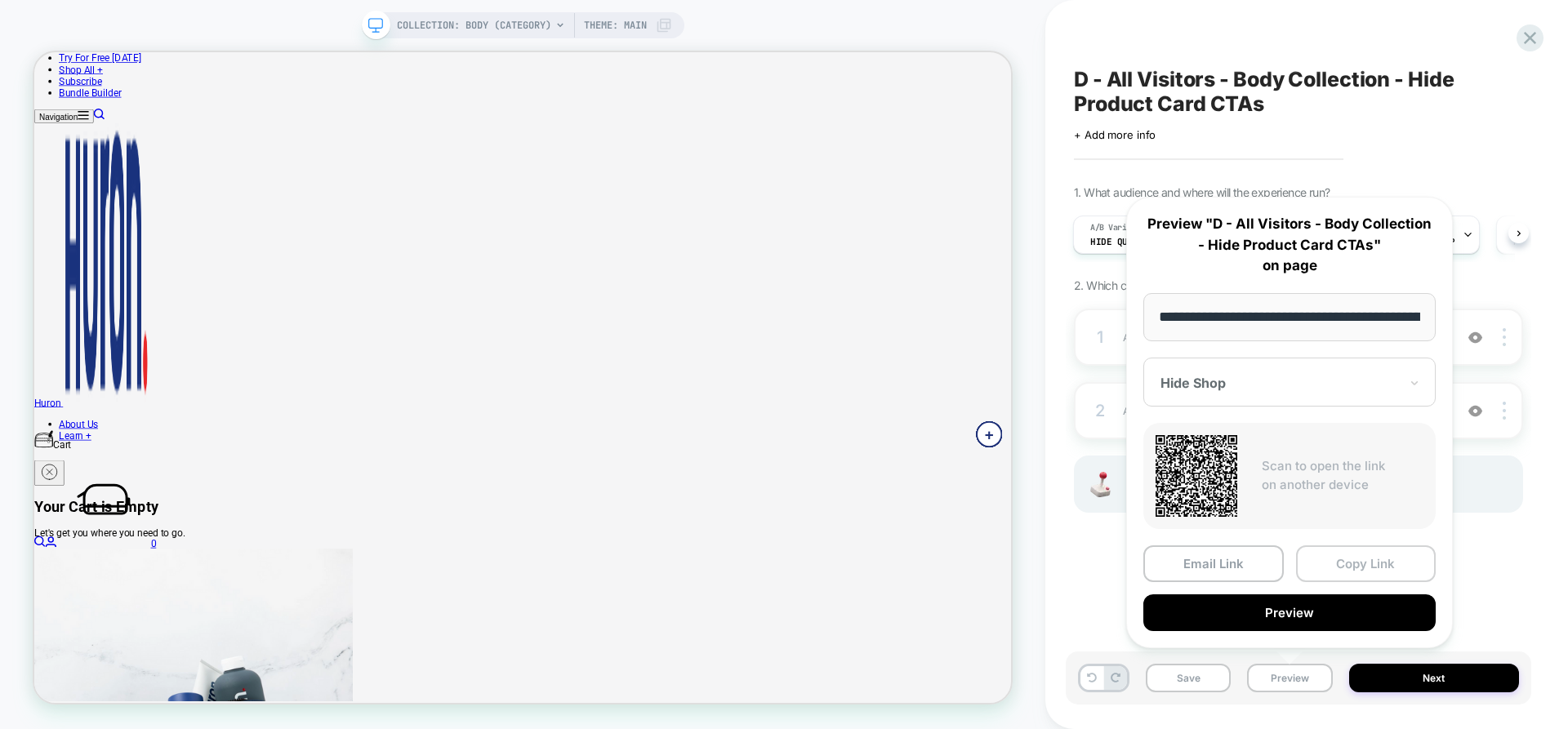
click at [1372, 567] on button "Copy Link" at bounding box center [1366, 564] width 140 height 37
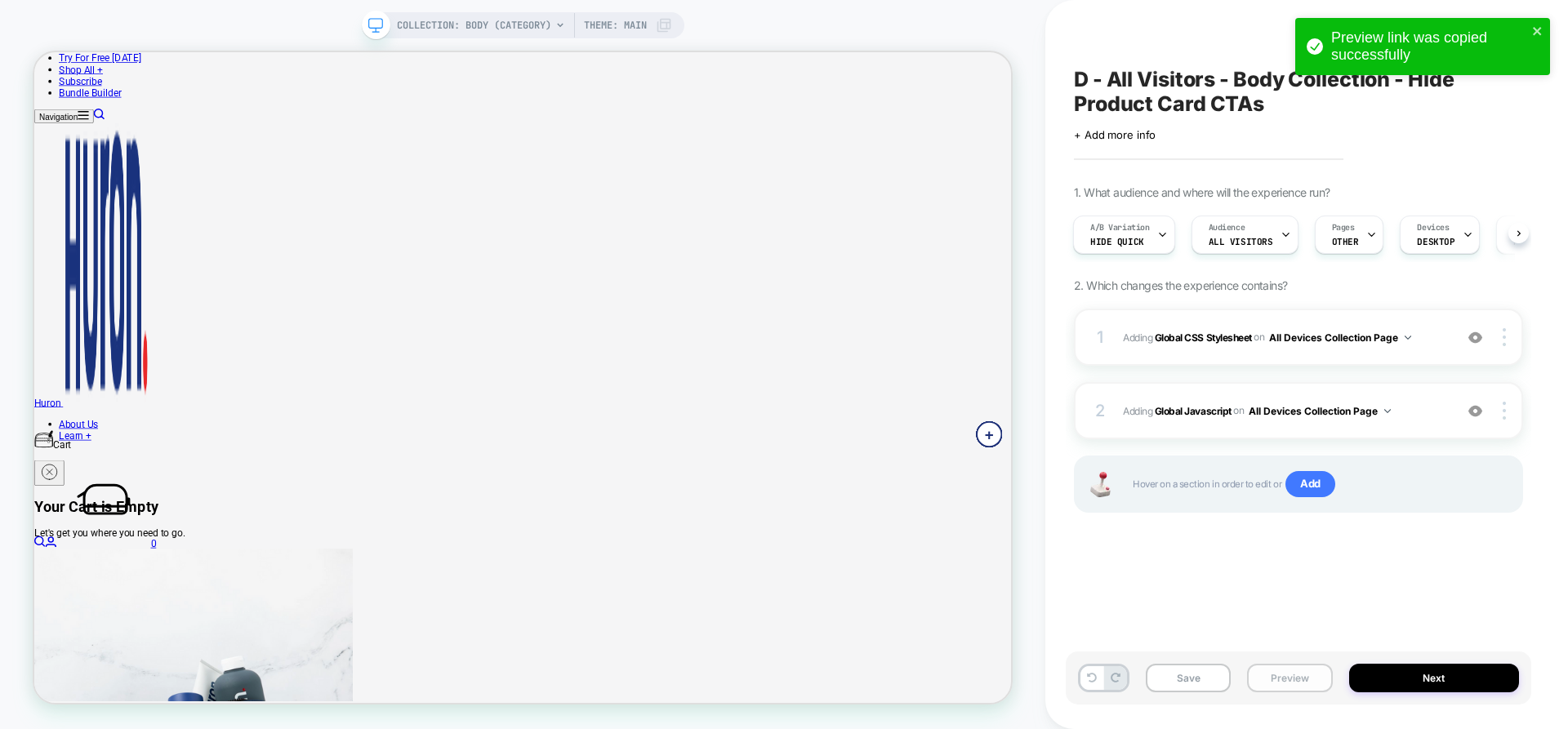
click at [1303, 673] on button "Preview" at bounding box center [1289, 679] width 85 height 29
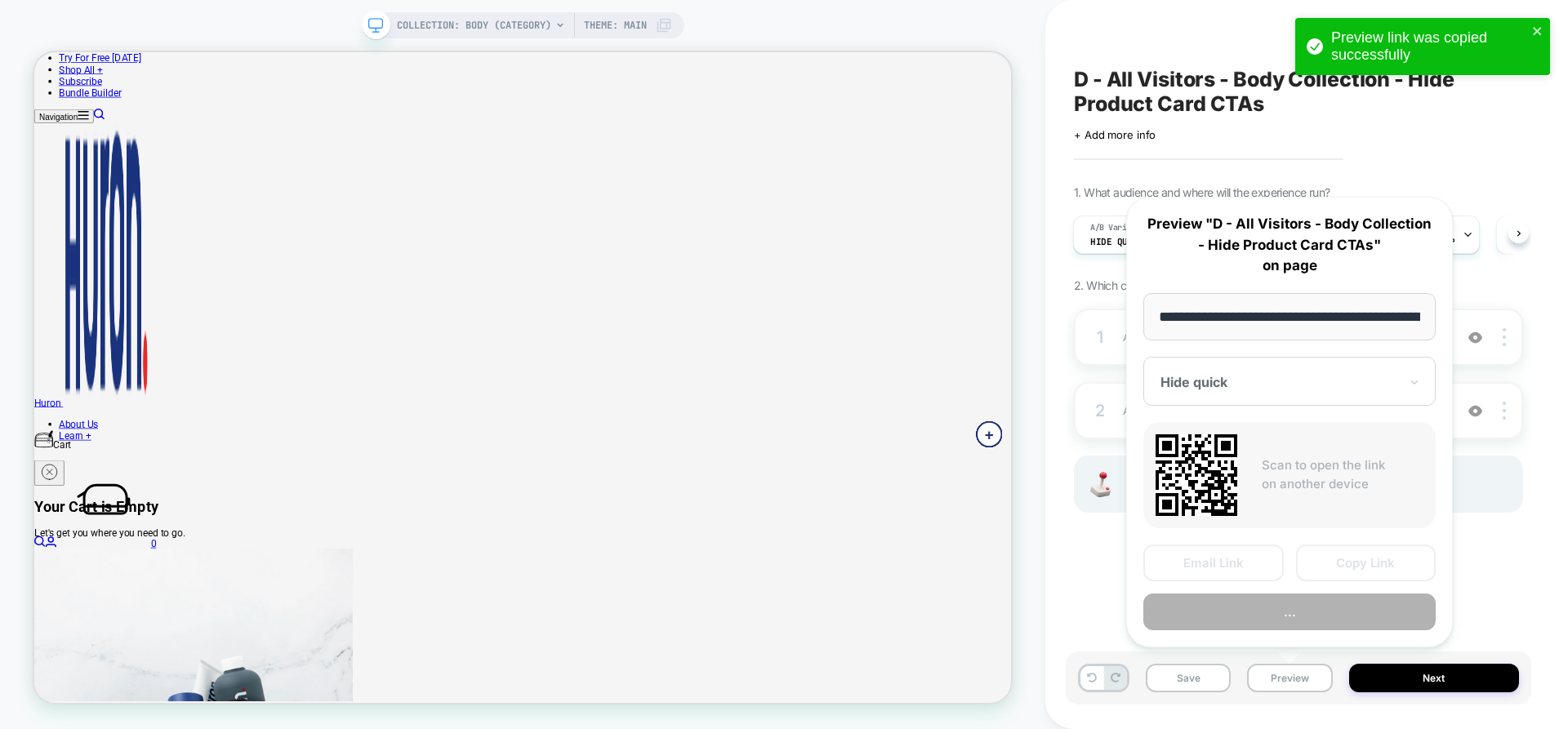
scroll to position [0, 121]
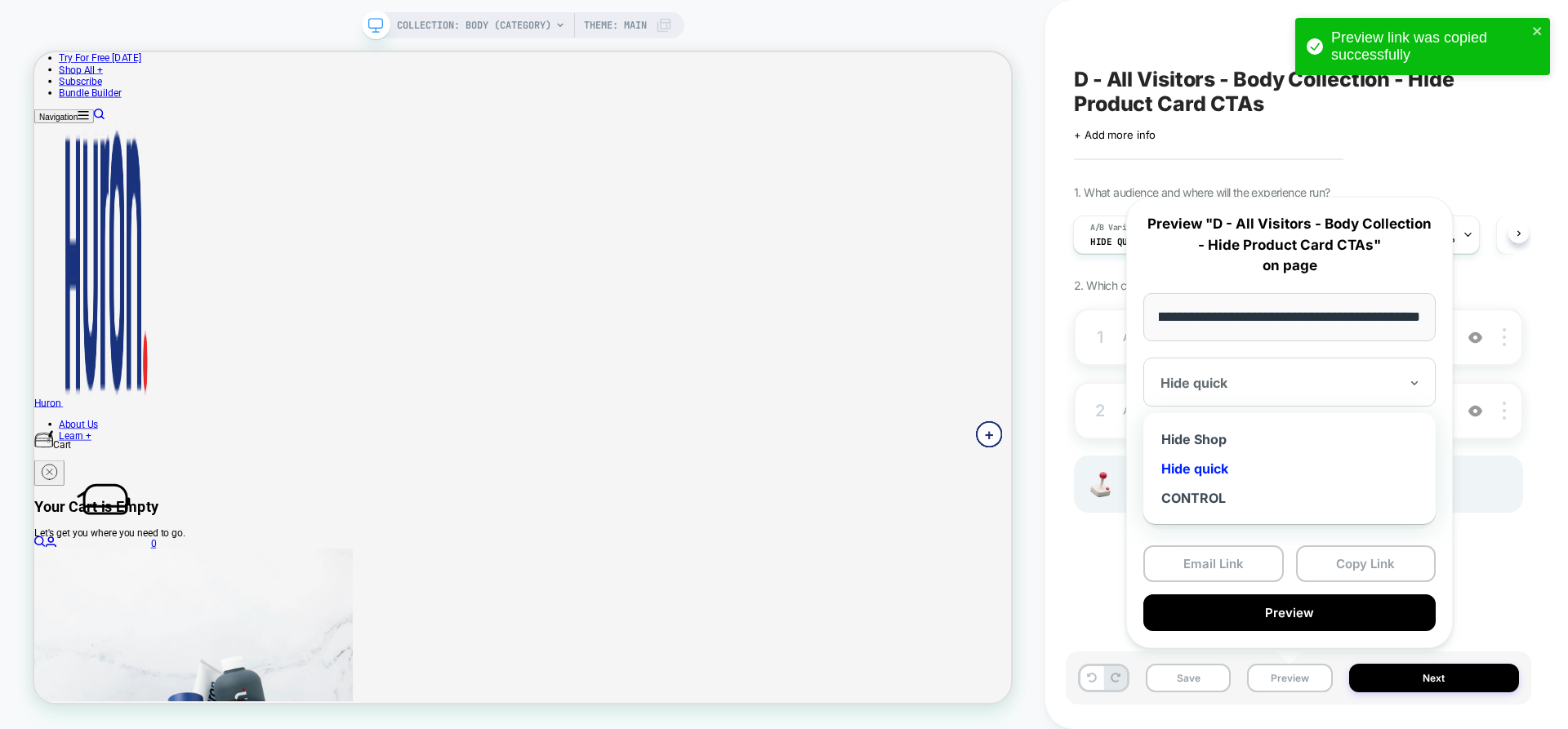
click at [1283, 383] on div at bounding box center [1280, 383] width 239 height 16
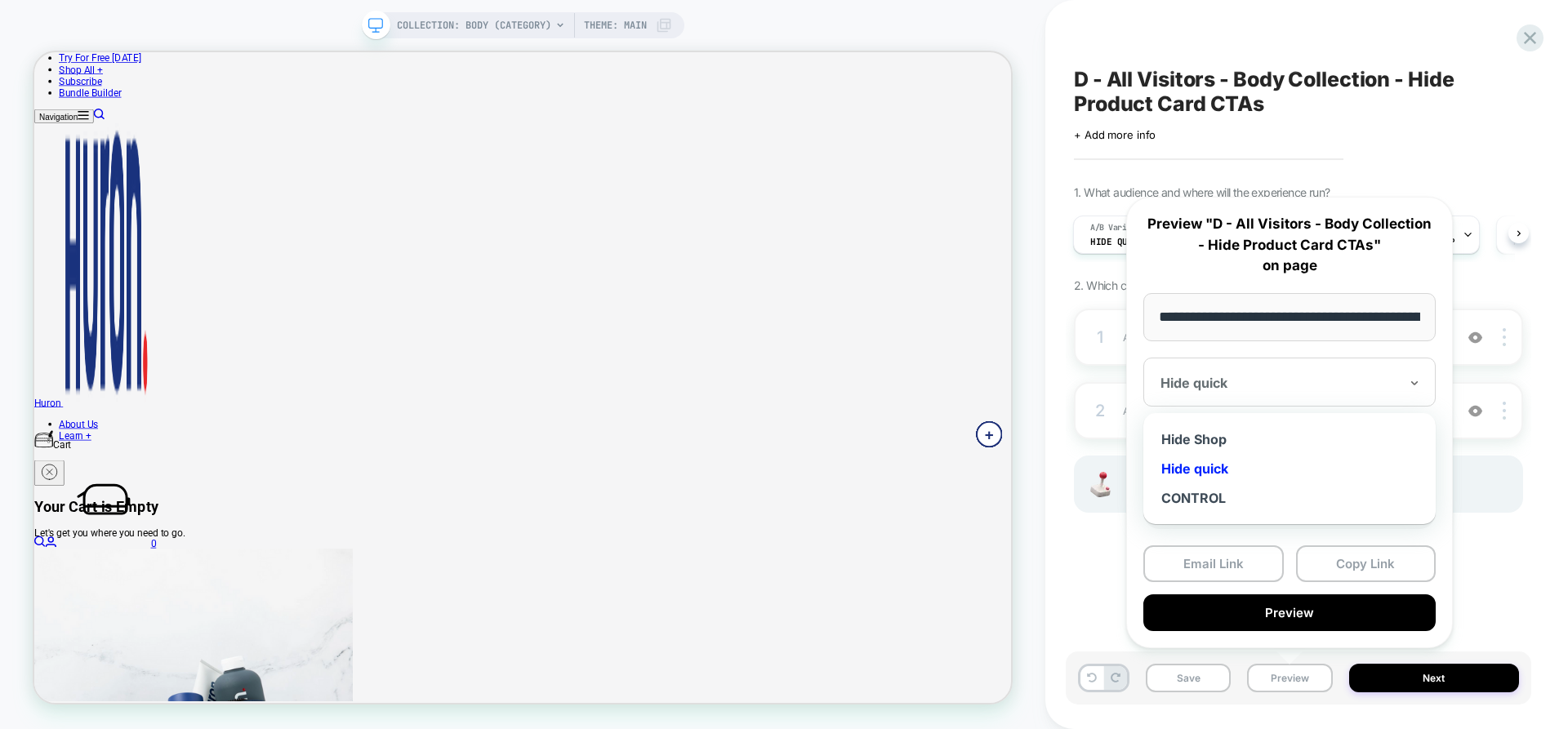
click at [1222, 501] on div "CONTROL" at bounding box center [1289, 498] width 276 height 30
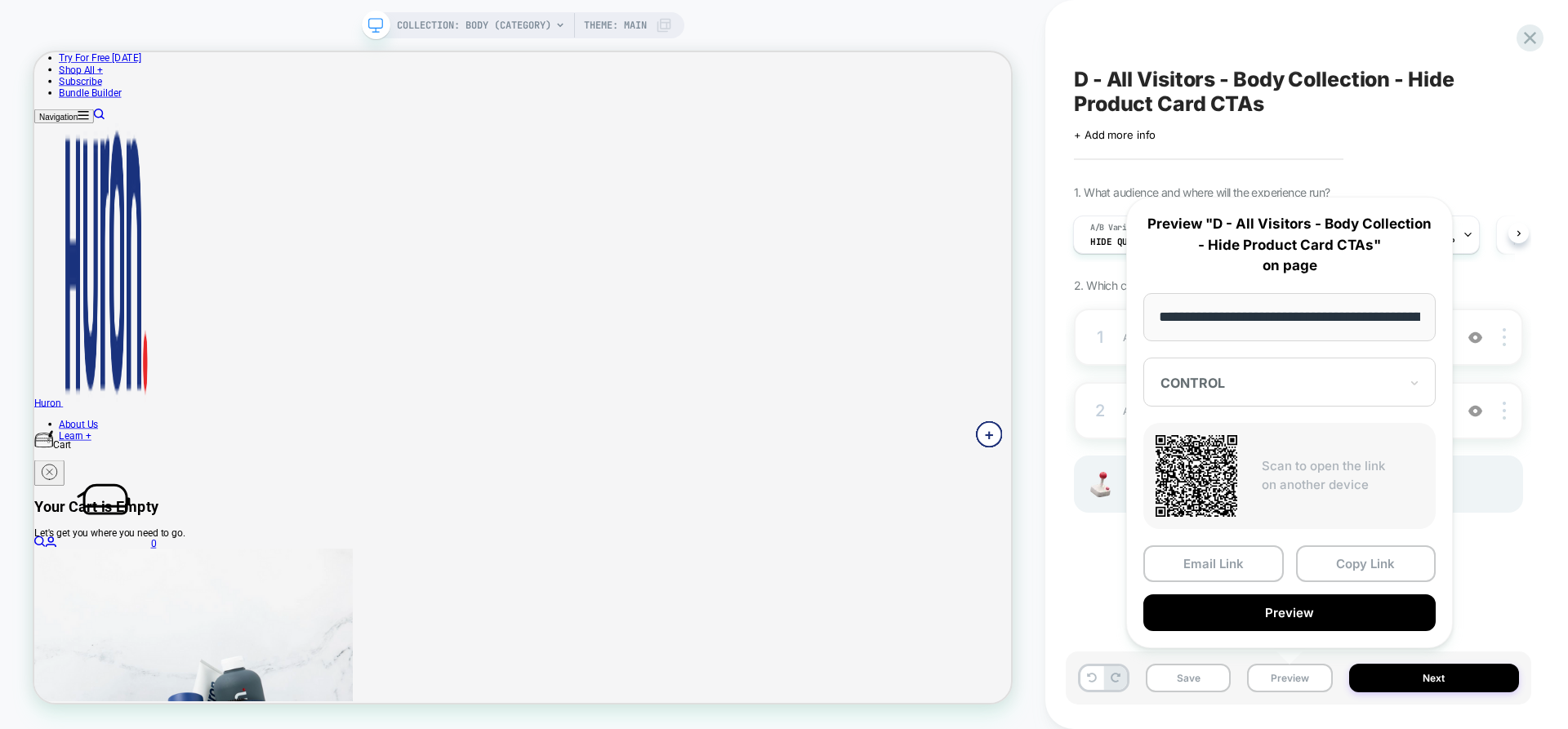
drag, startPoint x: 1354, startPoint y: 562, endPoint x: 1362, endPoint y: 445, distance: 117.3
click at [1354, 563] on button "Copy Link" at bounding box center [1366, 564] width 140 height 37
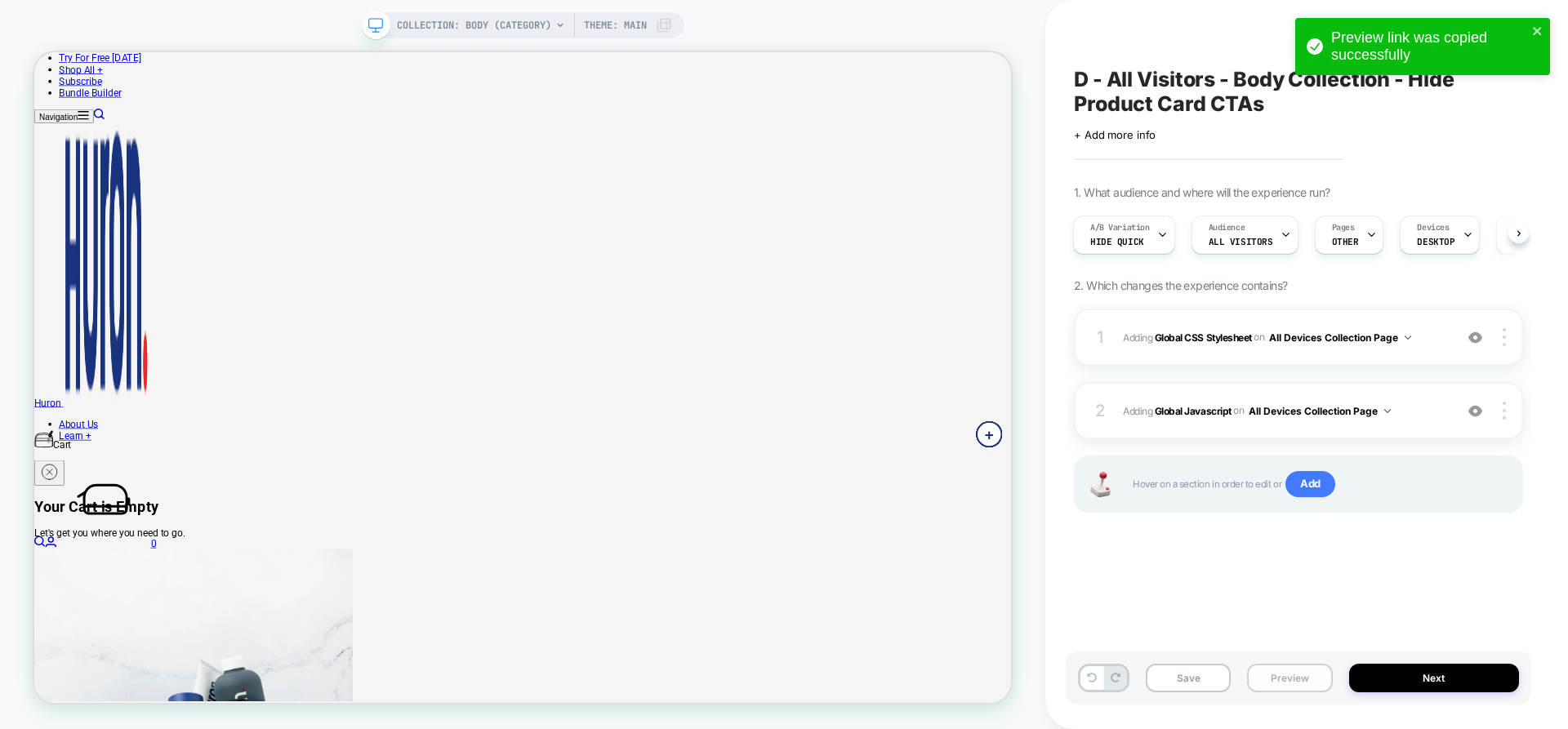
click at [1283, 674] on button "Preview" at bounding box center [1289, 679] width 85 height 29
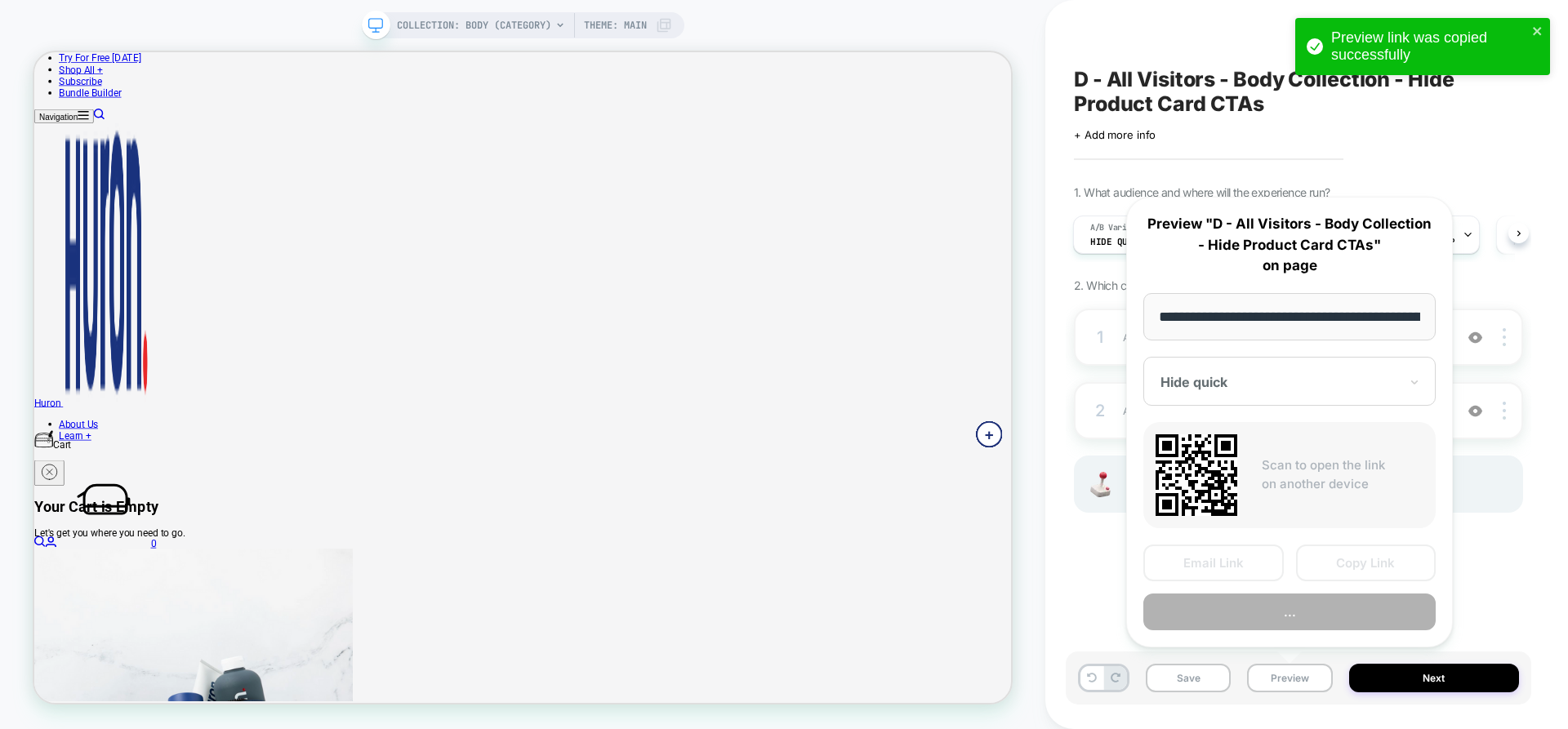
scroll to position [0, 121]
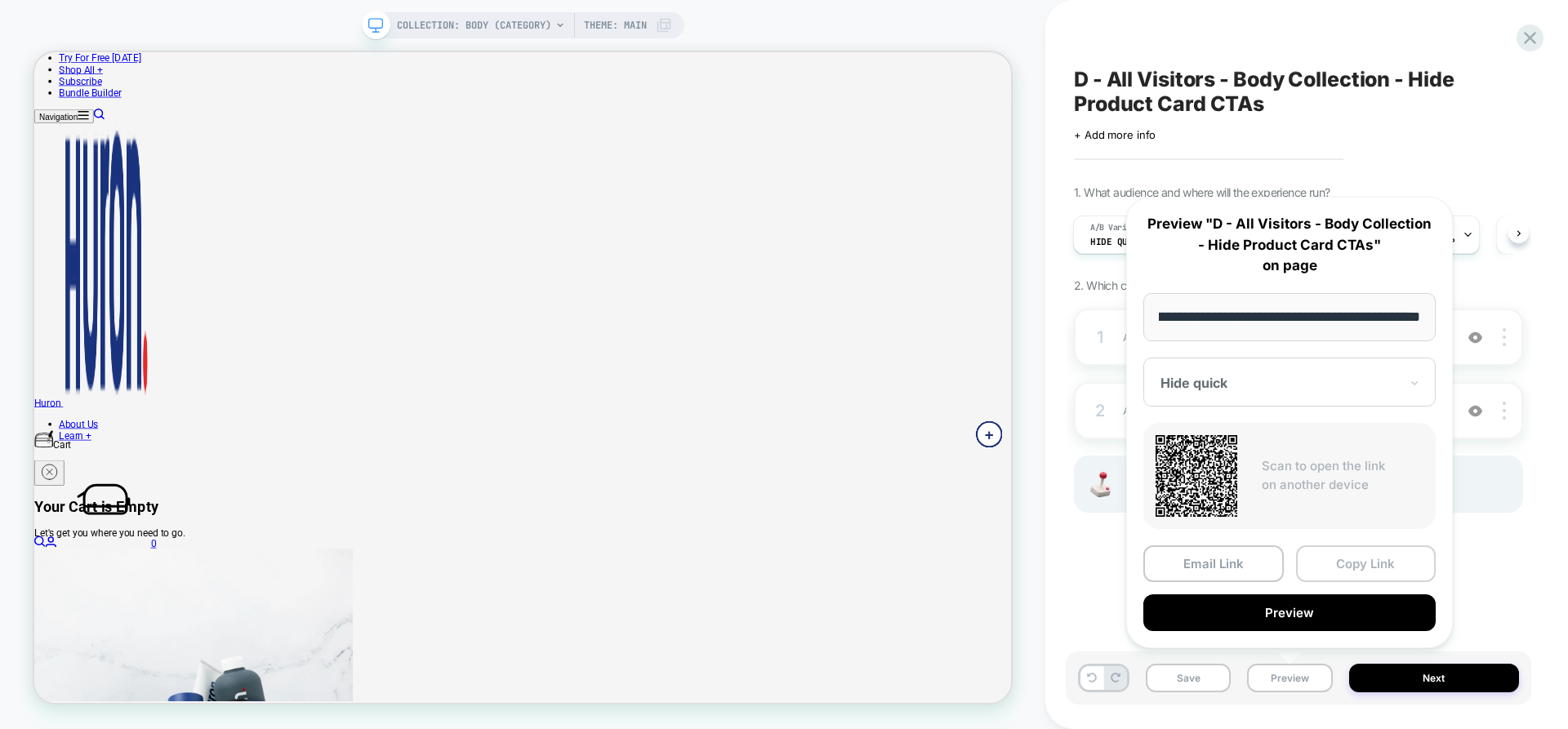
click at [1345, 561] on button "Copy Link" at bounding box center [1366, 564] width 140 height 37
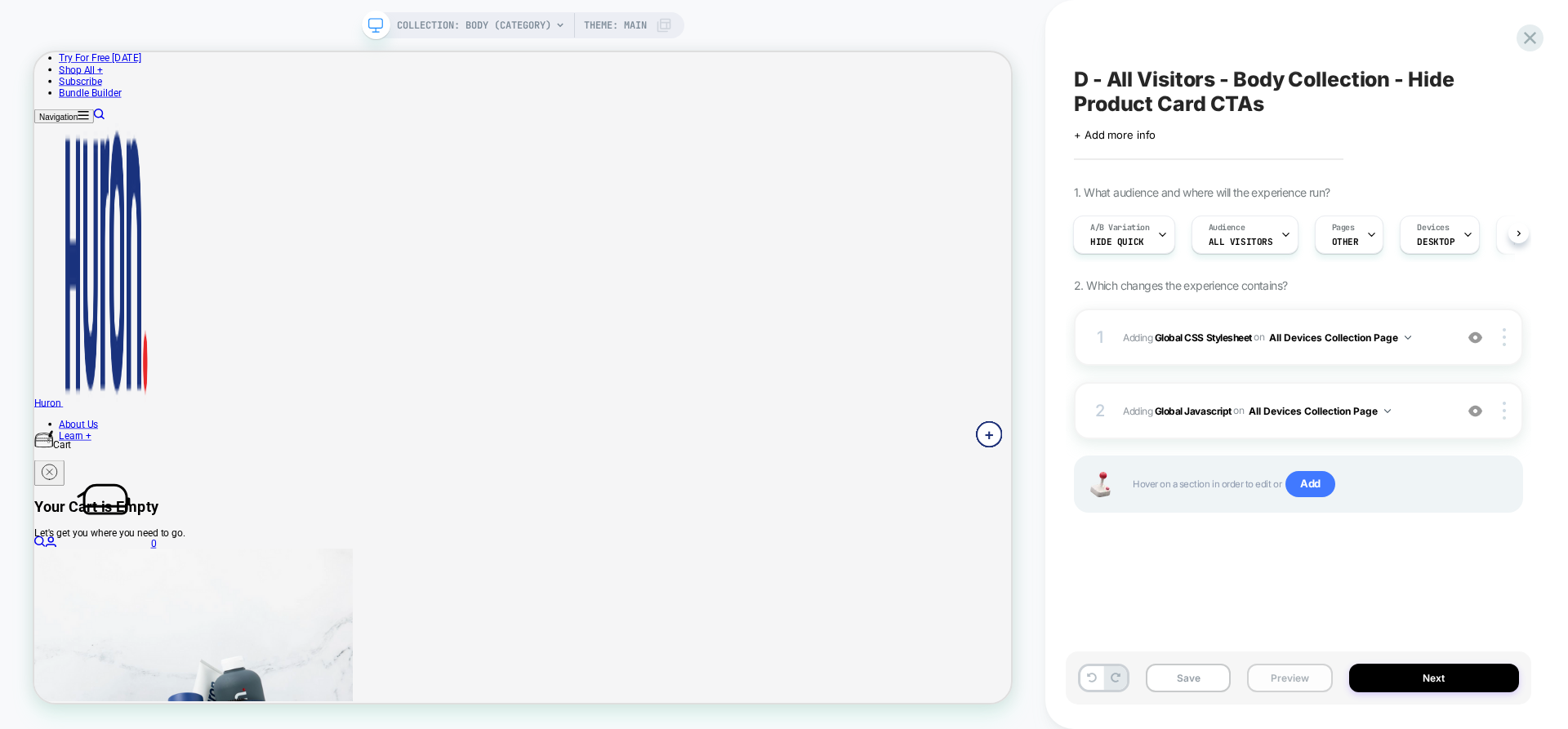
click at [1289, 681] on button "Preview" at bounding box center [1289, 679] width 85 height 29
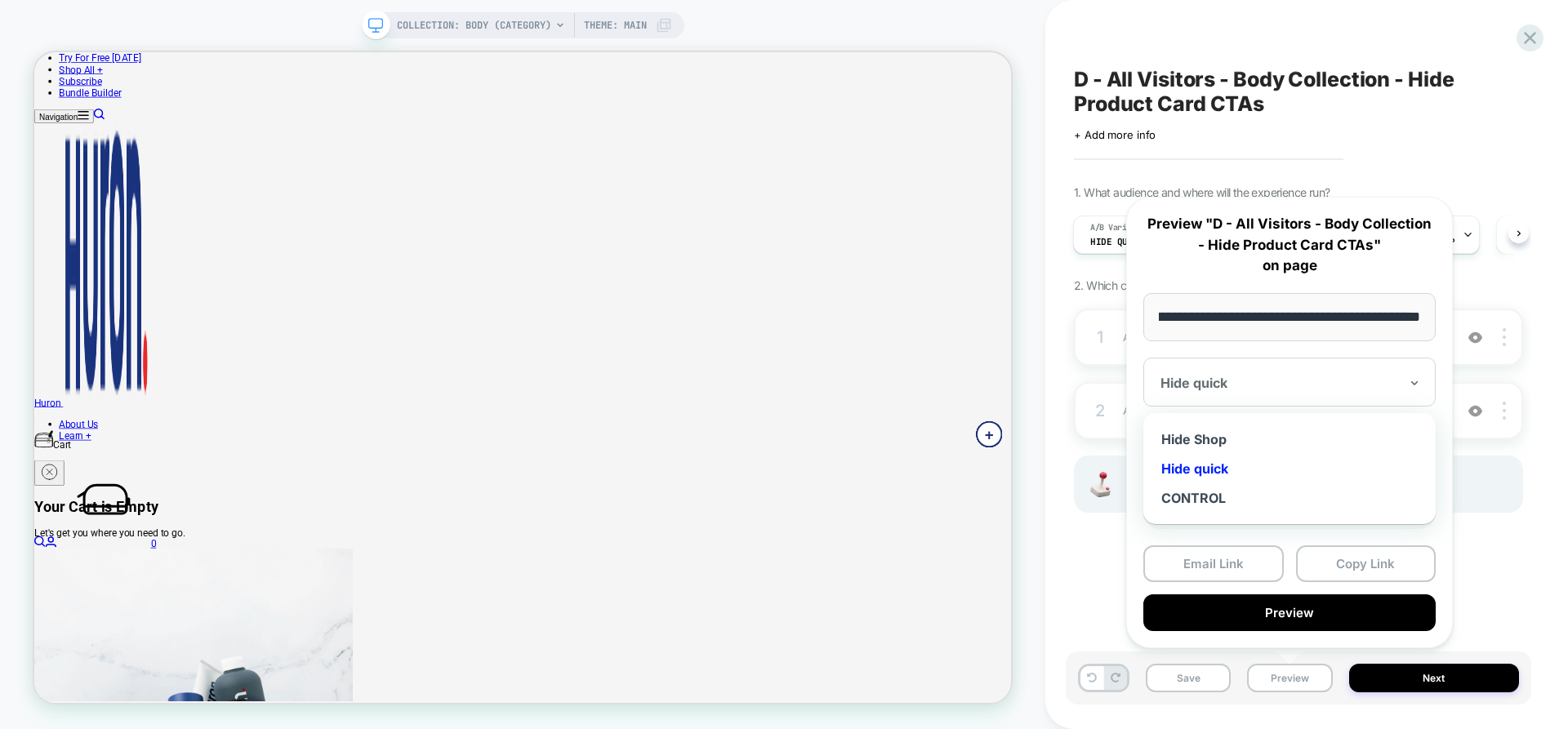
drag, startPoint x: 1283, startPoint y: 382, endPoint x: 1272, endPoint y: 399, distance: 20.2
click at [1283, 382] on div at bounding box center [1280, 383] width 239 height 16
click at [1207, 436] on div "Hide Shop" at bounding box center [1289, 439] width 276 height 30
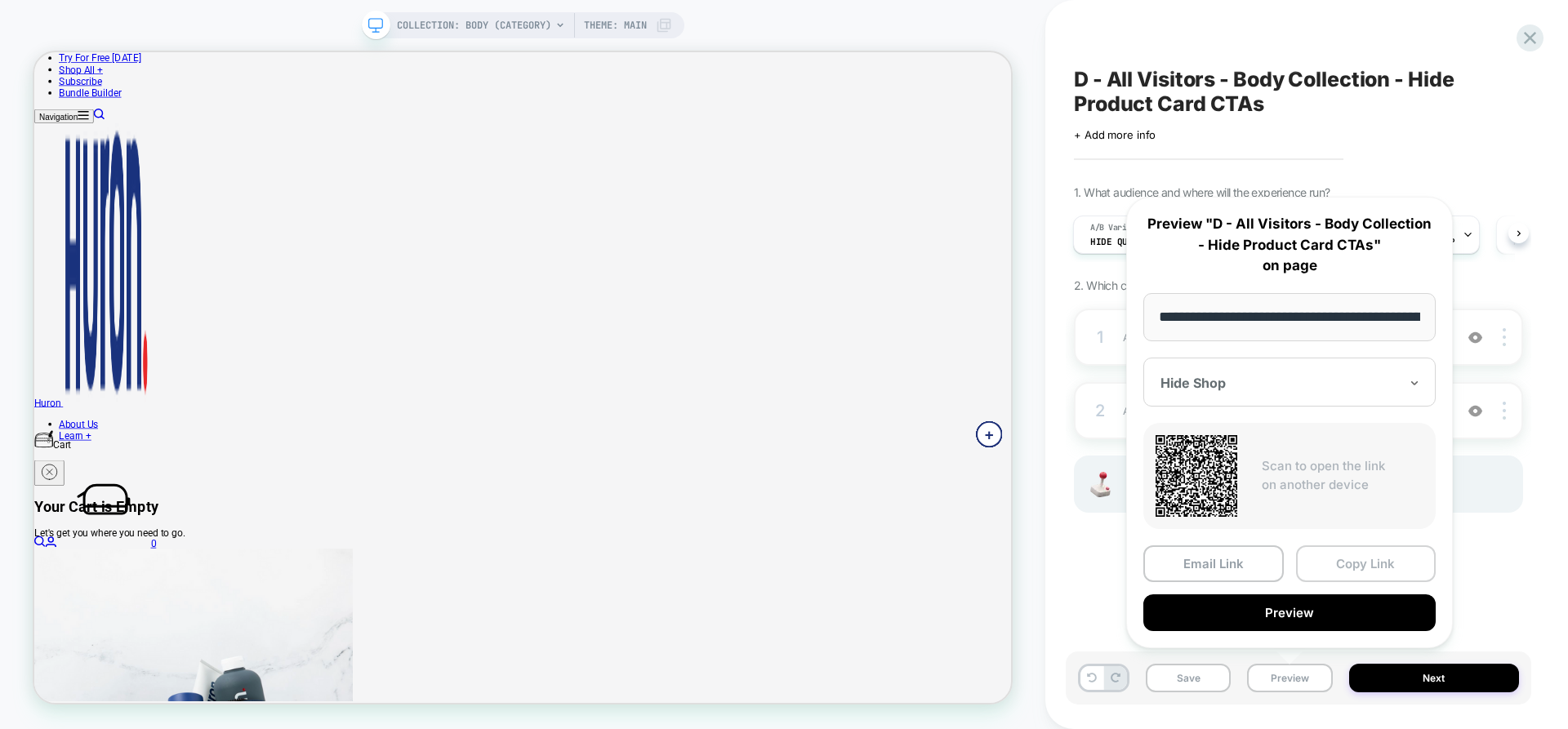
click at [1332, 566] on button "Copy Link" at bounding box center [1366, 564] width 140 height 37
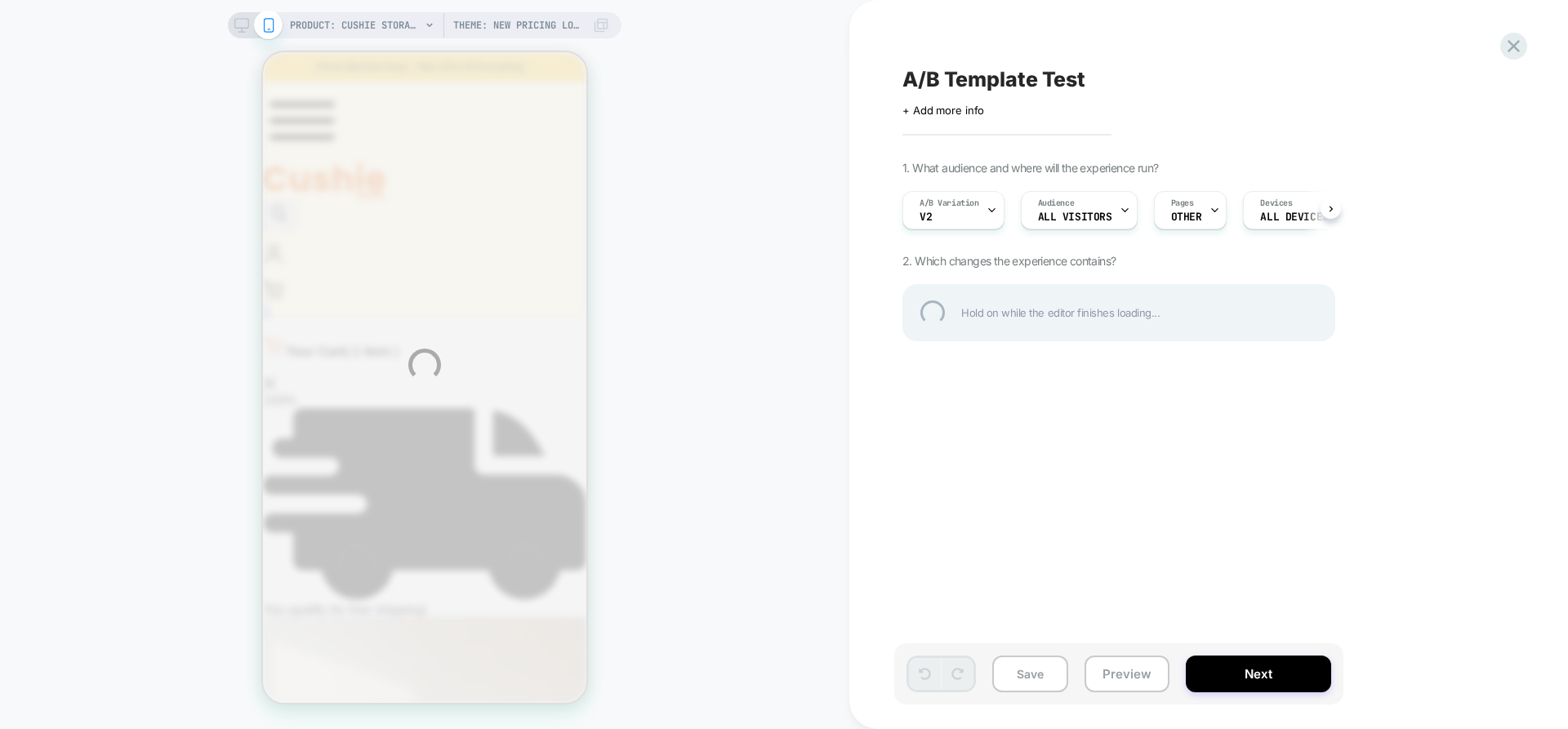
type input "**********"
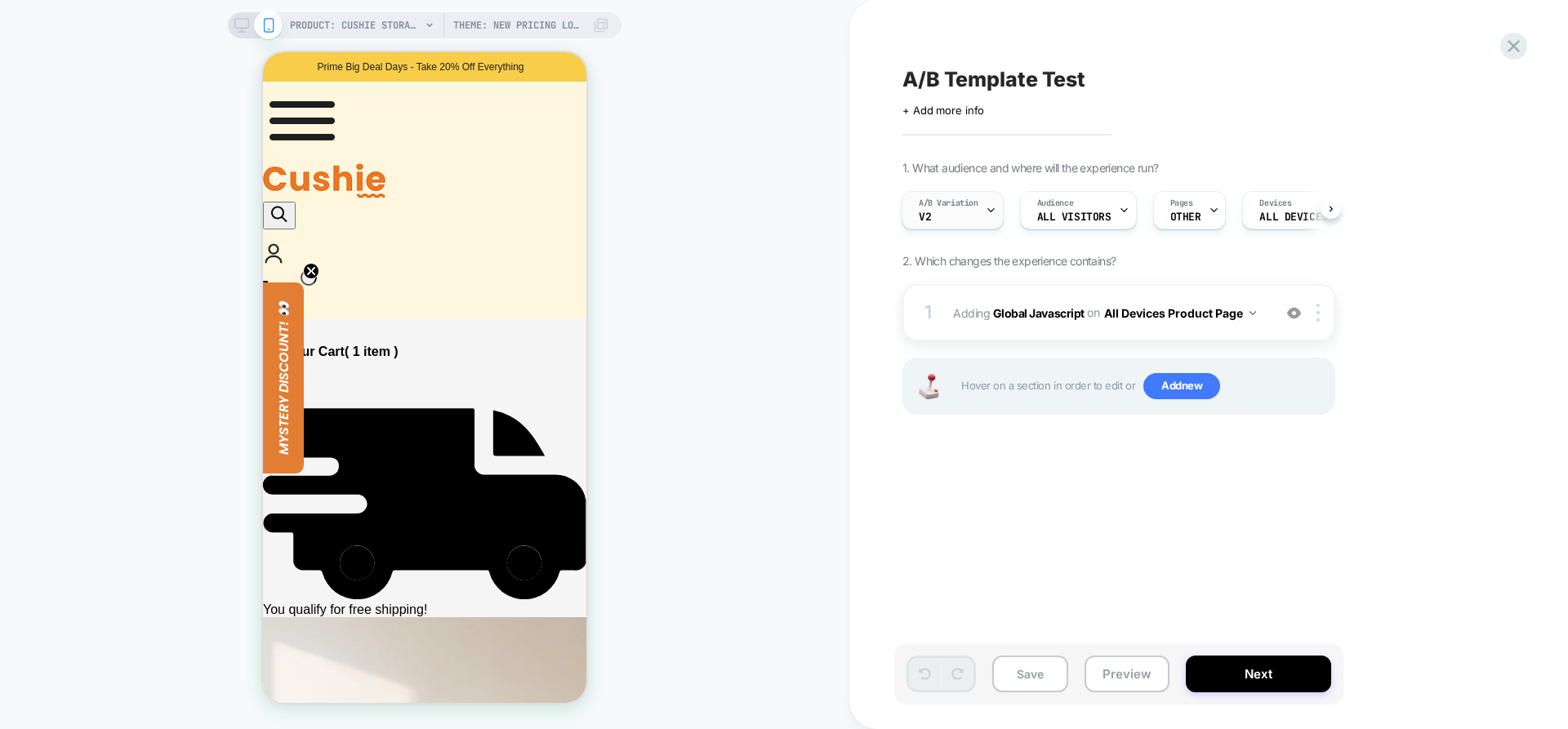
click at [958, 211] on div "A/B Variation v2" at bounding box center [948, 210] width 92 height 37
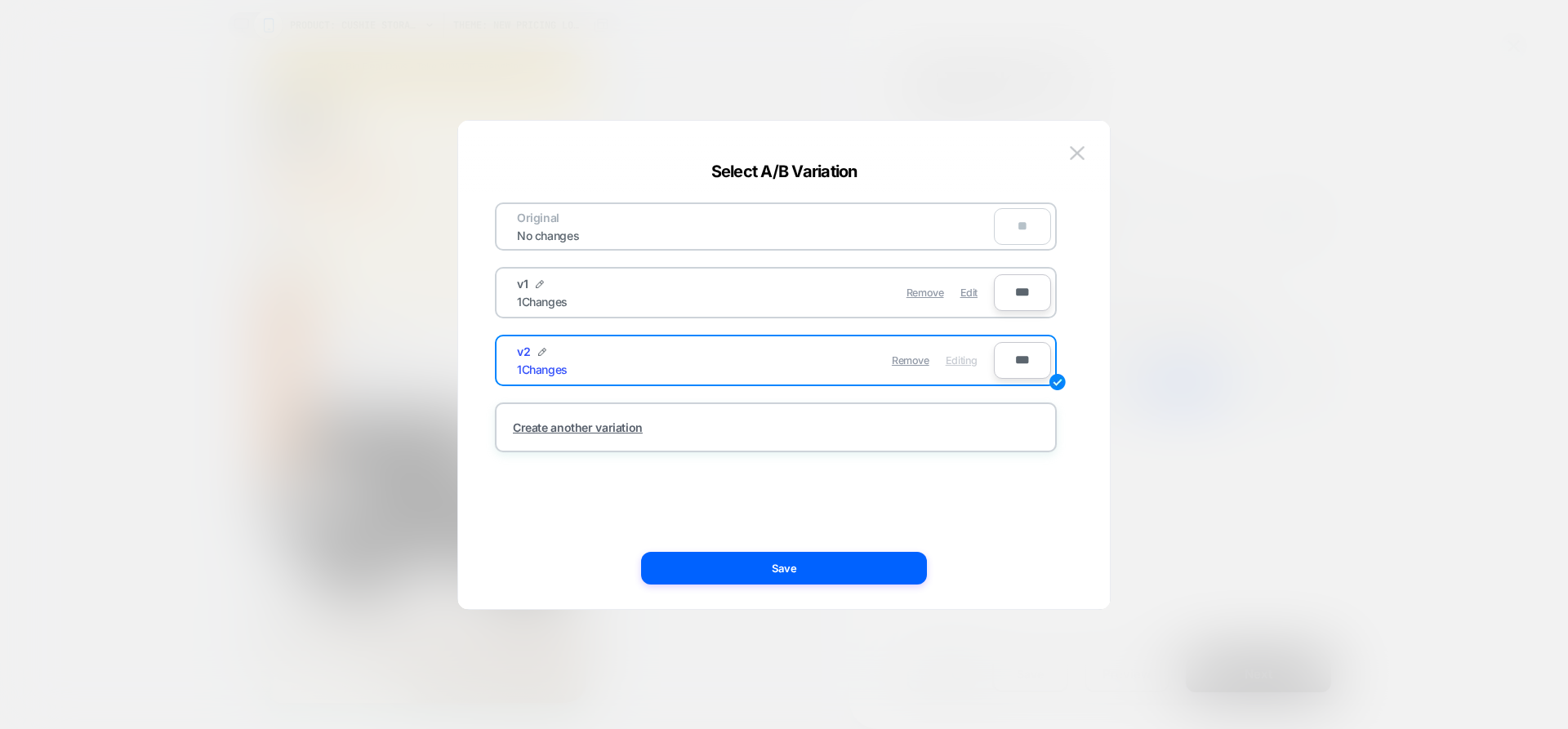
drag, startPoint x: 1074, startPoint y: 147, endPoint x: 1052, endPoint y: 118, distance: 36.4
click at [1074, 146] on img at bounding box center [1077, 153] width 14 height 13
